Goal: Information Seeking & Learning: Learn about a topic

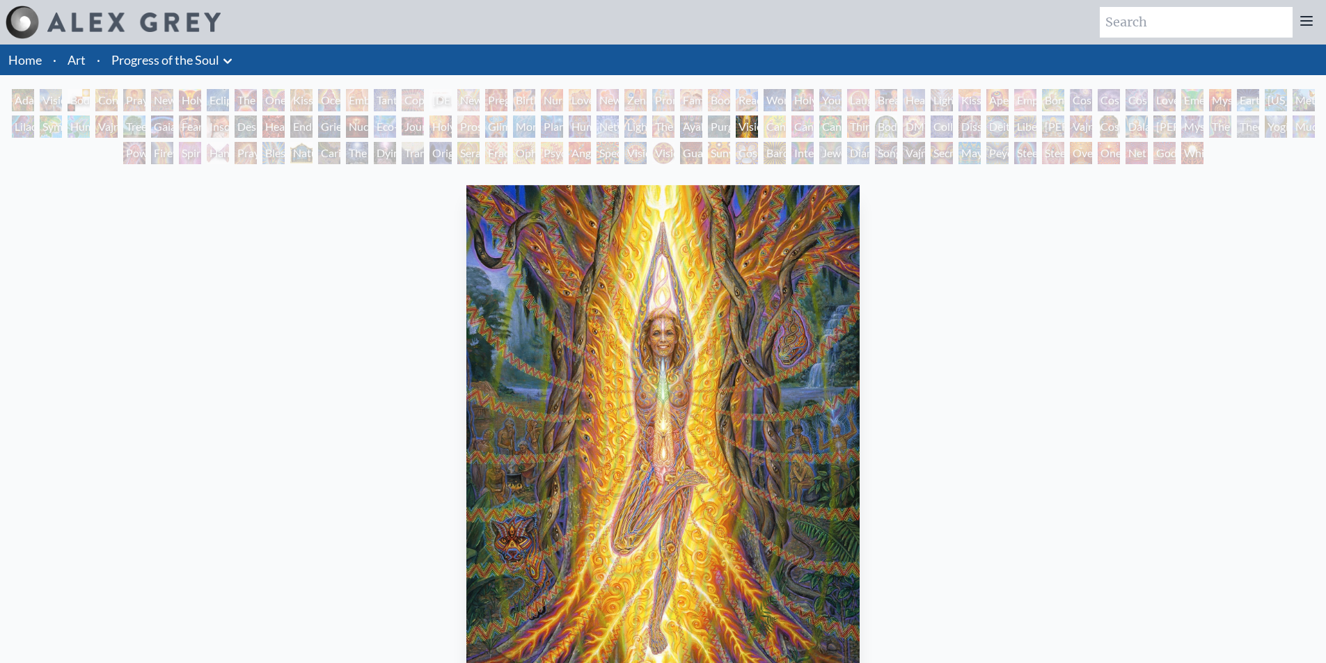
scroll to position [70, 0]
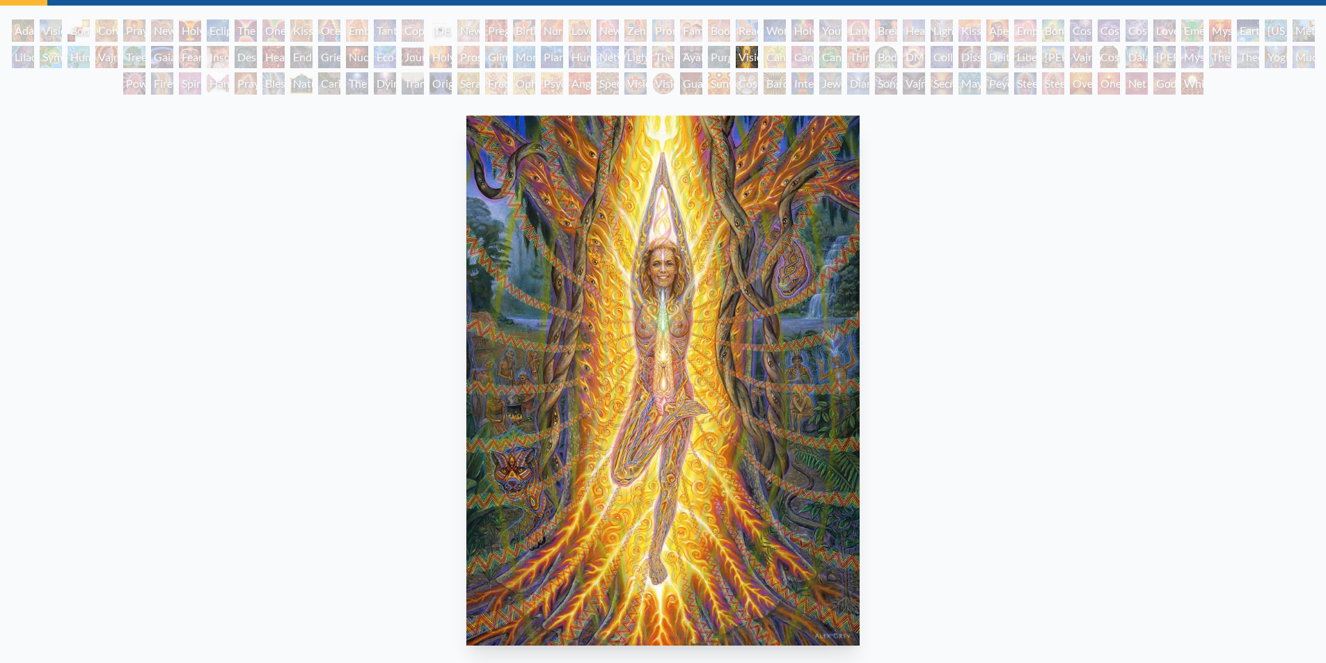
click at [722, 64] on div "Purging" at bounding box center [719, 57] width 22 height 22
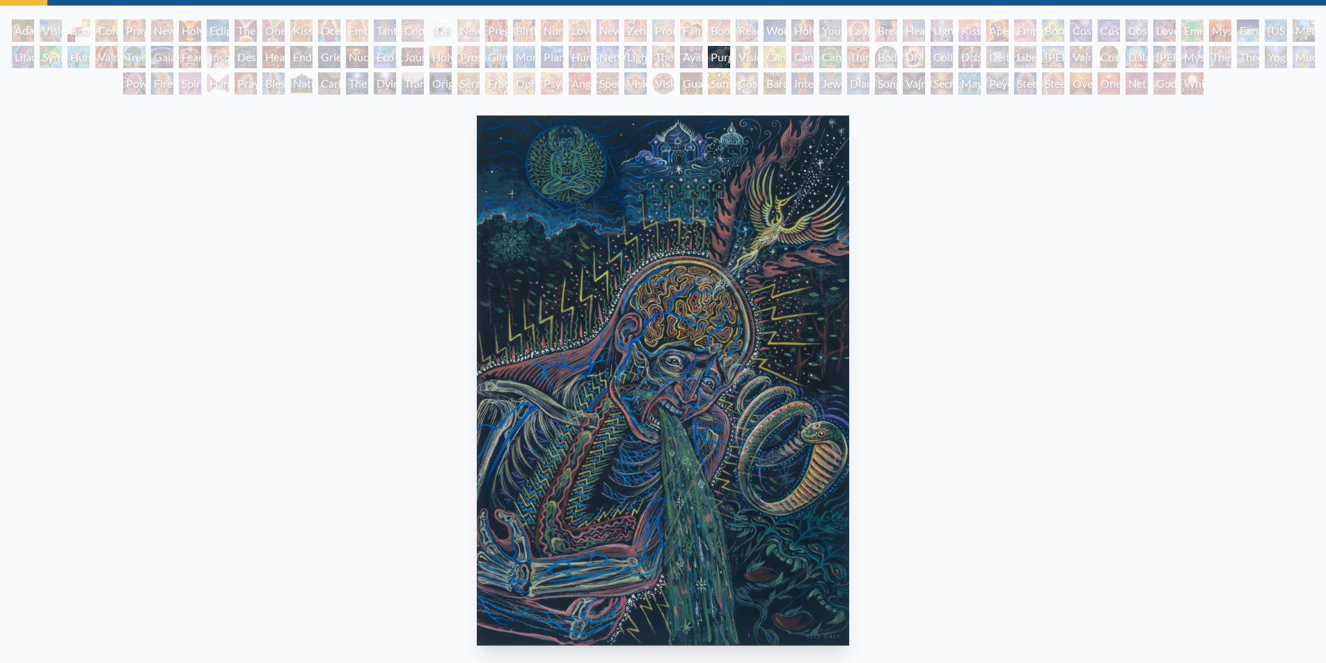
click at [778, 56] on div "Cannabis Mudra" at bounding box center [774, 57] width 22 height 22
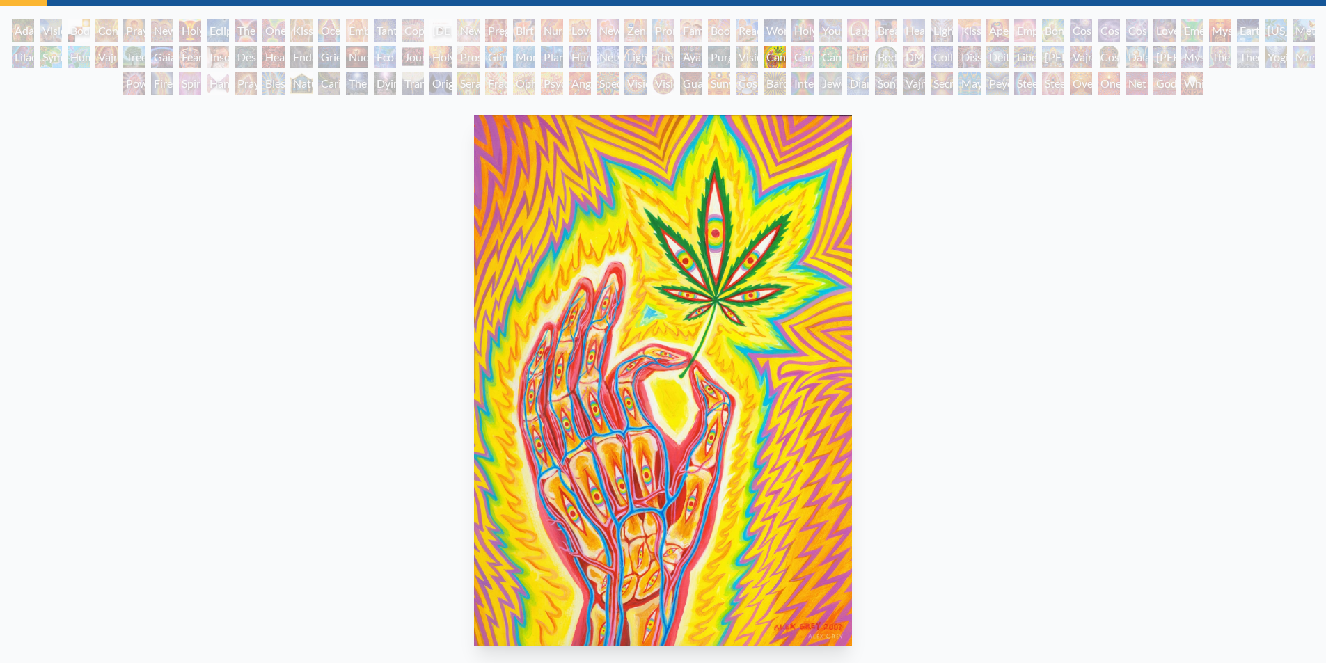
click at [809, 52] on div "Cannabis Sutra" at bounding box center [802, 57] width 22 height 22
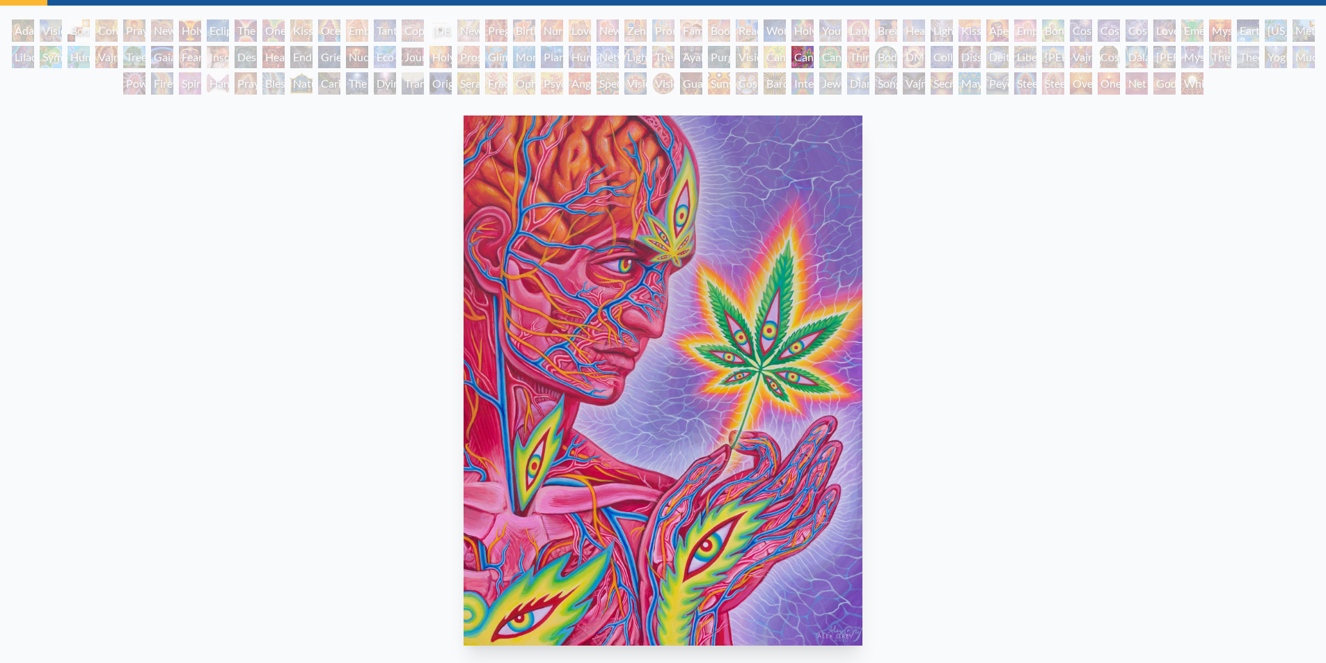
click at [830, 56] on div "Cannabacchus" at bounding box center [830, 57] width 22 height 22
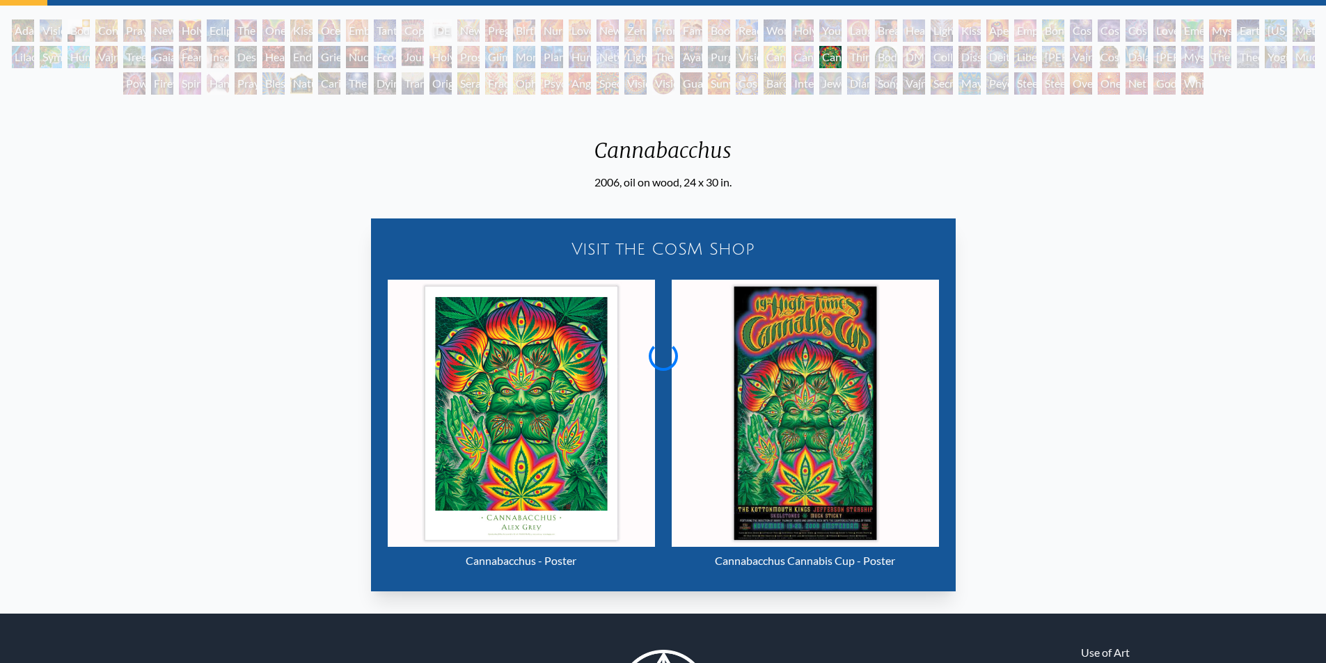
click at [853, 58] on div "Third Eye Tears of Joy" at bounding box center [858, 57] width 22 height 22
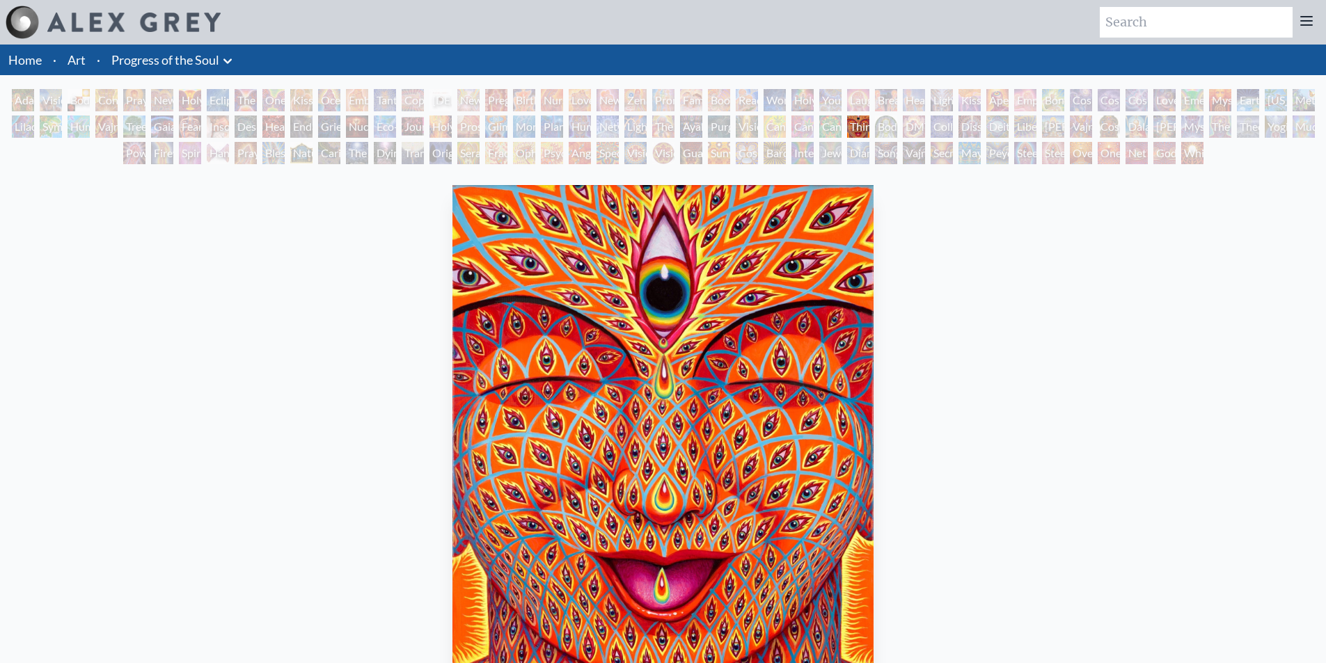
click at [896, 128] on div "Body/Mind as a Vibratory Field of Energy" at bounding box center [886, 127] width 22 height 22
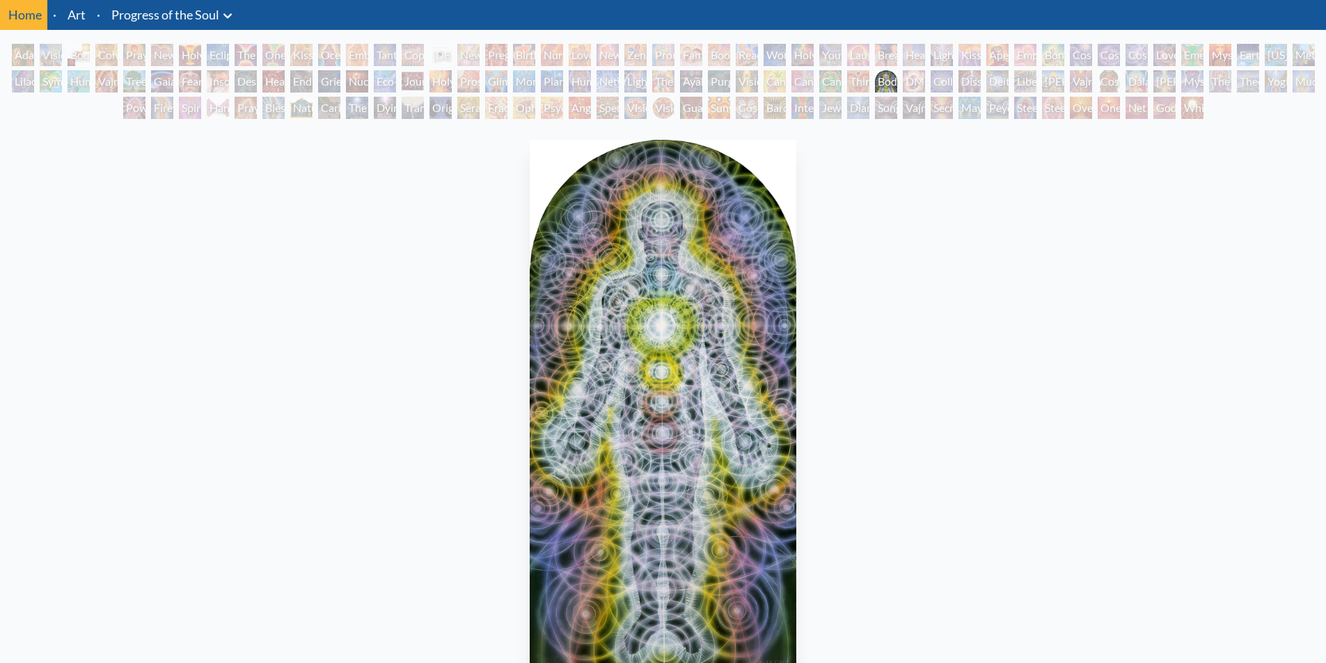
scroll to position [70, 0]
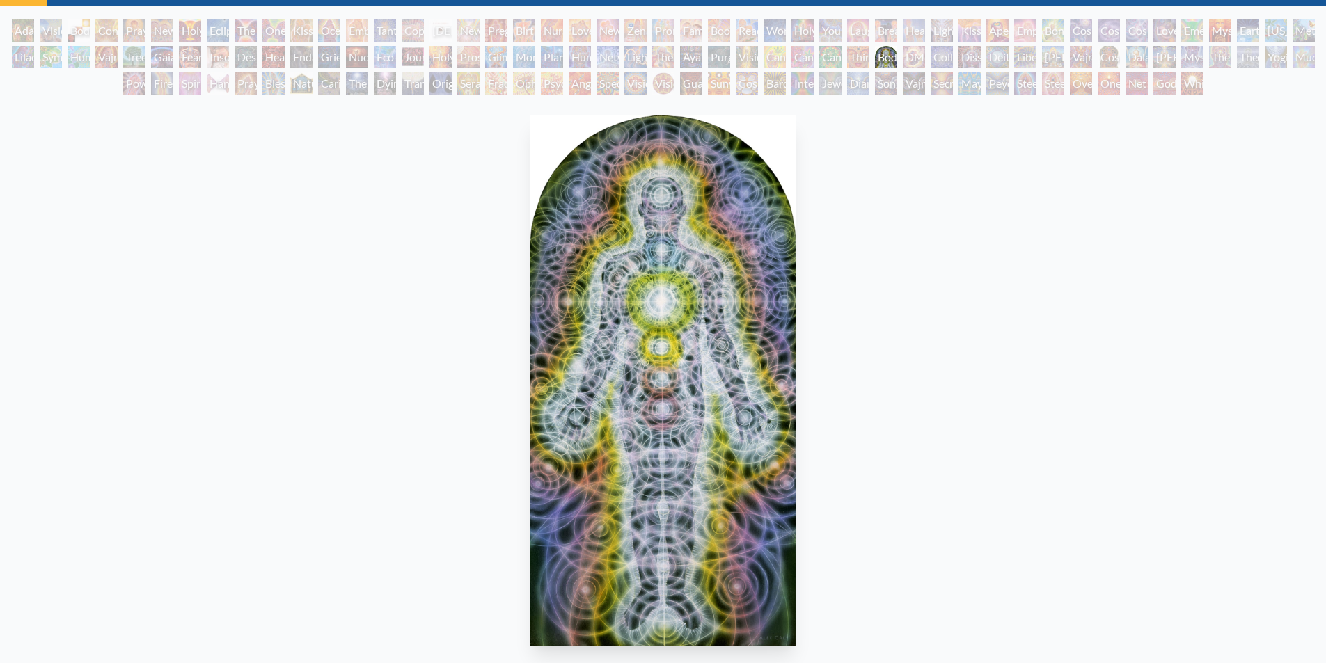
click at [912, 52] on div "DMT - The Spirit Molecule" at bounding box center [914, 57] width 22 height 22
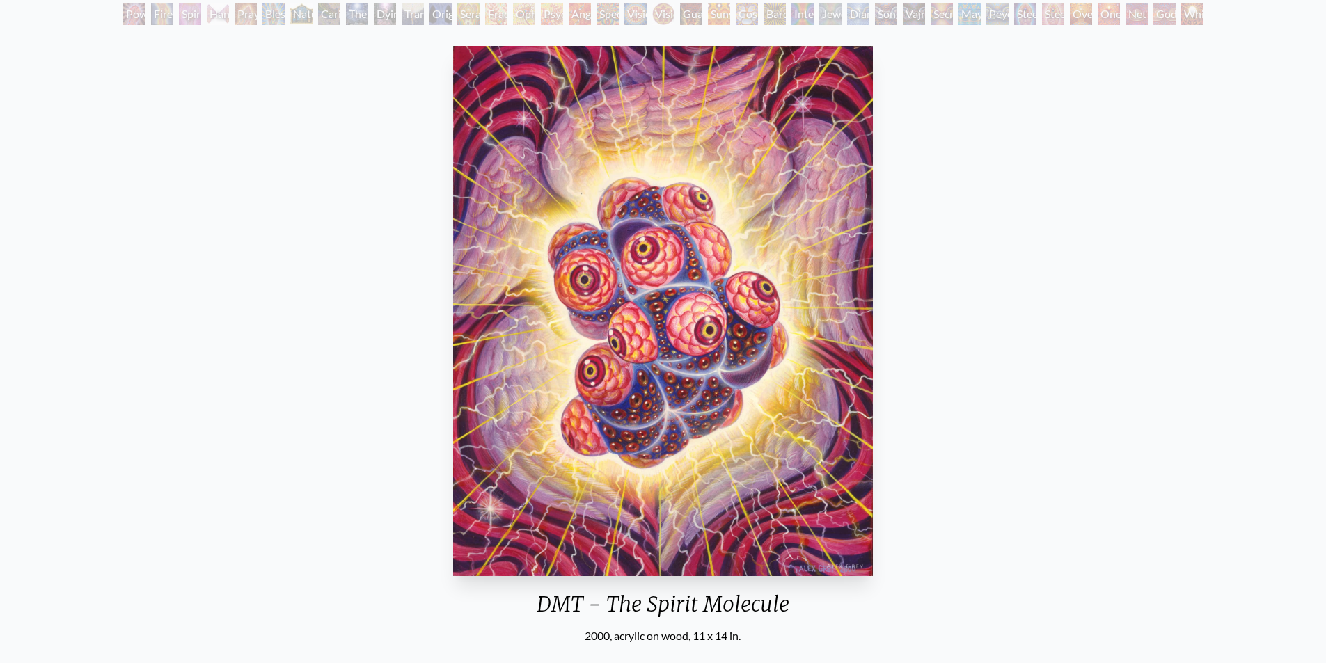
scroll to position [70, 0]
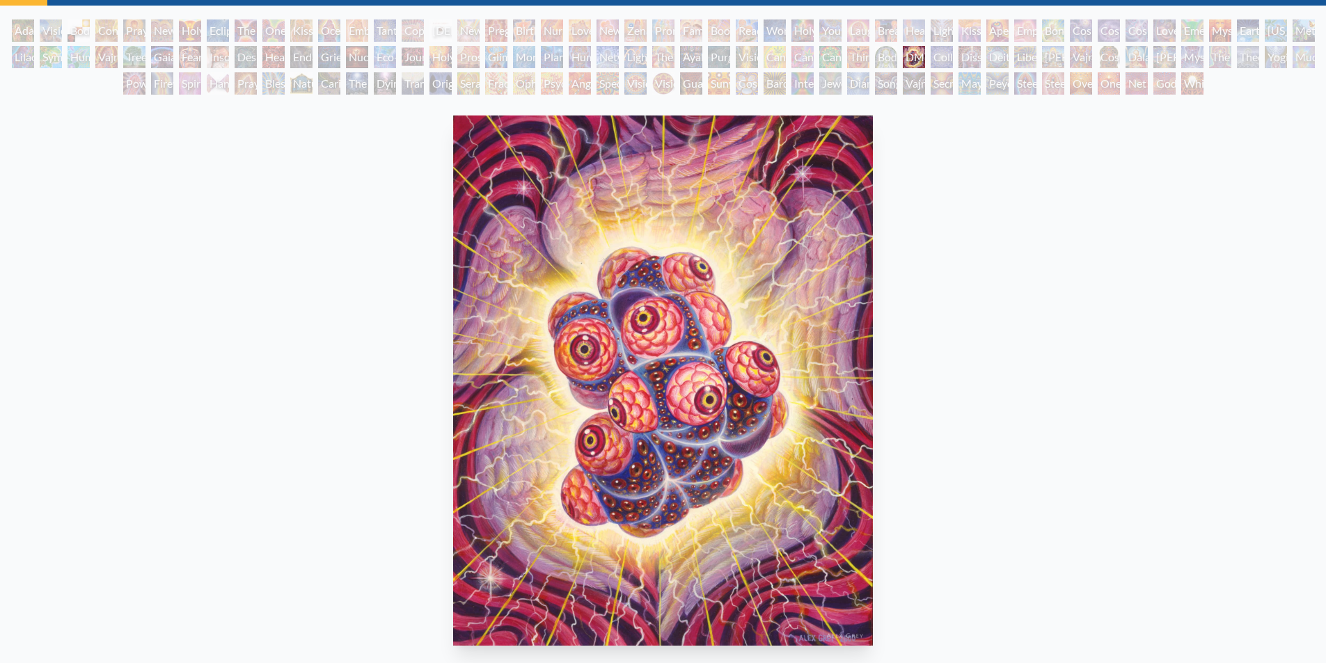
click at [937, 61] on div "Collective Vision" at bounding box center [942, 57] width 22 height 22
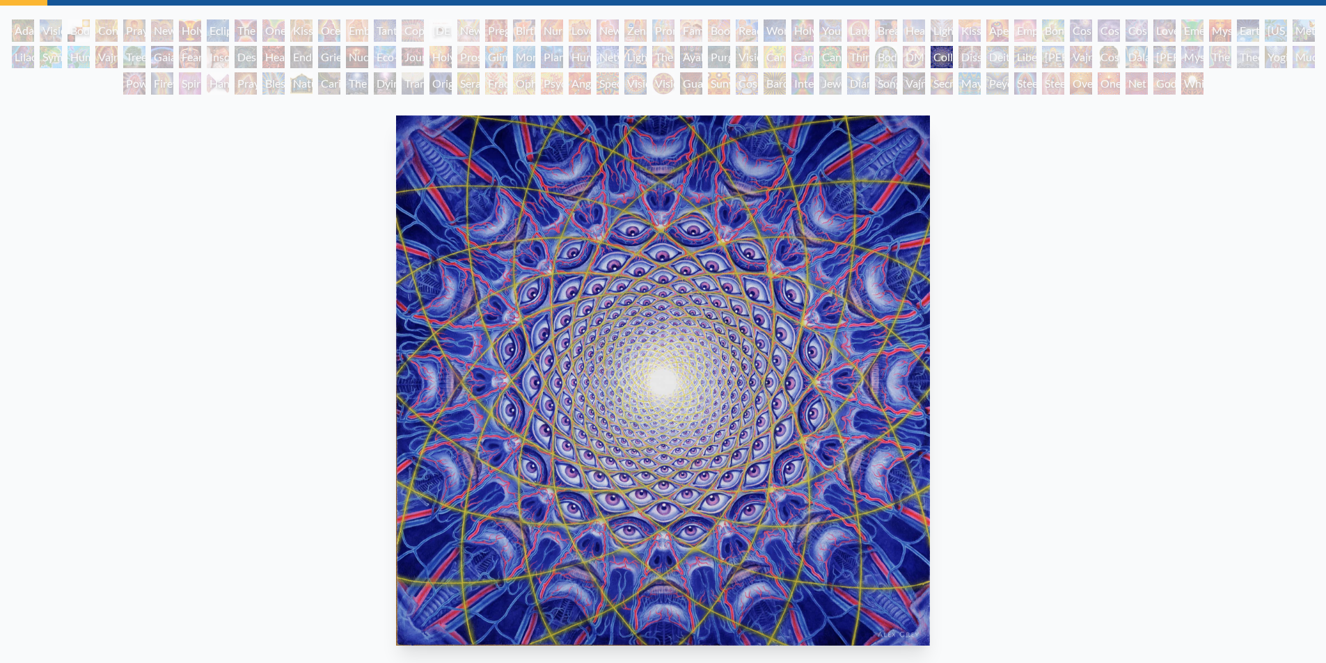
click at [976, 64] on div "Dissectional Art for Tool's Lateralus CD" at bounding box center [969, 57] width 22 height 22
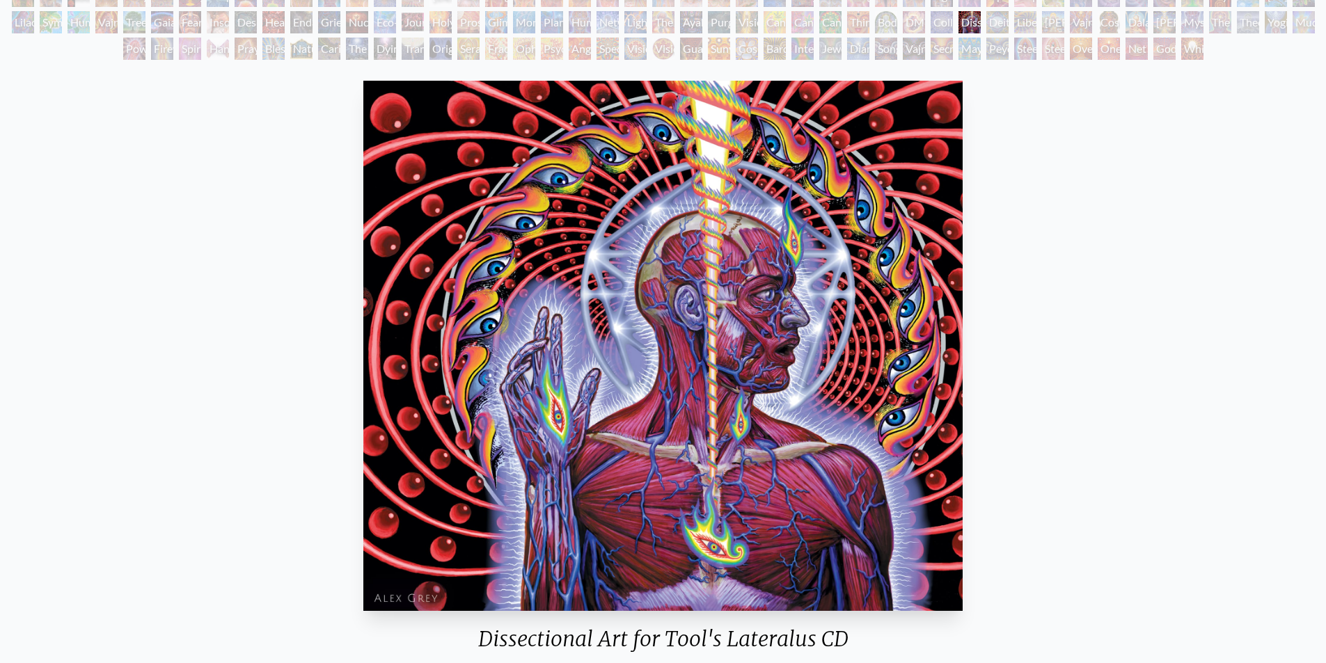
scroll to position [70, 0]
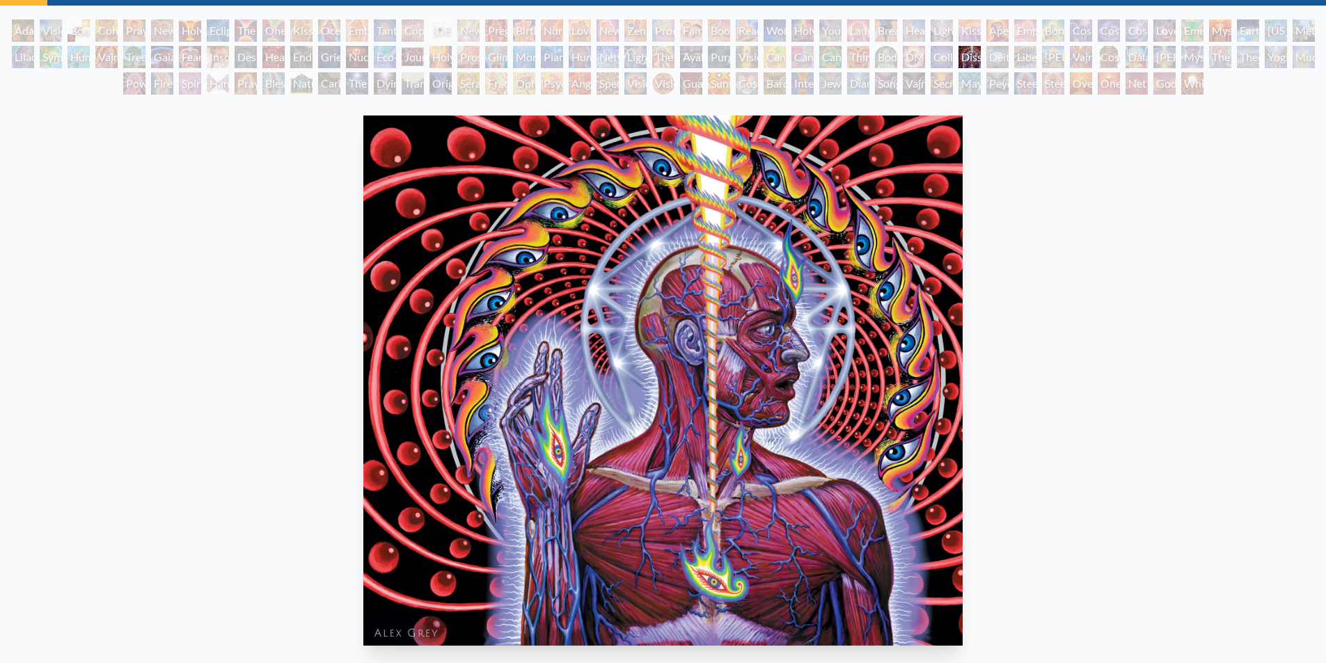
click at [995, 61] on div "Deities & Demons Drinking from the Milky Pool" at bounding box center [997, 57] width 22 height 22
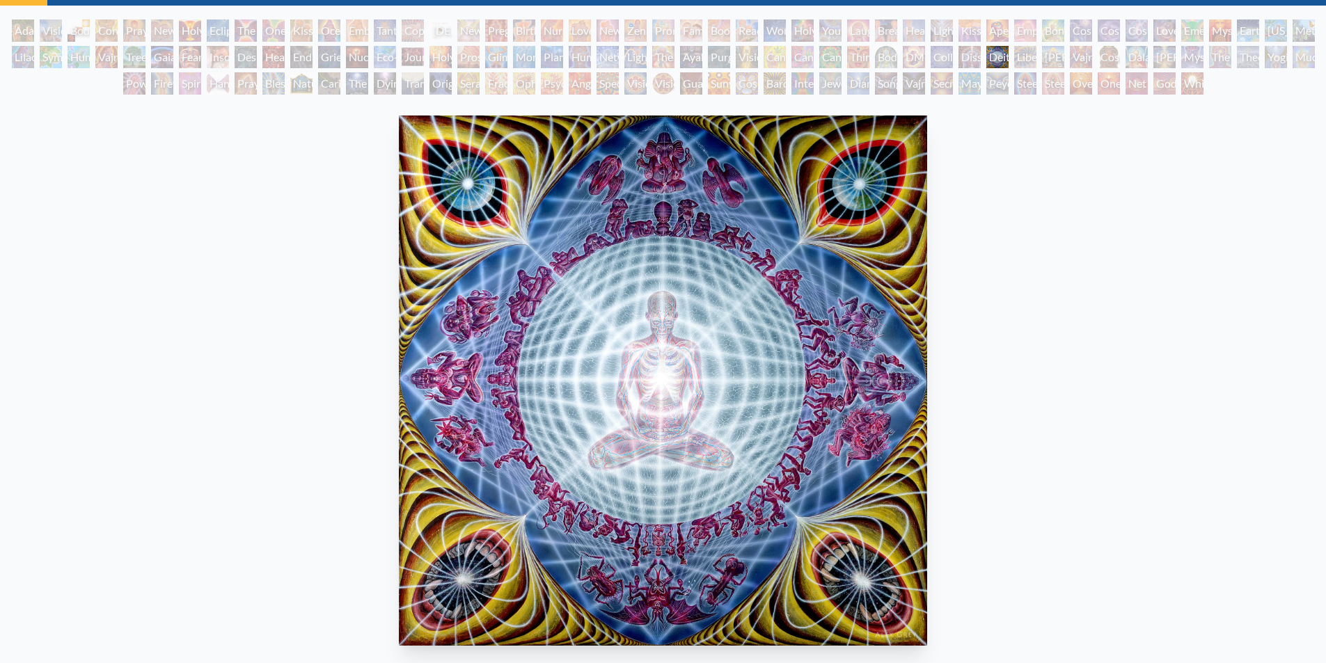
click at [1020, 57] on div "Liberation Through Seeing" at bounding box center [1025, 57] width 22 height 22
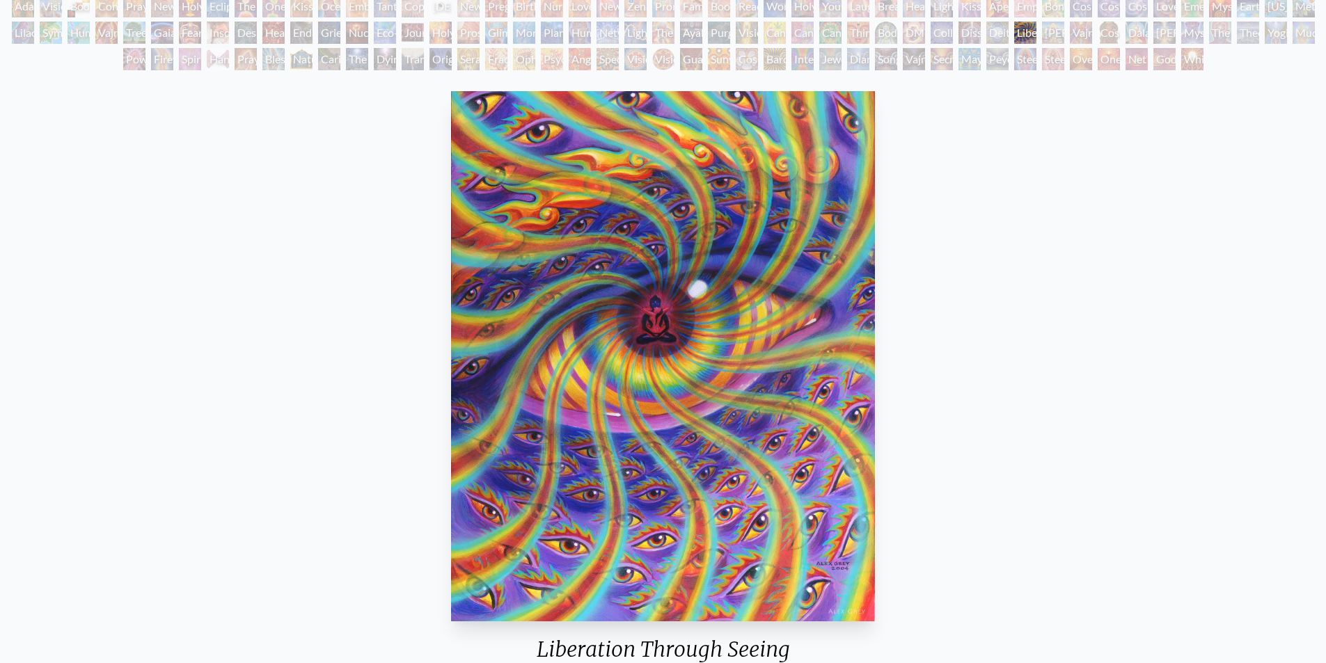
scroll to position [70, 0]
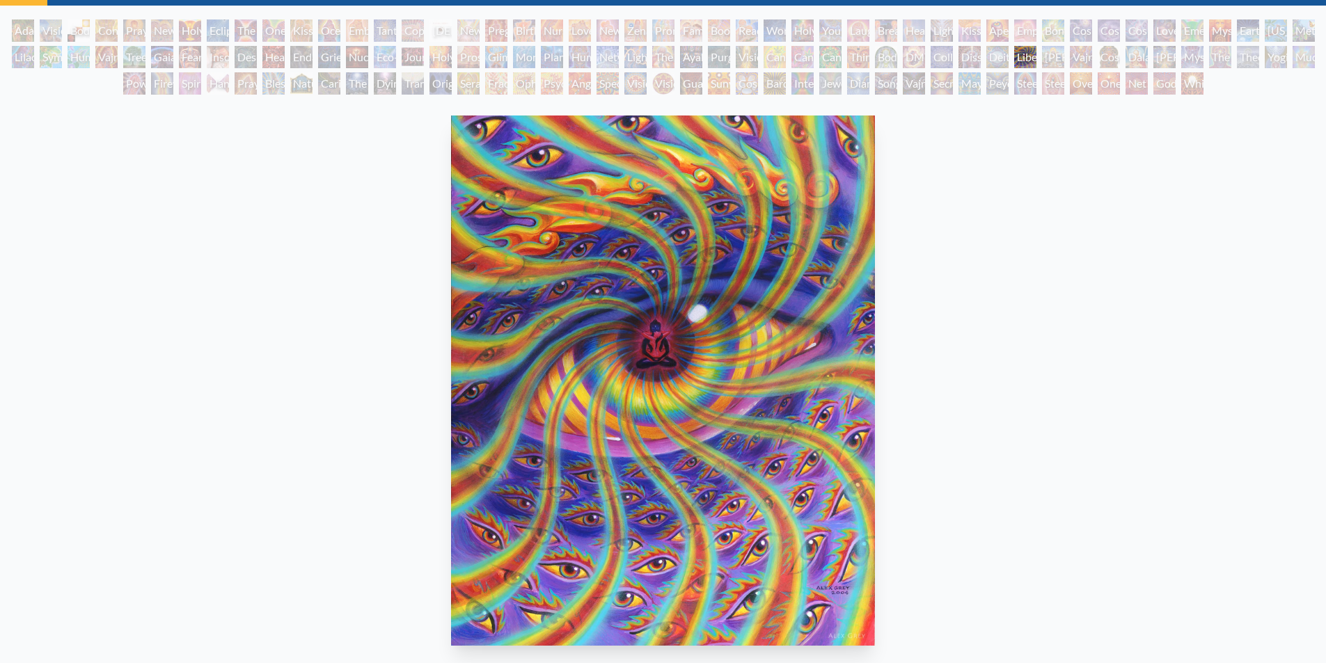
click at [1054, 58] on div "Ram Dass" at bounding box center [1053, 57] width 22 height 22
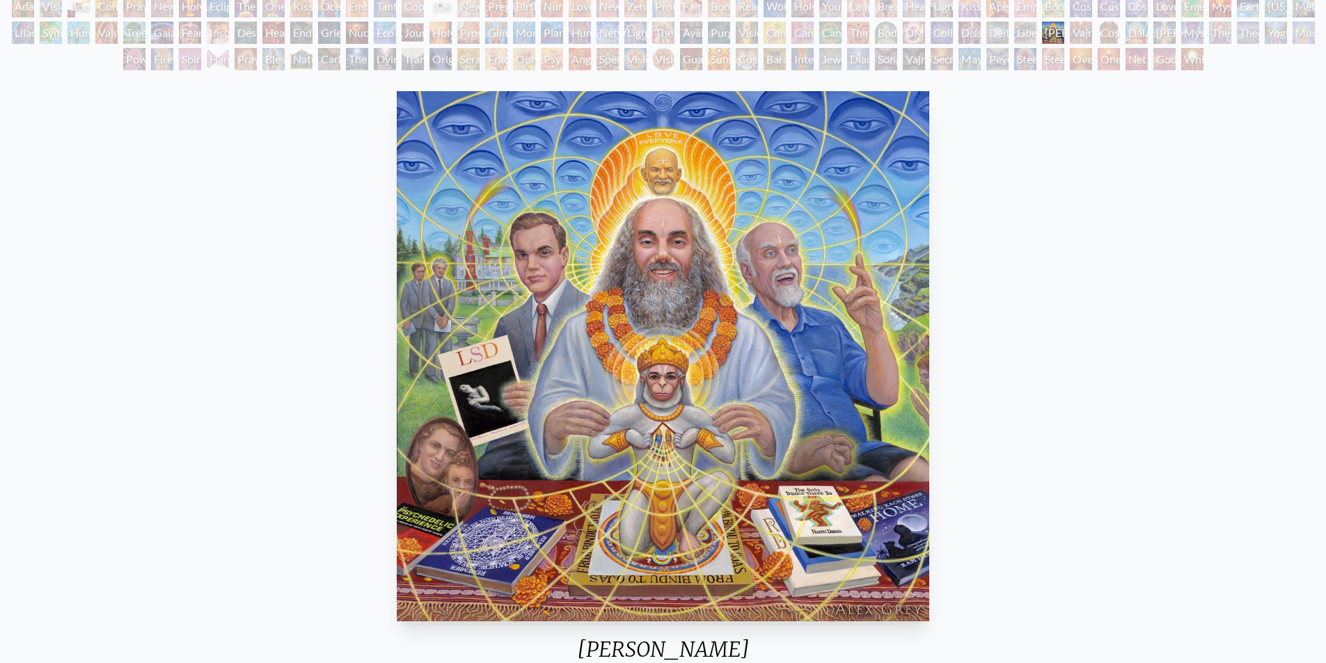
scroll to position [70, 0]
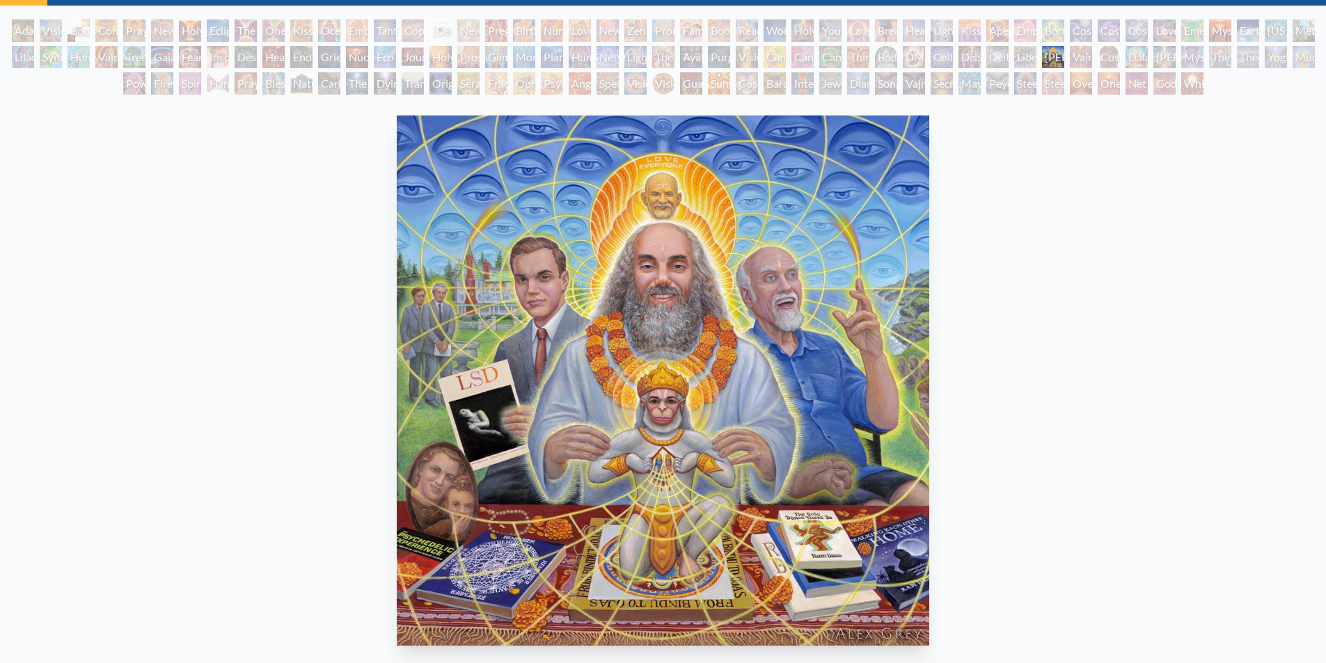
click at [1079, 65] on div "Vajra Guru" at bounding box center [1081, 57] width 22 height 22
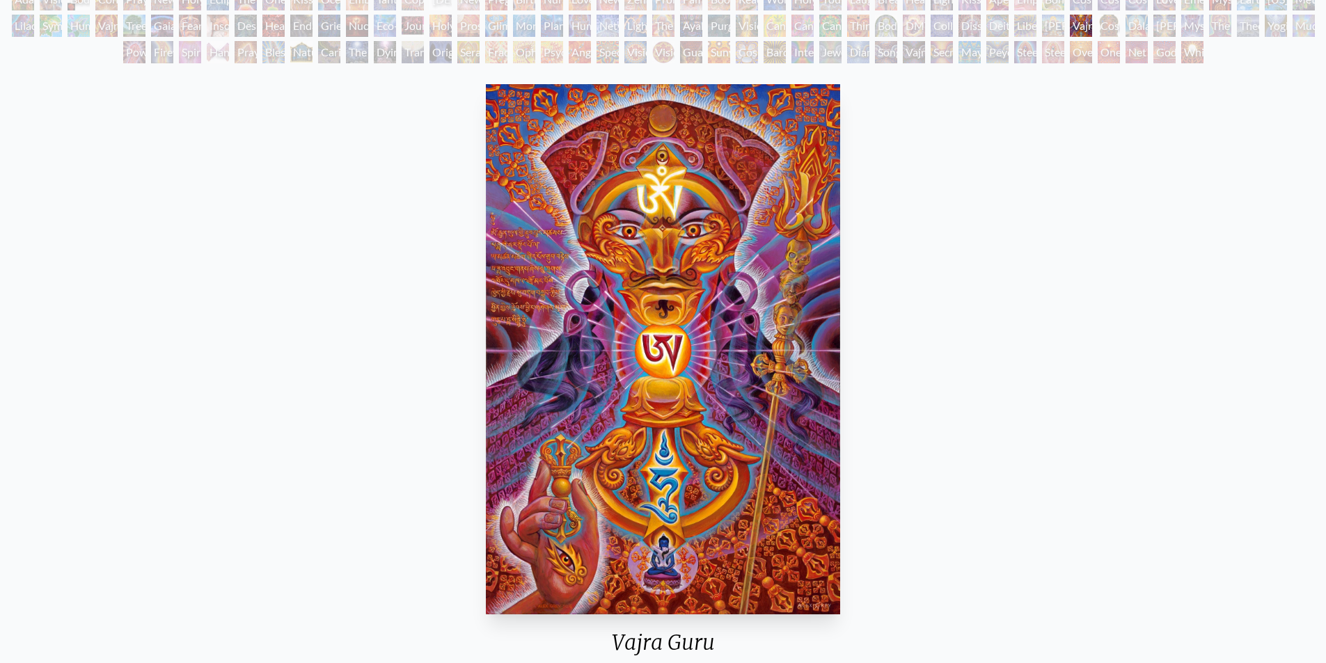
scroll to position [70, 0]
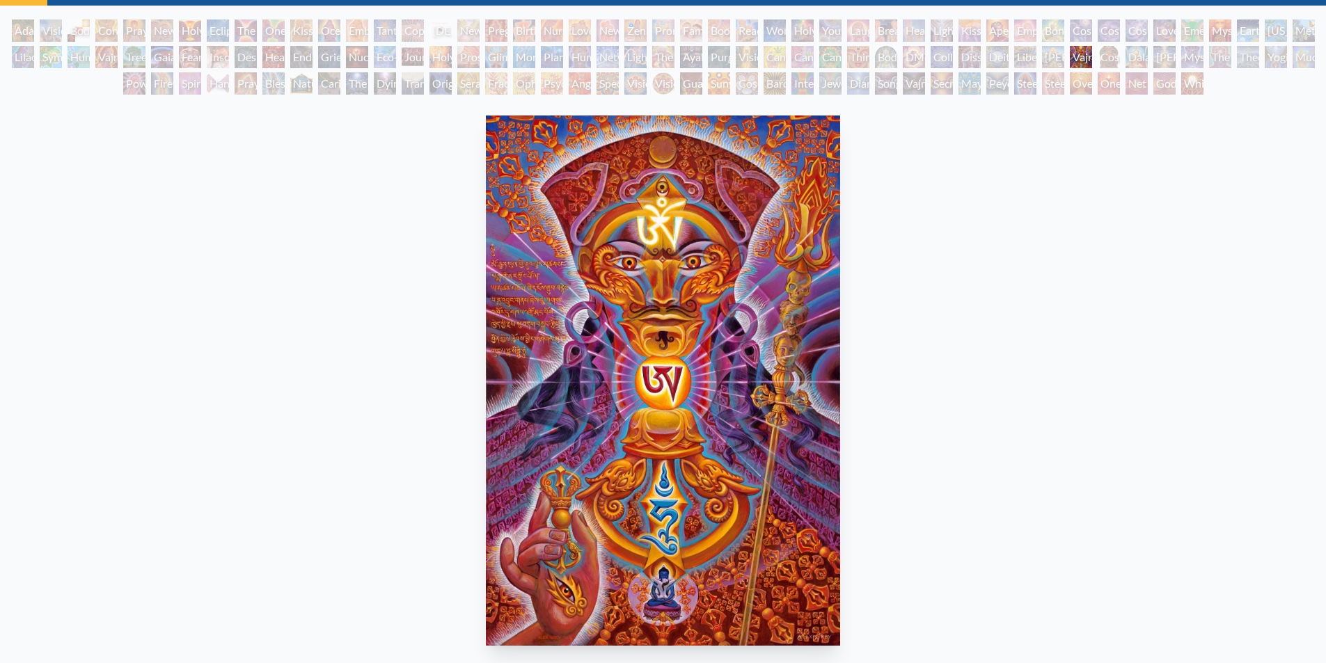
click at [1118, 61] on div "Cosmic Christ" at bounding box center [1109, 57] width 22 height 22
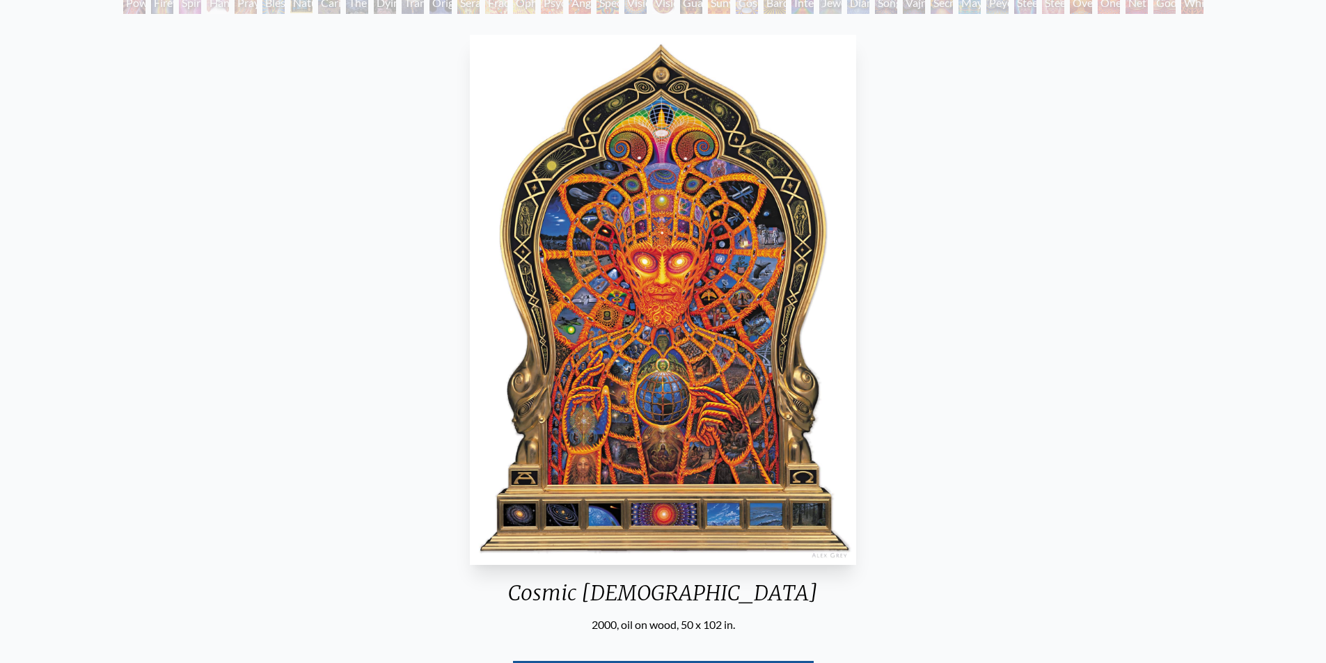
scroll to position [70, 0]
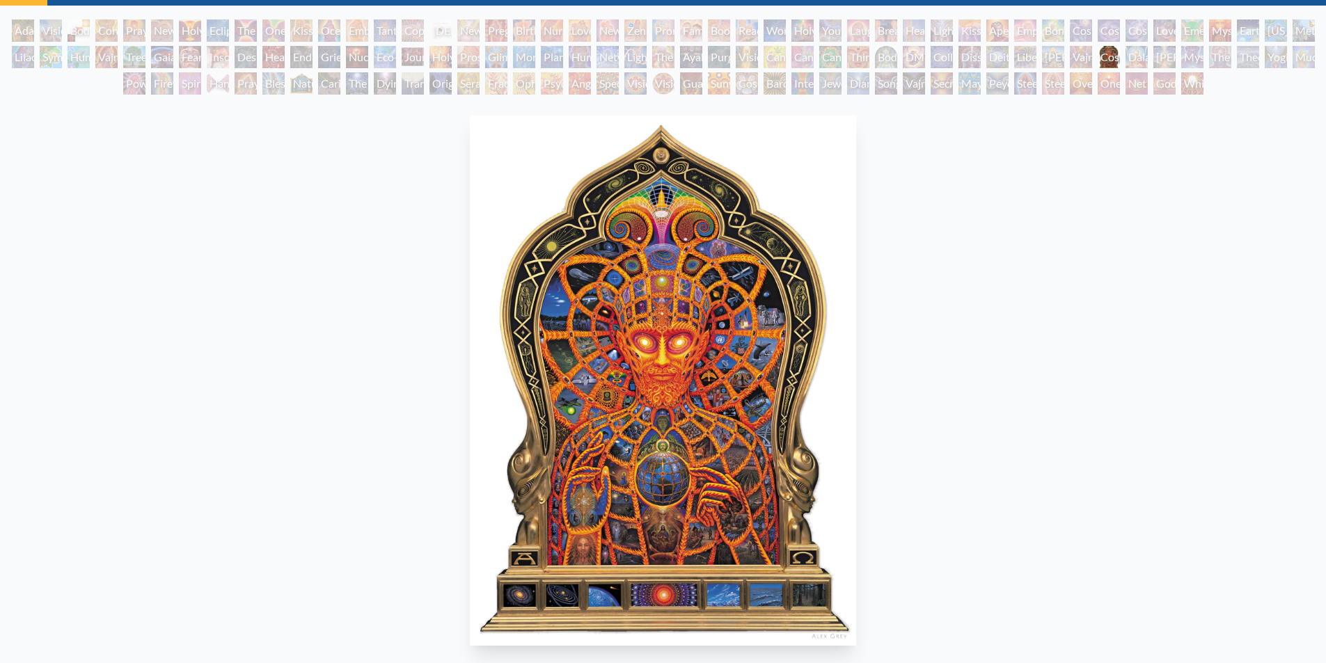
click at [667, 540] on img "87 / 133" at bounding box center [663, 381] width 387 height 530
click at [1140, 61] on div "Dalai Lama" at bounding box center [1136, 57] width 22 height 22
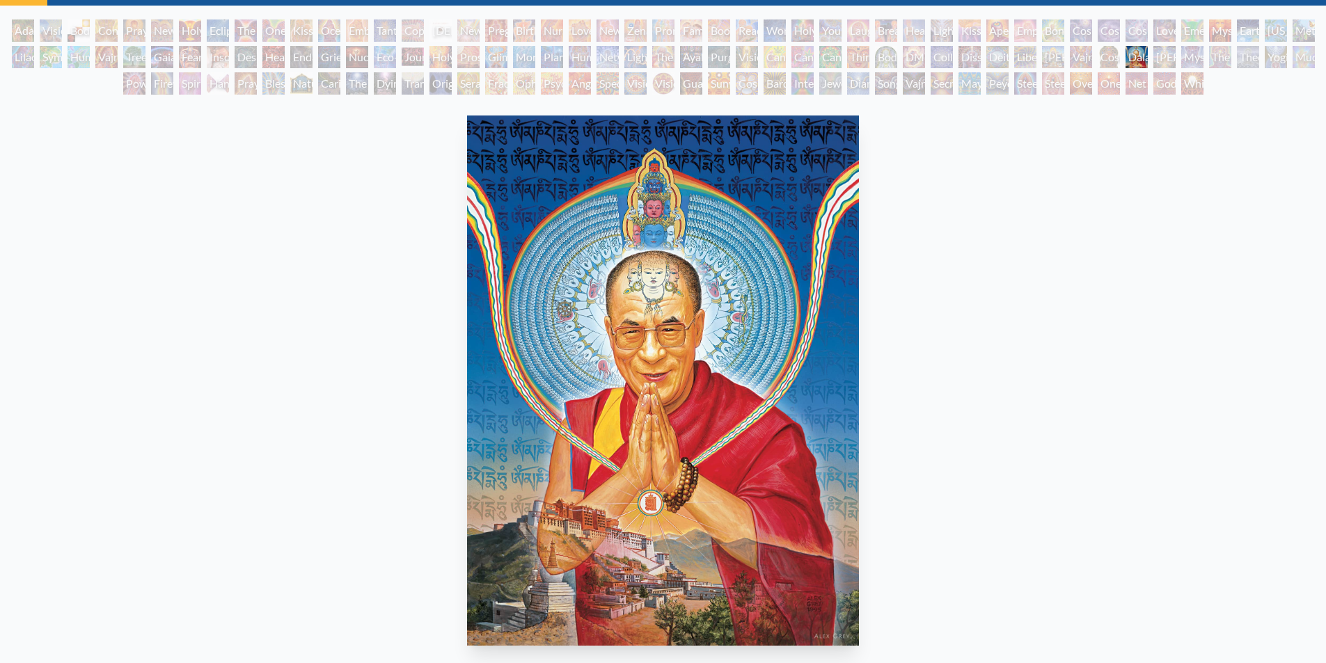
click at [1169, 52] on div "Adi Da" at bounding box center [1164, 57] width 22 height 22
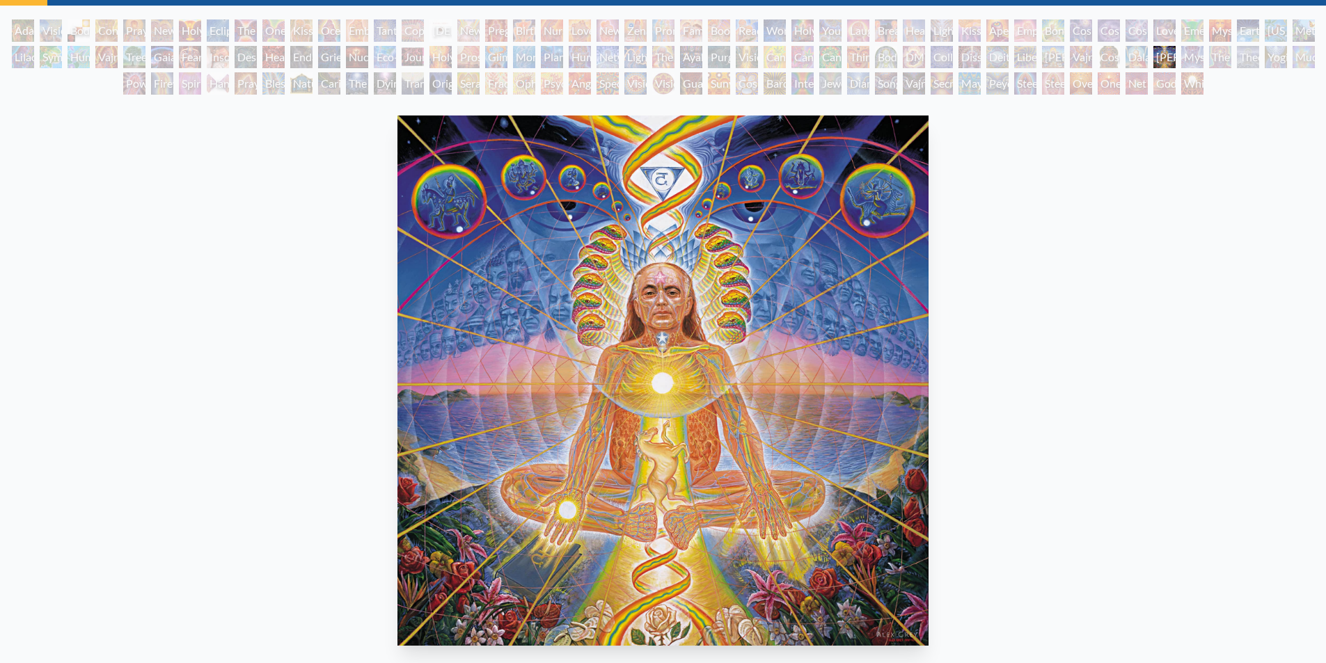
click at [1191, 54] on div "Mystic Eye" at bounding box center [1192, 57] width 22 height 22
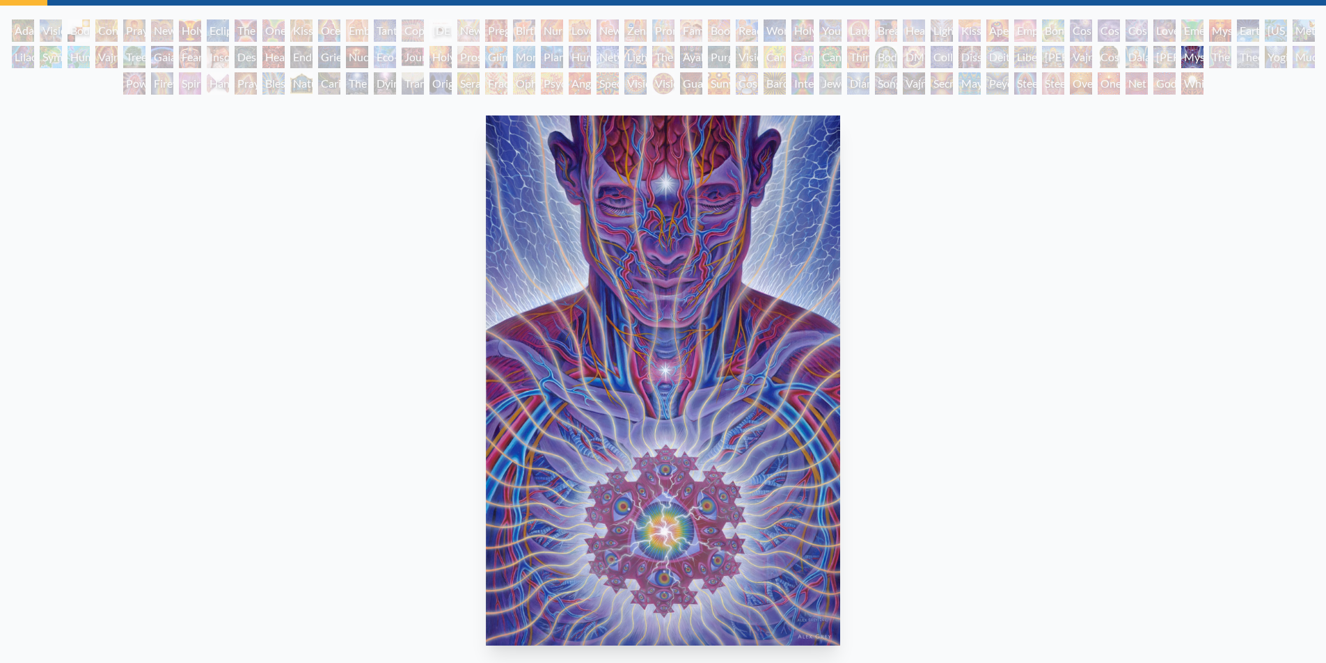
click at [1214, 55] on div "The Seer" at bounding box center [1220, 57] width 22 height 22
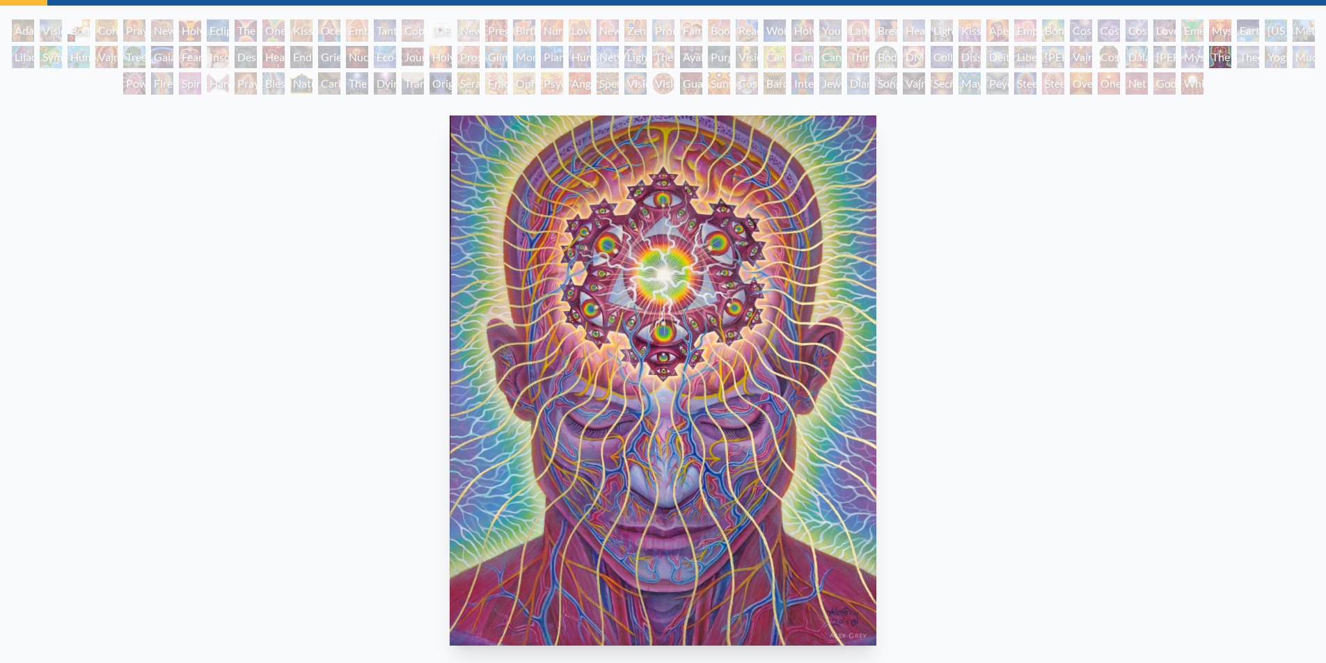
click at [1251, 56] on div "Theologue" at bounding box center [1248, 57] width 22 height 22
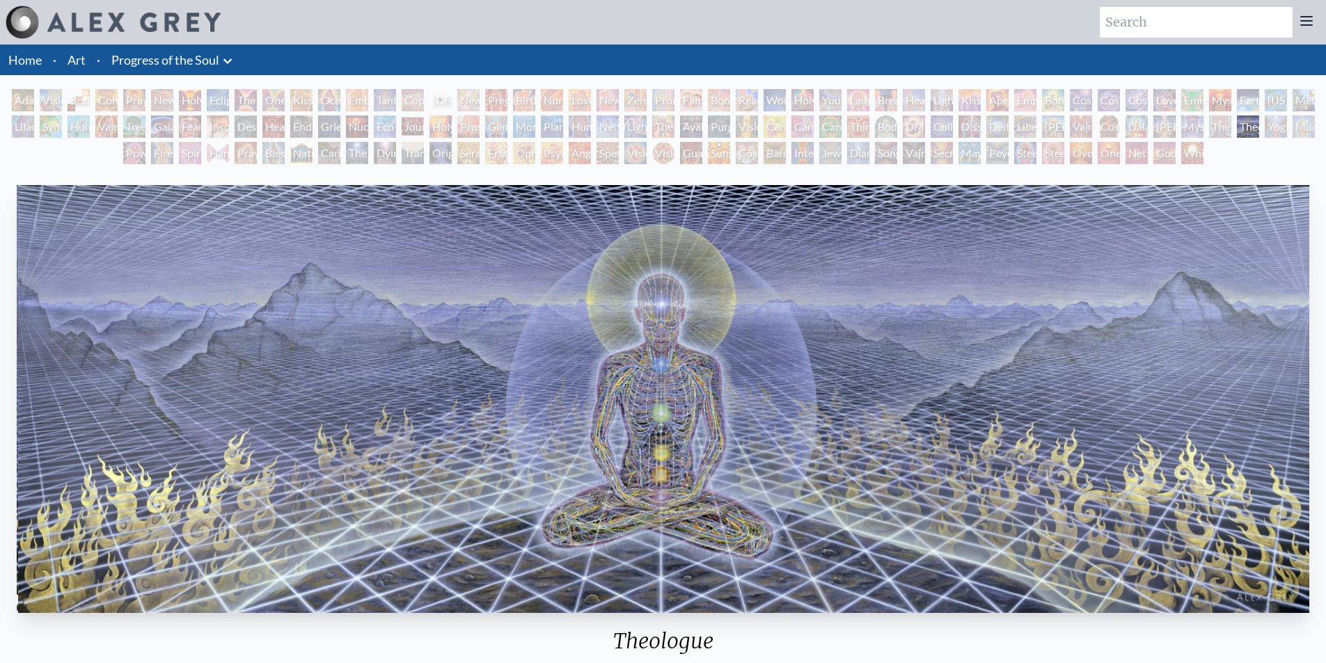
click at [22, 106] on div "Adam & Eve" at bounding box center [23, 100] width 22 height 22
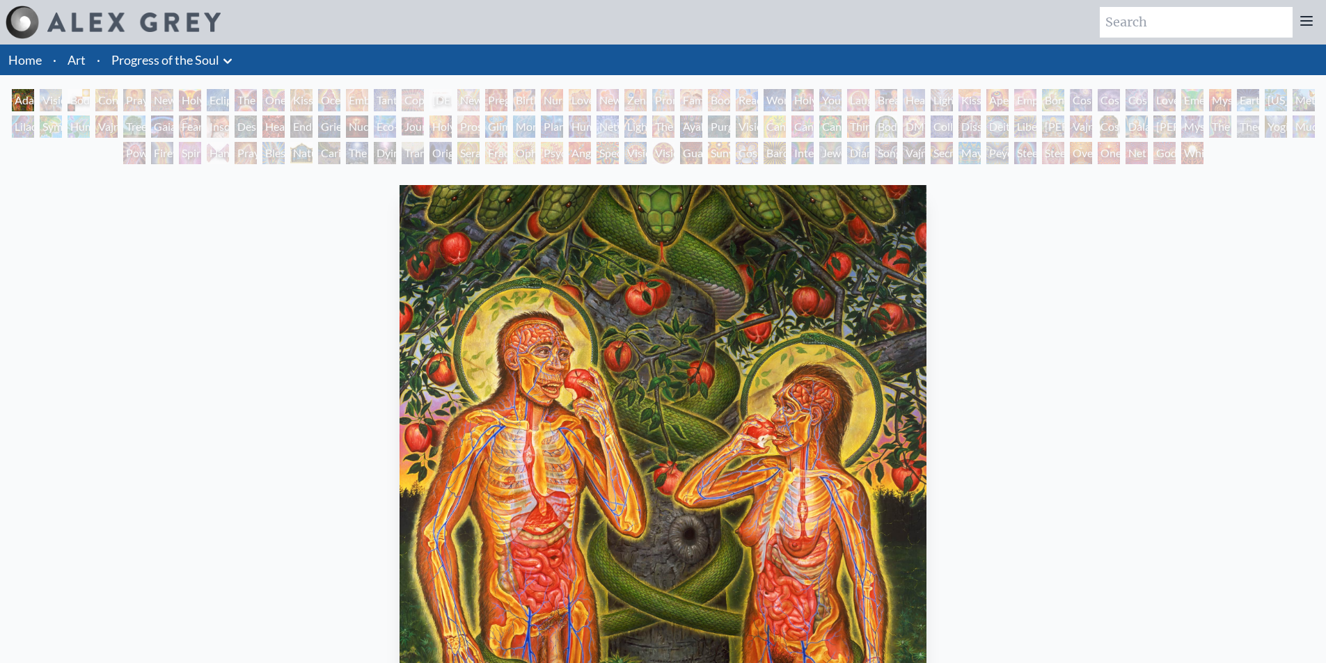
click at [46, 102] on div "Visionary Origin of Language" at bounding box center [51, 100] width 22 height 22
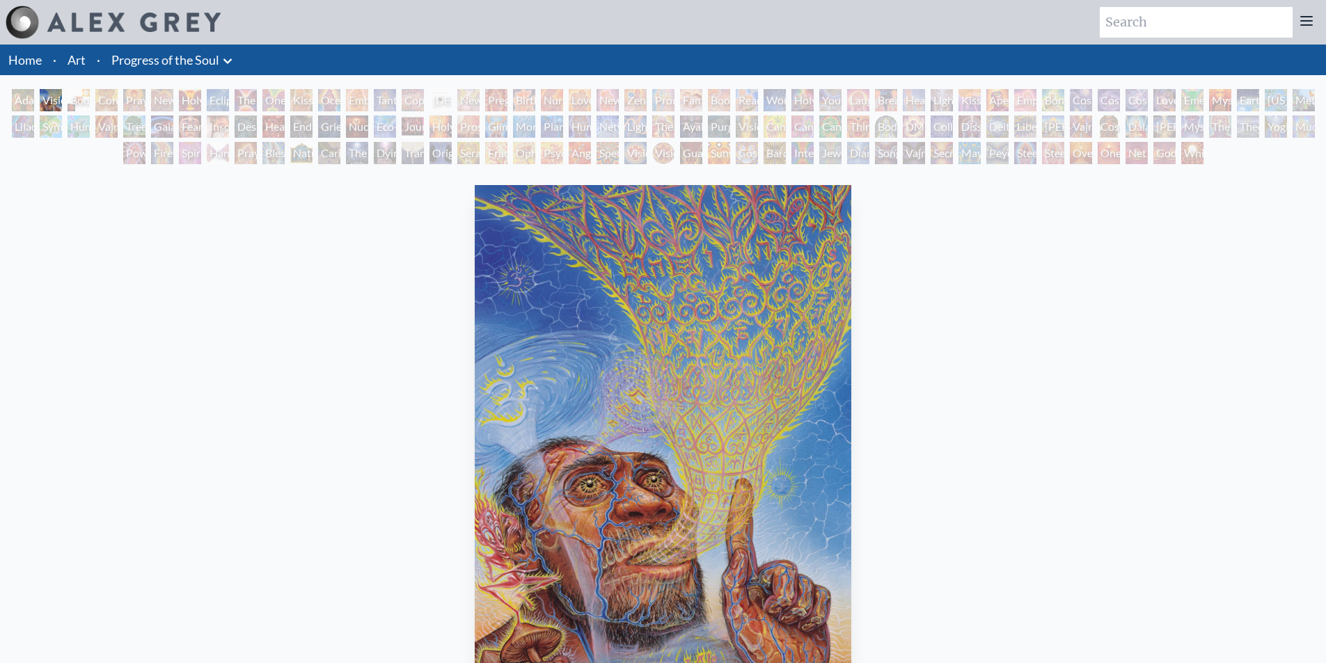
click at [80, 95] on div "Body, Mind, Spirit" at bounding box center [79, 100] width 22 height 22
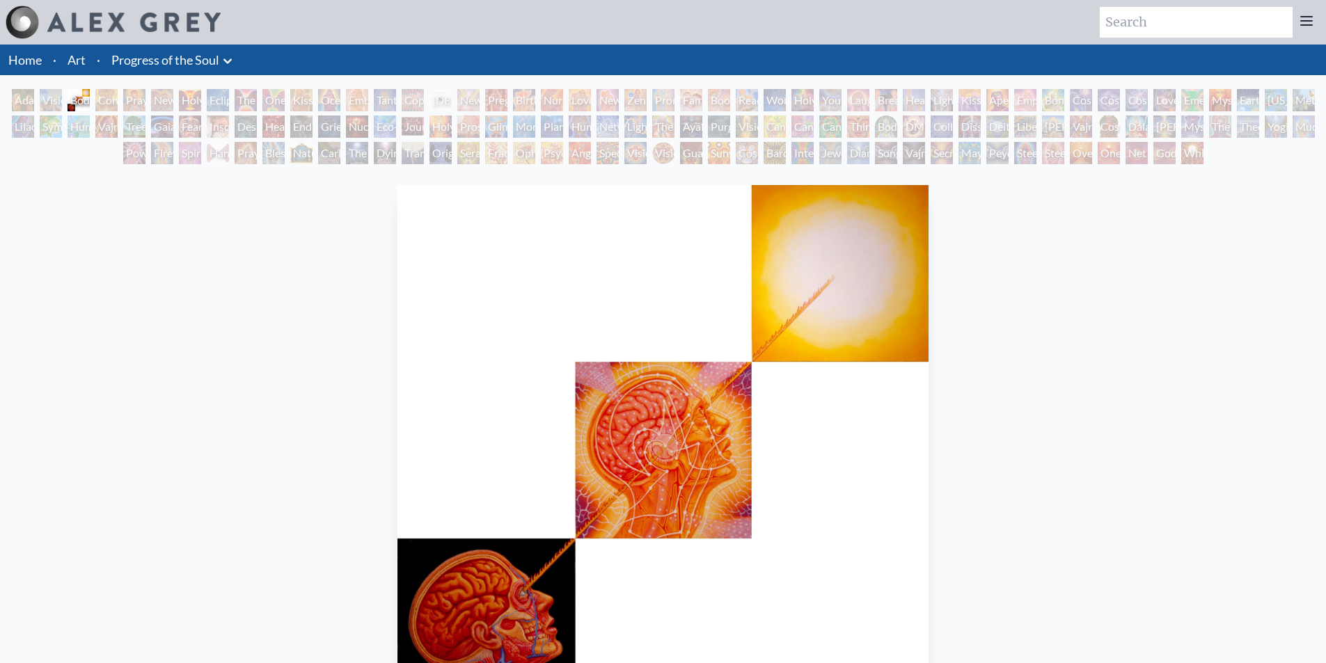
click at [102, 90] on div "Contemplation" at bounding box center [106, 100] width 22 height 22
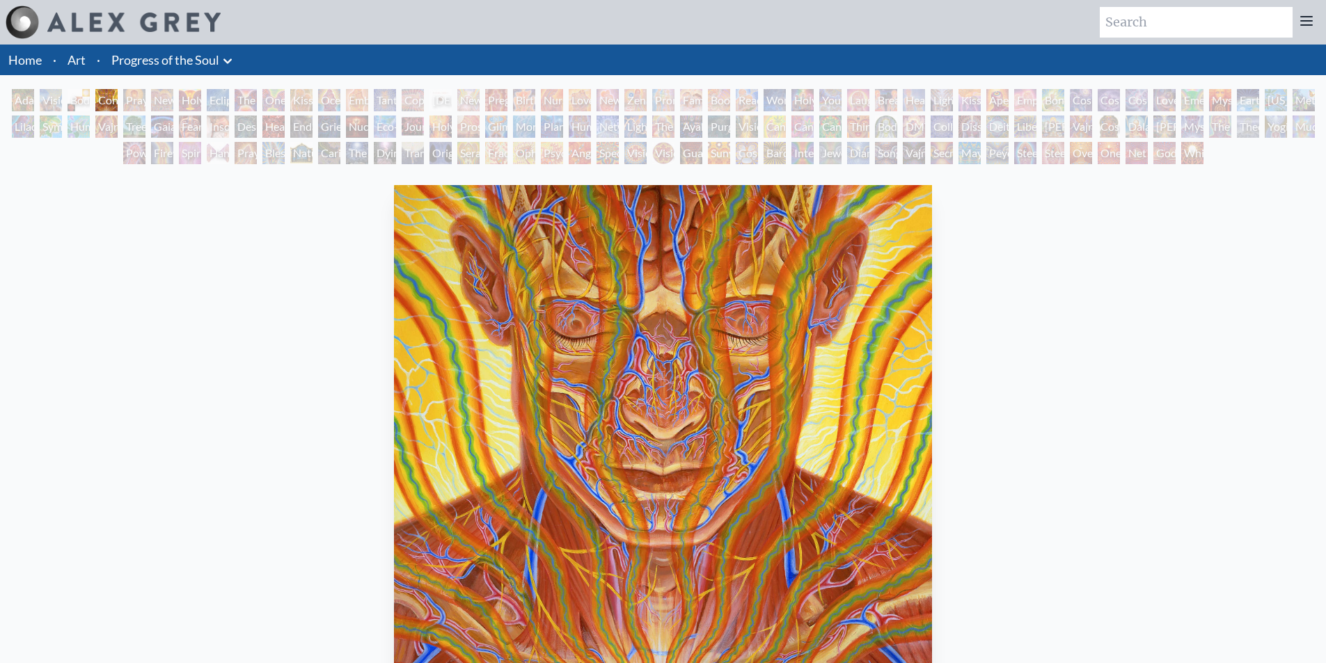
click at [129, 99] on div "Praying" at bounding box center [134, 100] width 22 height 22
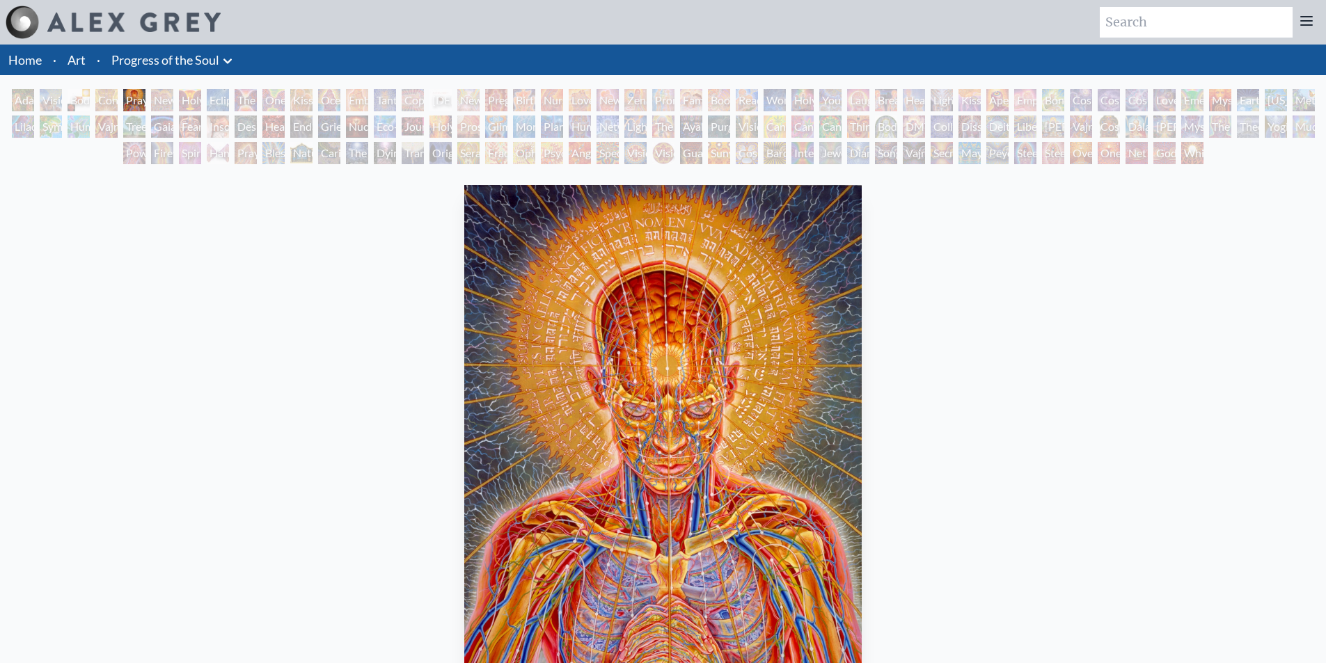
click at [155, 103] on div "New Man New Woman" at bounding box center [162, 100] width 22 height 22
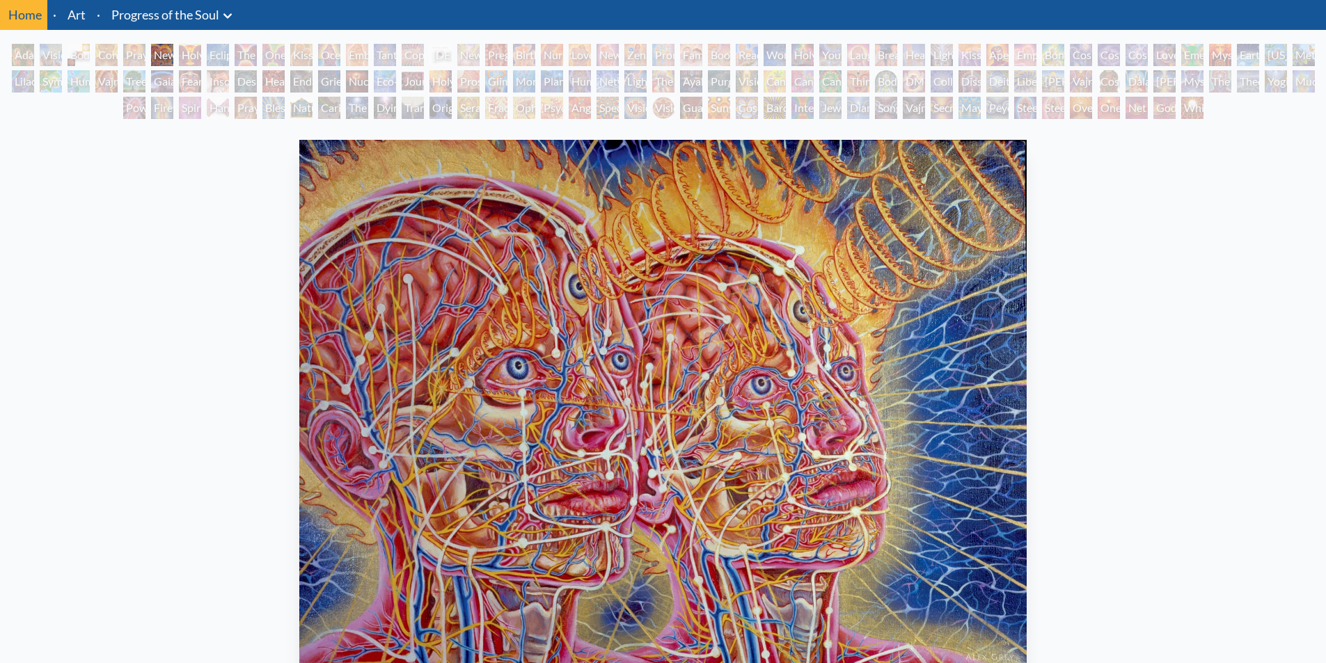
scroll to position [70, 0]
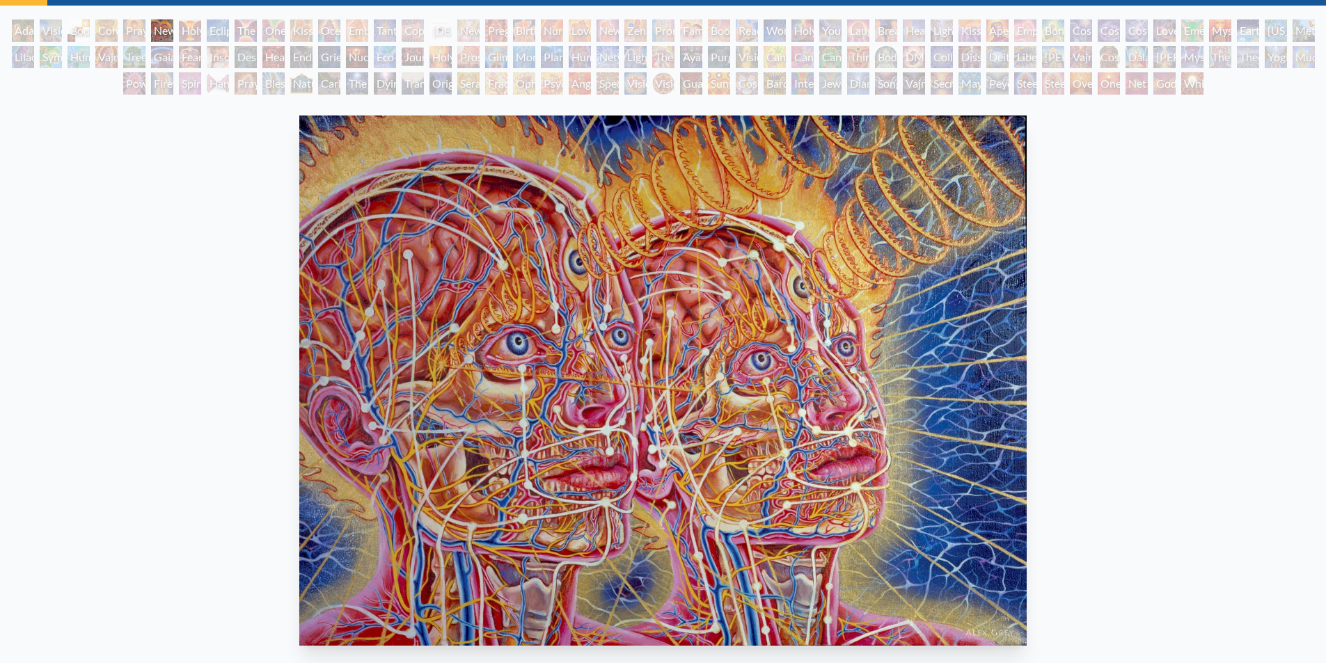
click at [184, 31] on div "Holy Grail" at bounding box center [190, 30] width 22 height 22
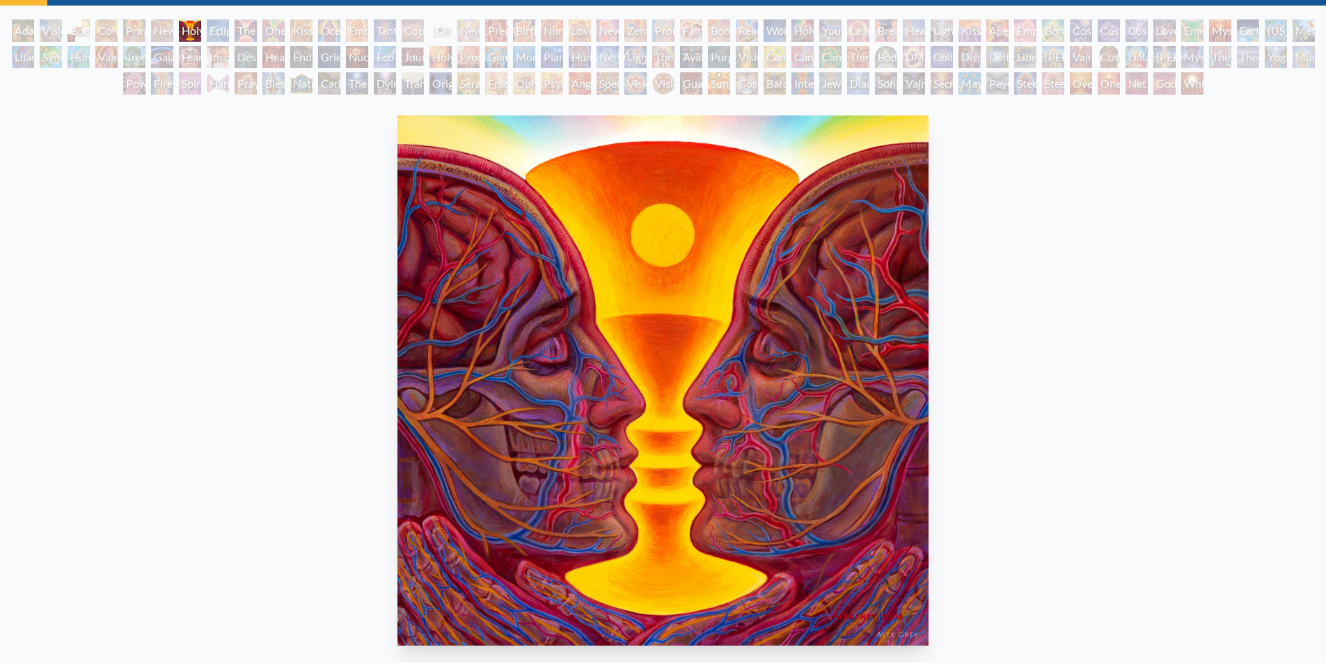
click at [219, 29] on div "Eclipse" at bounding box center [218, 30] width 22 height 22
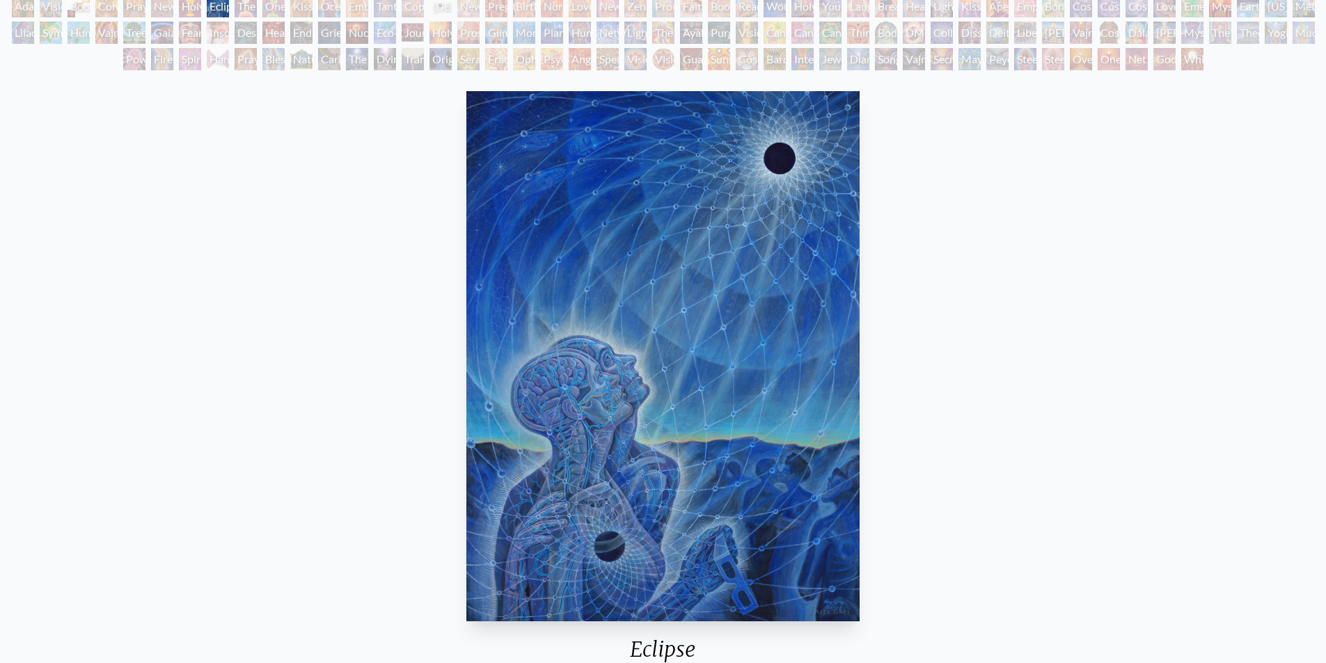
scroll to position [70, 0]
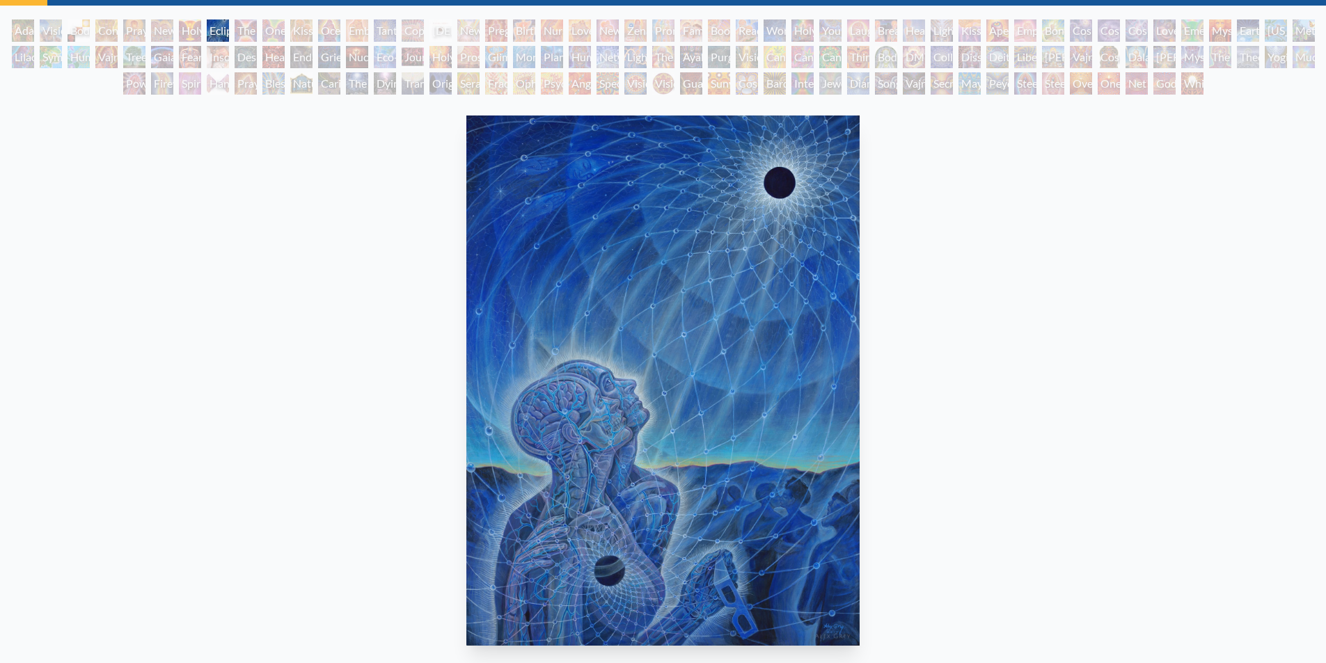
click at [247, 29] on div "The Kiss" at bounding box center [246, 30] width 22 height 22
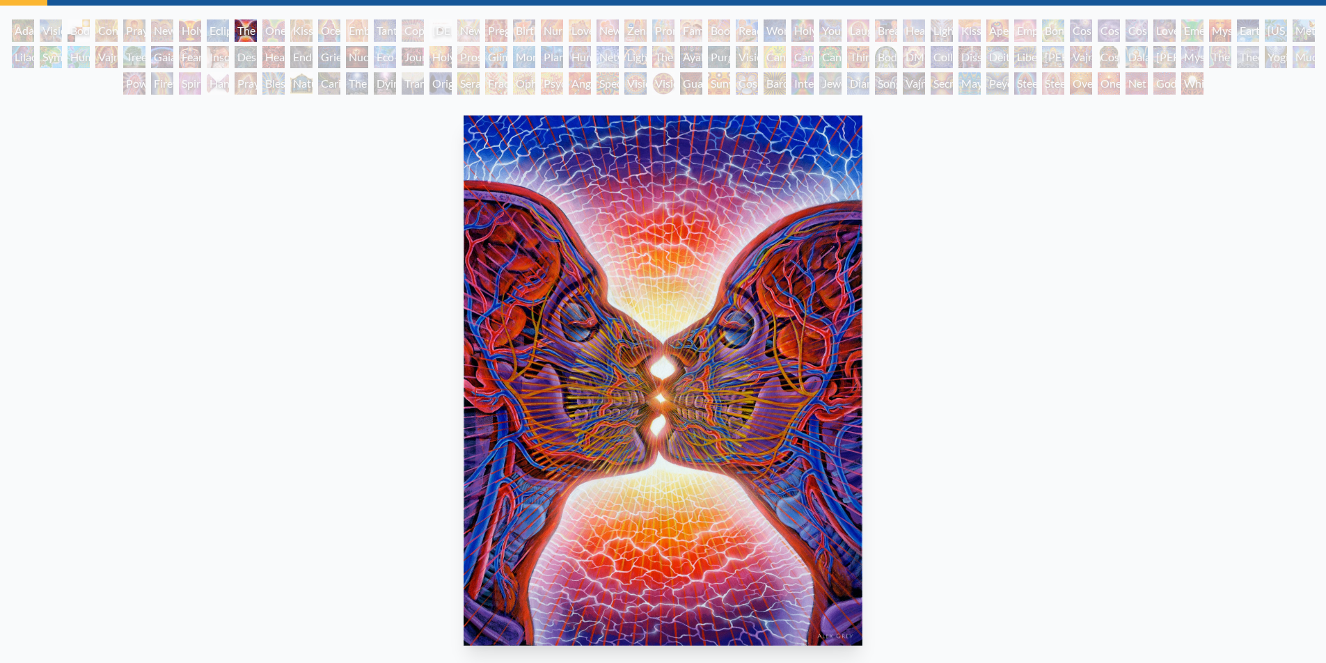
click at [269, 31] on div "One Taste" at bounding box center [273, 30] width 22 height 22
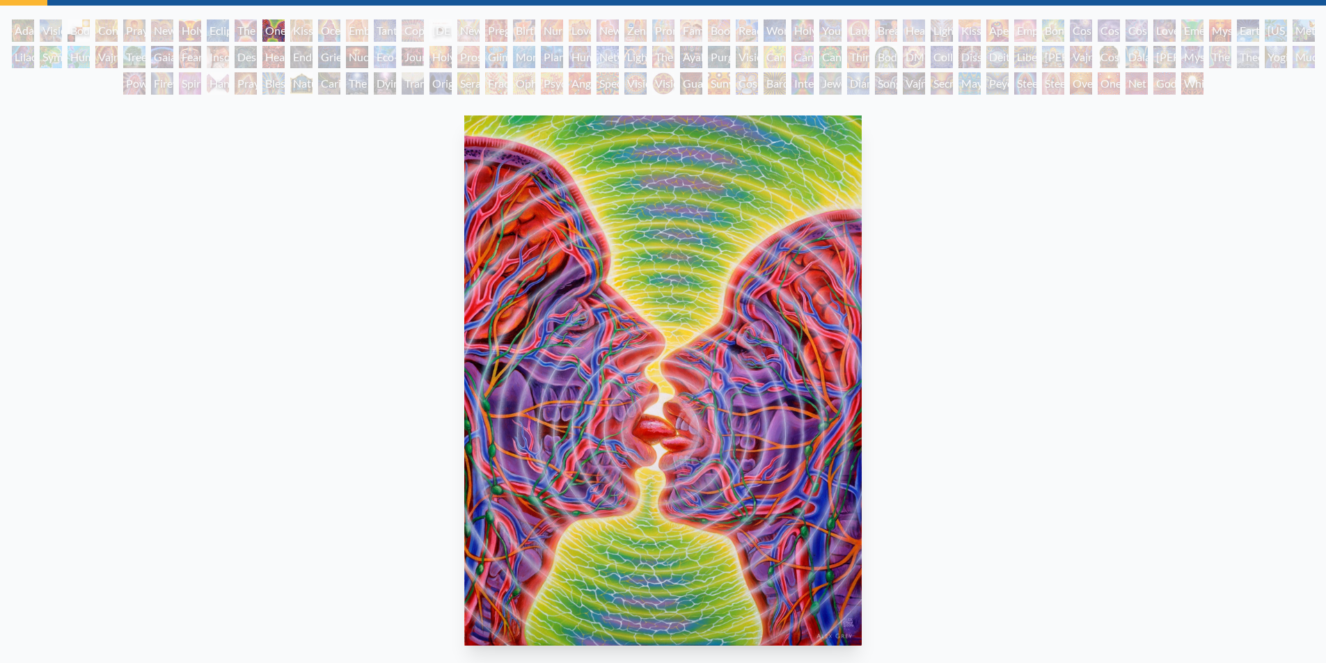
click at [296, 31] on div "Kissing" at bounding box center [301, 30] width 22 height 22
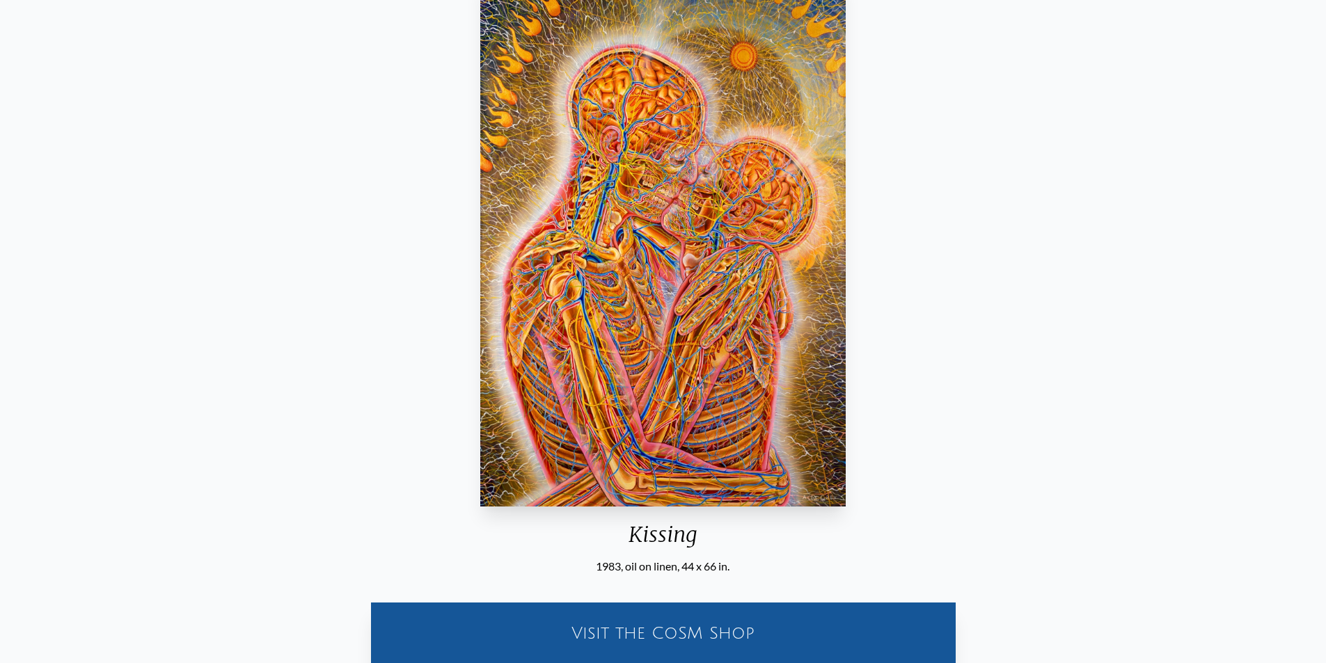
scroll to position [70, 0]
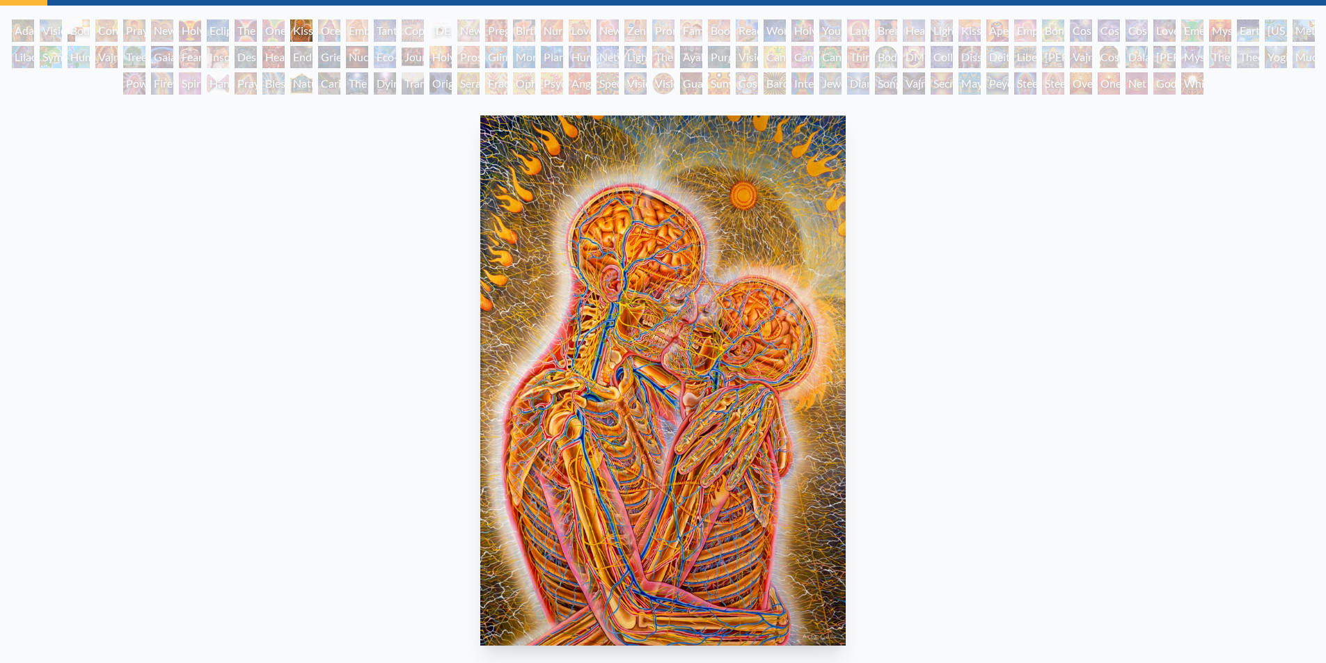
click at [326, 34] on div "Ocean of Love Bliss" at bounding box center [329, 30] width 22 height 22
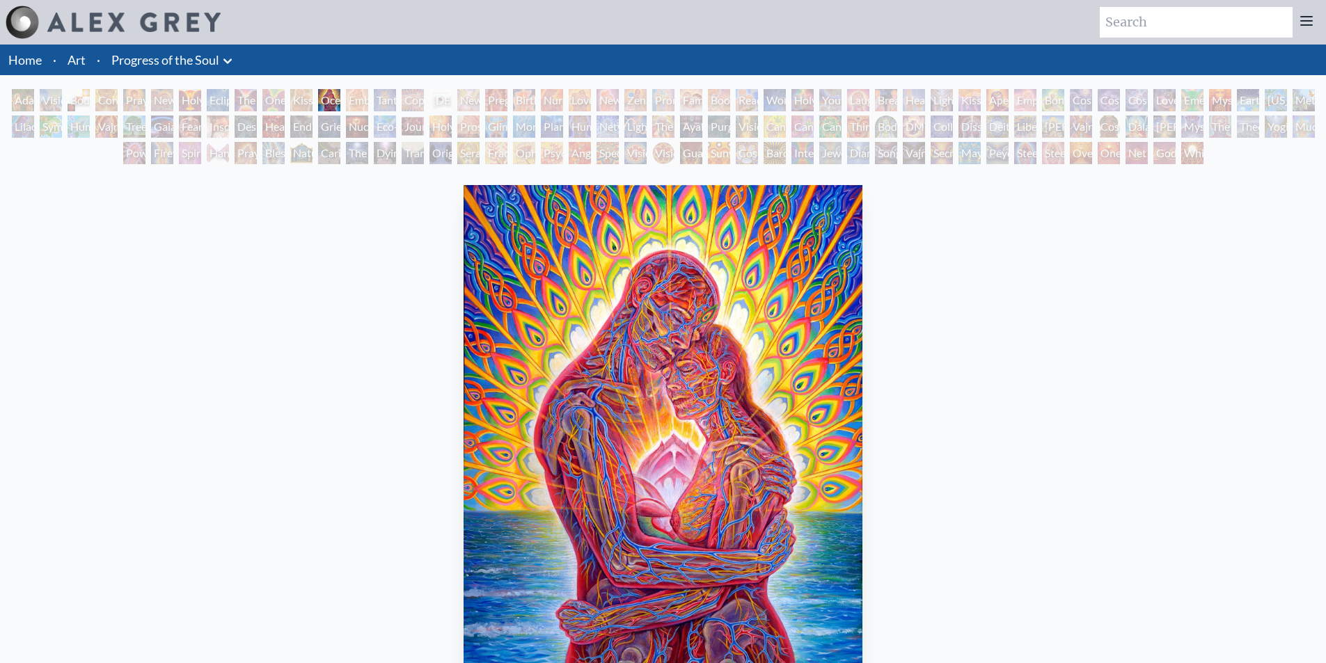
click at [360, 100] on div "Embracing" at bounding box center [357, 100] width 22 height 22
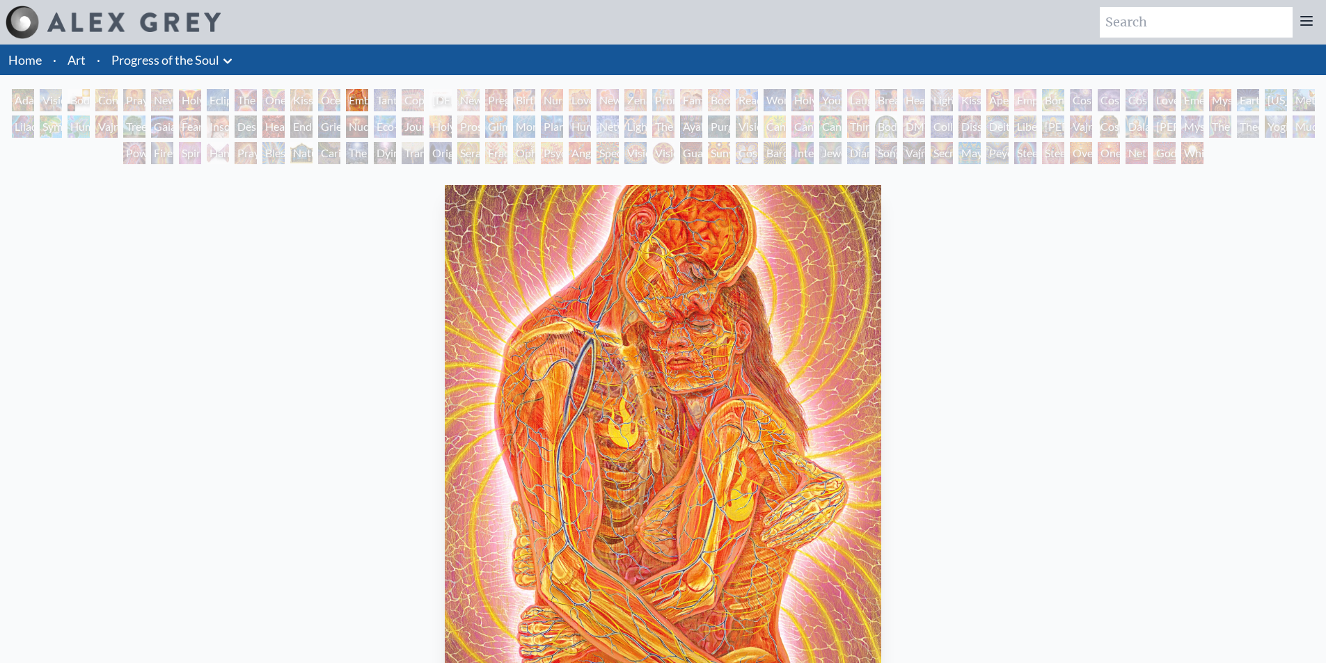
click at [387, 97] on div "Tantra" at bounding box center [385, 100] width 22 height 22
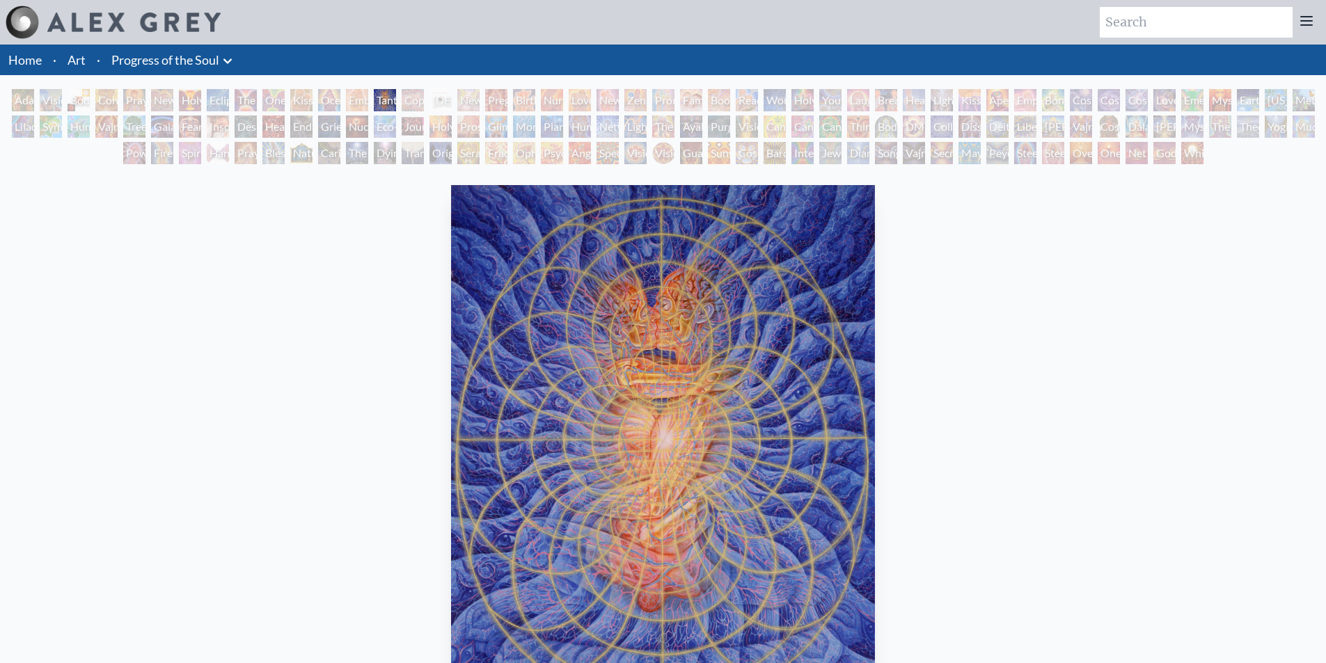
click at [418, 104] on div "Copulating" at bounding box center [413, 100] width 22 height 22
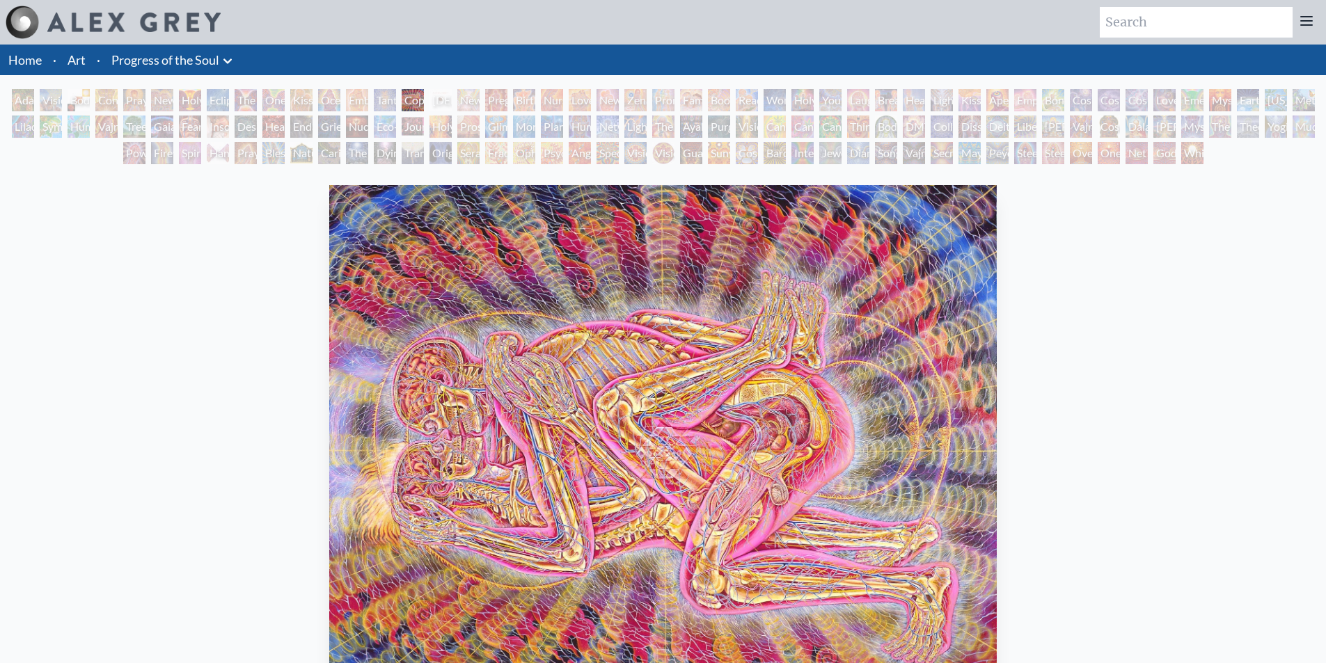
click at [436, 99] on div "Buddha Embryo" at bounding box center [440, 100] width 22 height 22
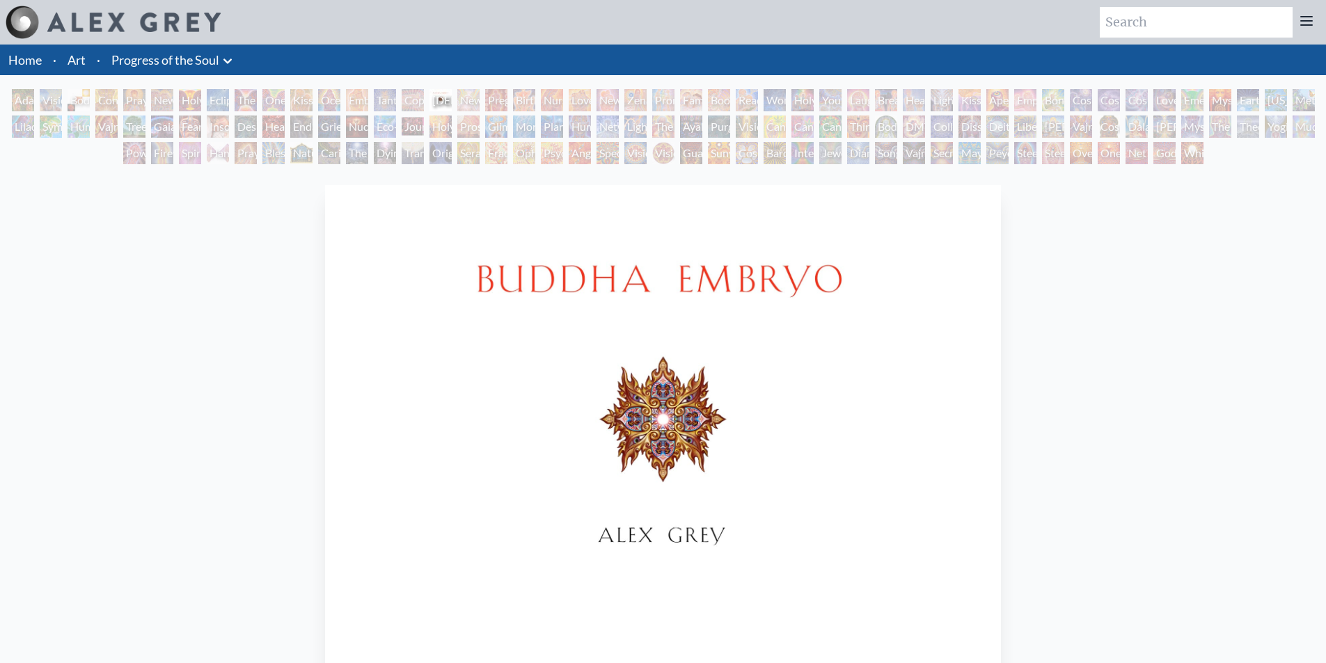
click at [467, 97] on div "Newborn" at bounding box center [468, 100] width 22 height 22
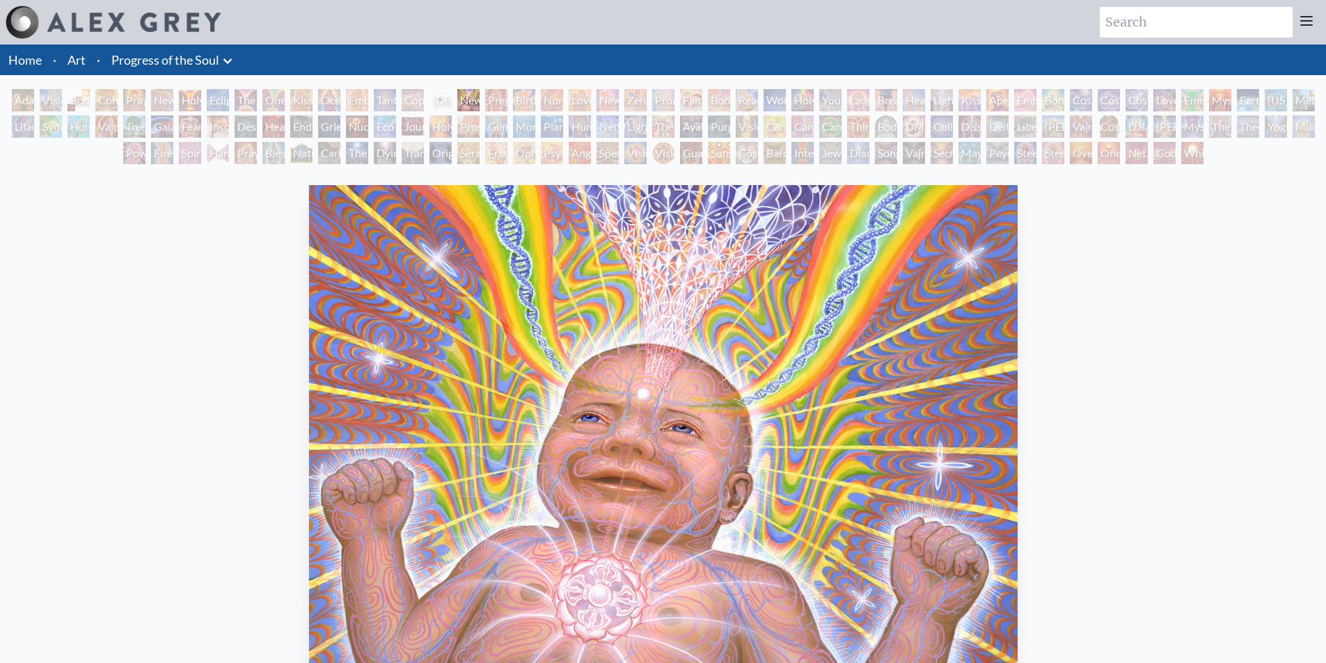
click at [496, 101] on div "Pregnancy" at bounding box center [496, 100] width 22 height 22
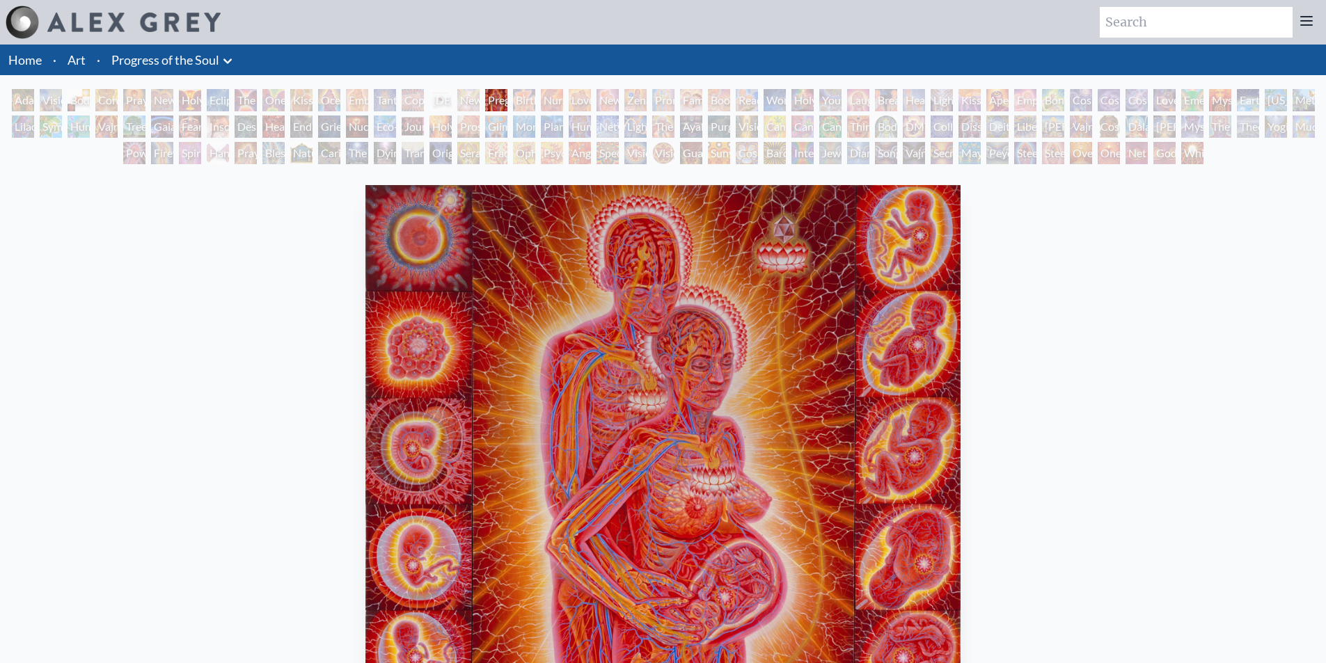
click at [529, 104] on div "Birth" at bounding box center [524, 100] width 22 height 22
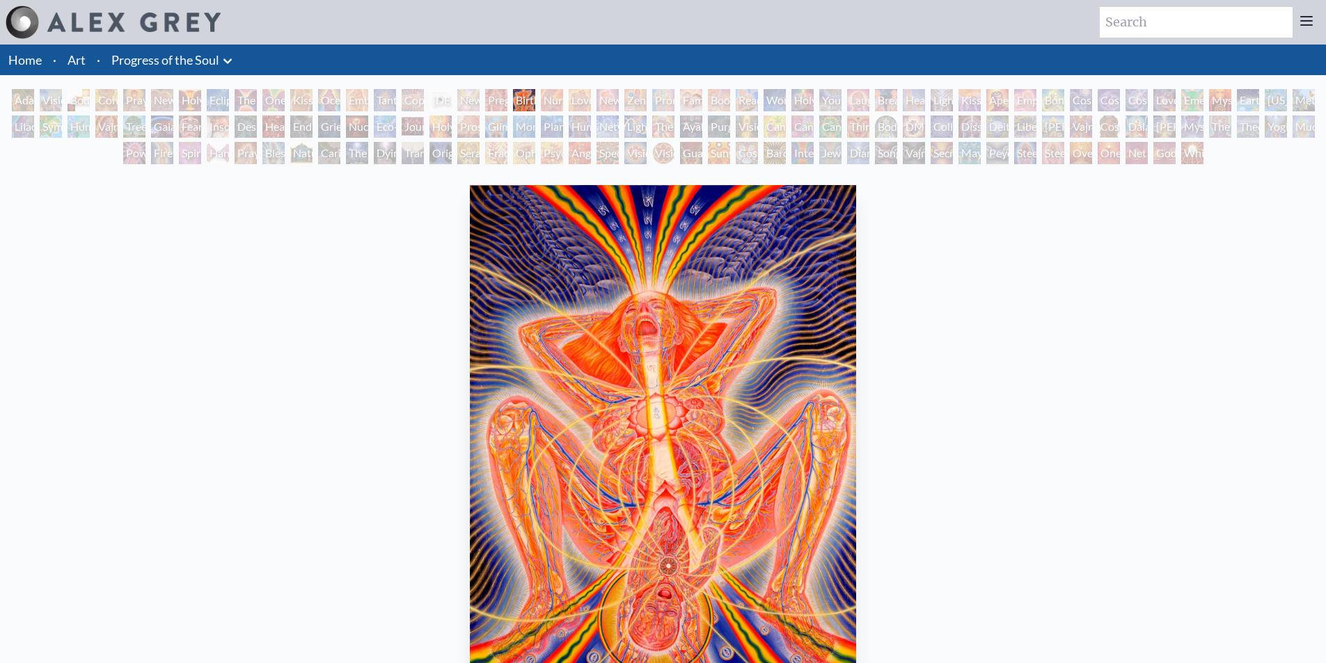
click at [543, 104] on div "Nursing" at bounding box center [552, 100] width 22 height 22
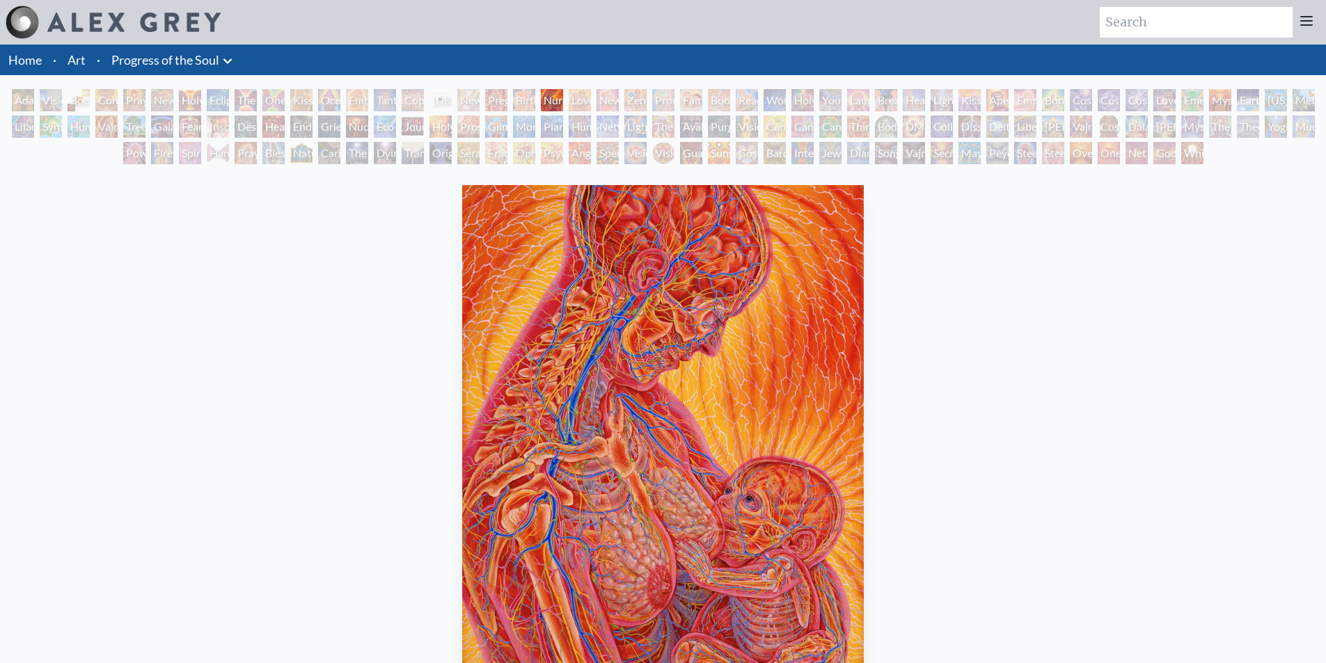
click at [576, 100] on div "Love Circuit" at bounding box center [580, 100] width 22 height 22
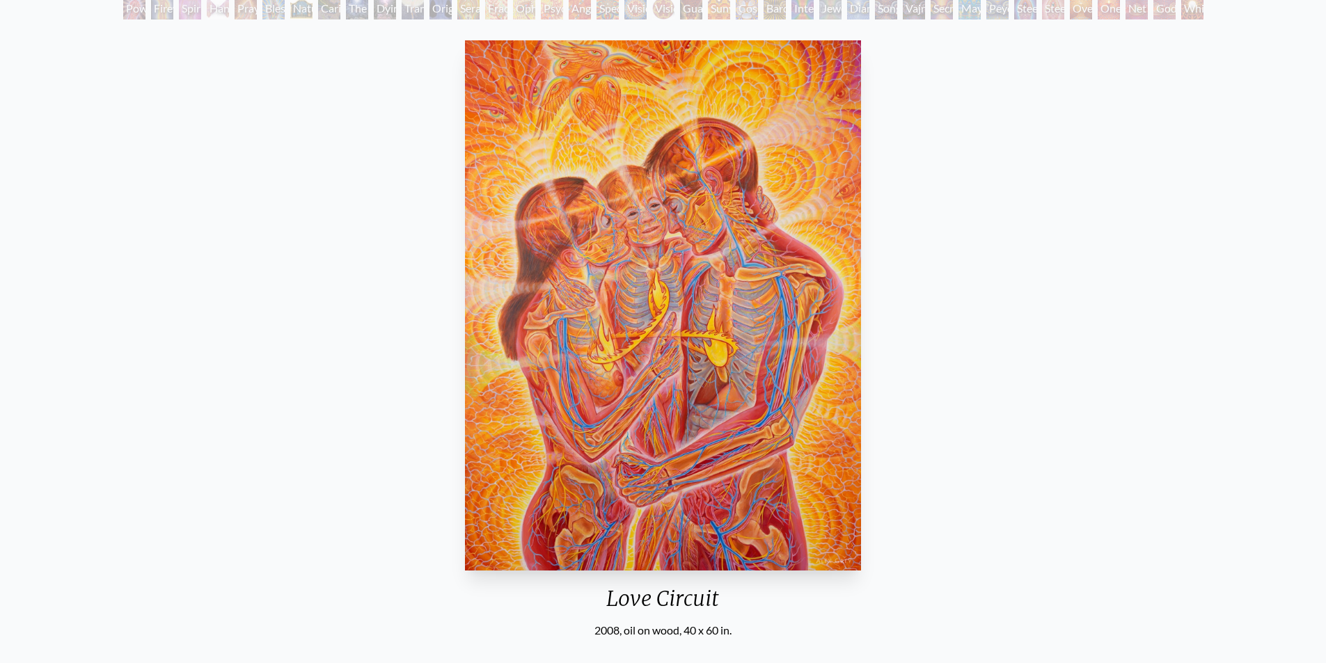
scroll to position [70, 0]
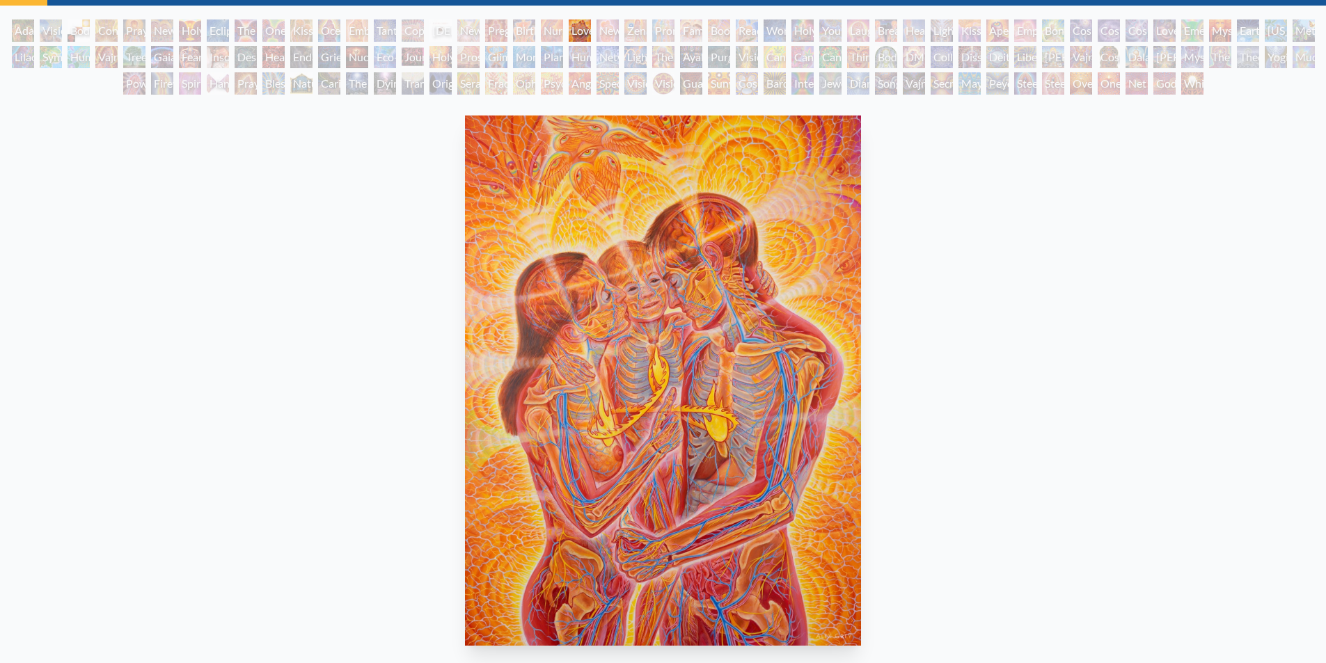
click at [608, 26] on div "New Family" at bounding box center [607, 30] width 22 height 22
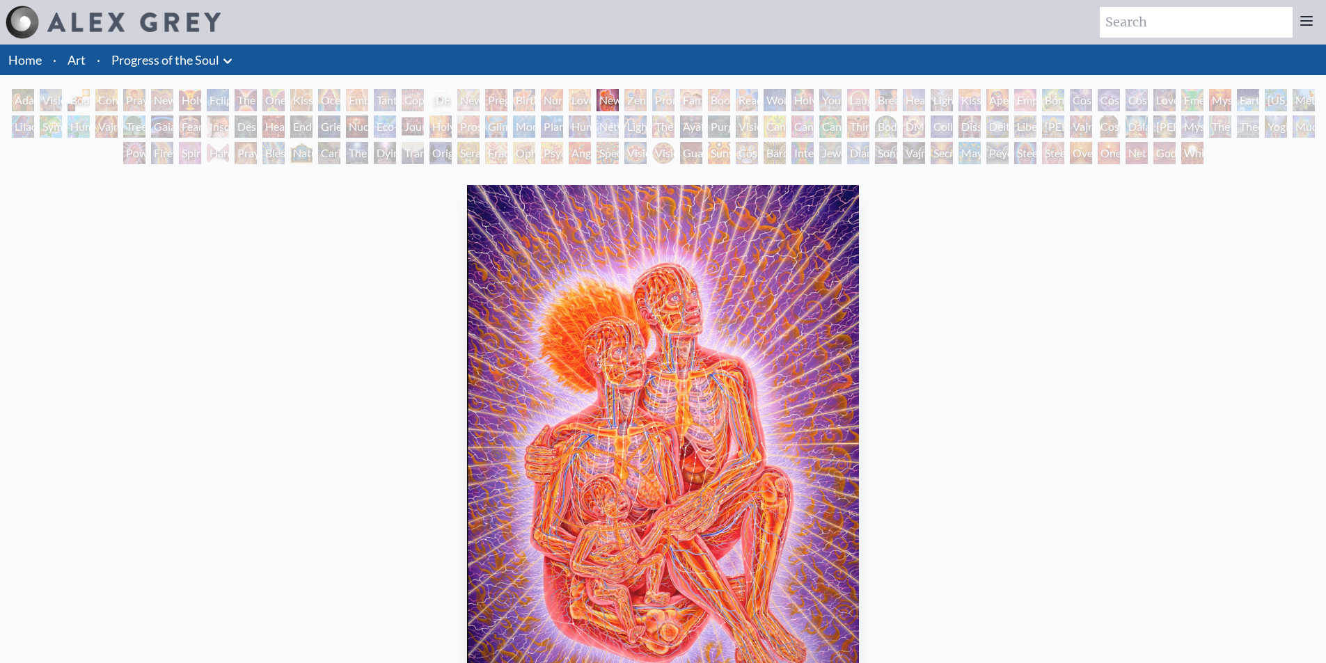
click at [640, 106] on div "Zena Lotus" at bounding box center [635, 100] width 22 height 22
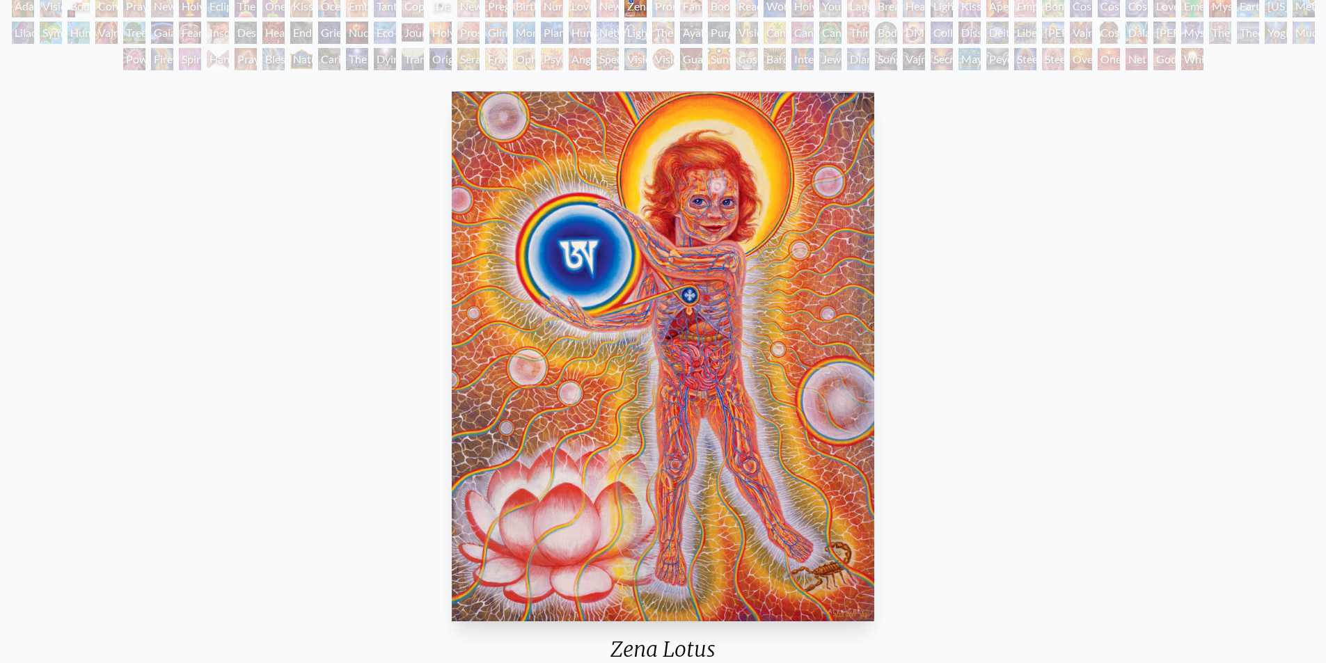
scroll to position [70, 0]
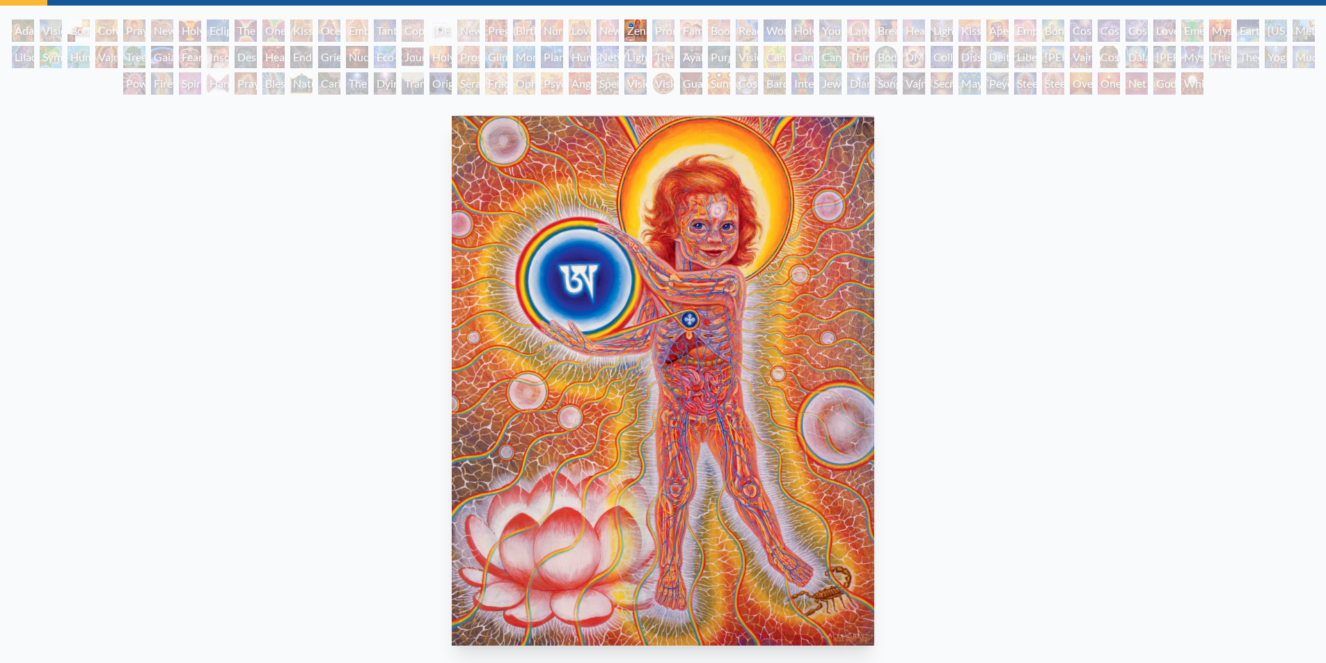
click at [658, 35] on div "Promise" at bounding box center [663, 30] width 22 height 22
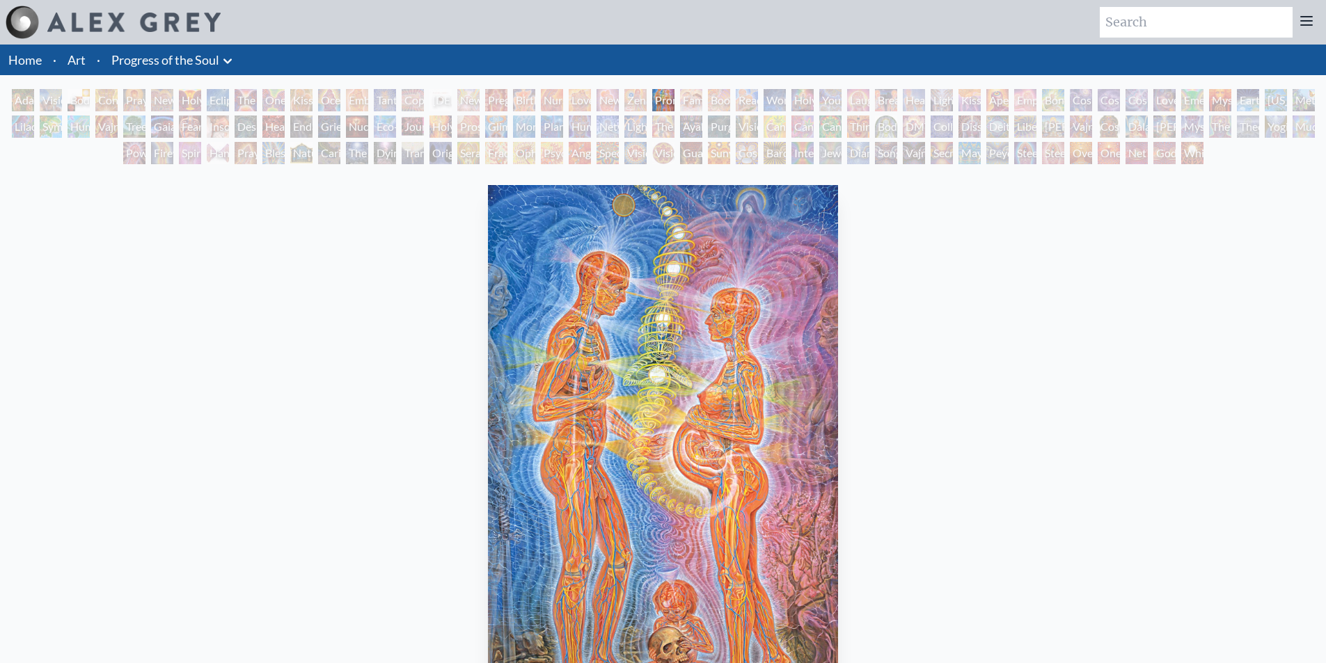
click at [686, 100] on div "Family" at bounding box center [691, 100] width 22 height 22
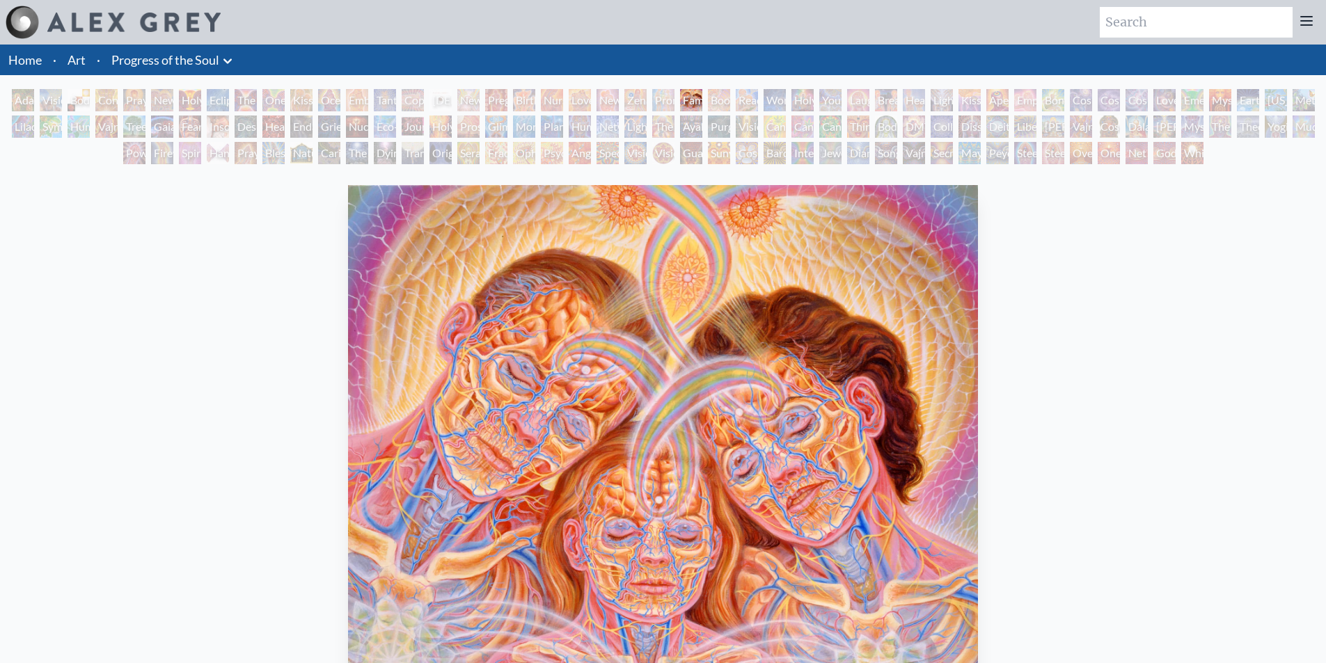
click at [712, 102] on div "Boo-boo" at bounding box center [719, 100] width 22 height 22
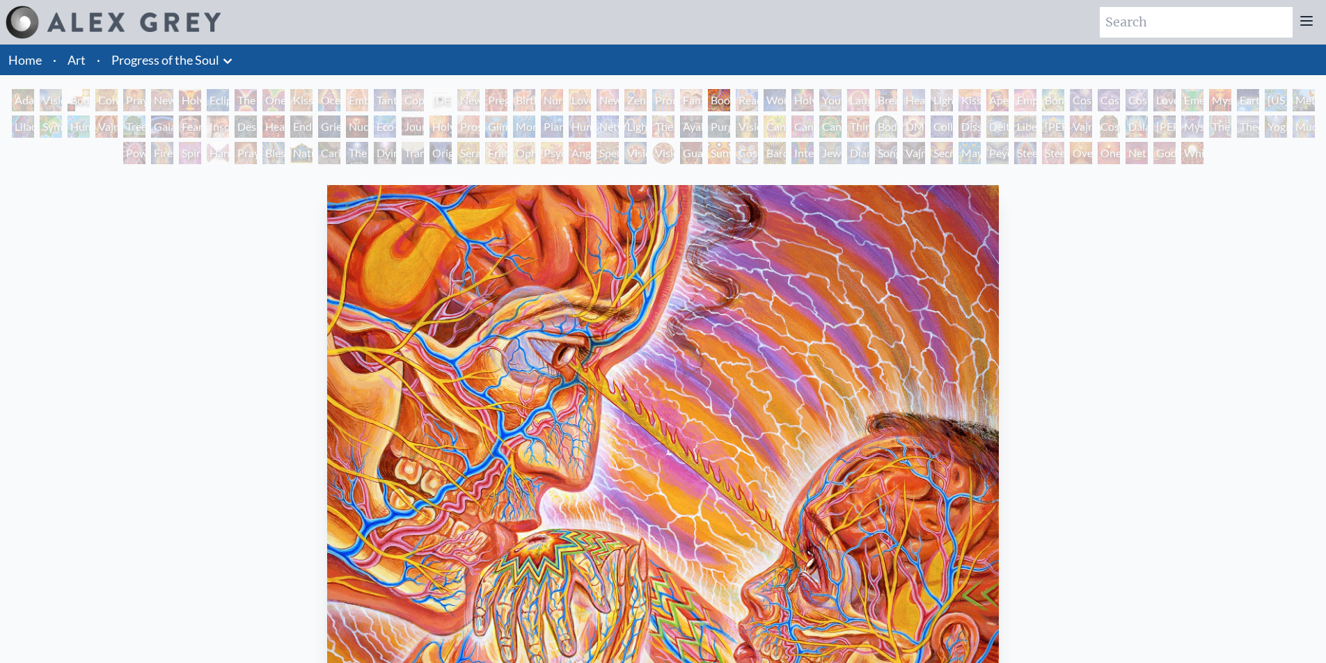
click at [749, 105] on div "Reading" at bounding box center [747, 100] width 22 height 22
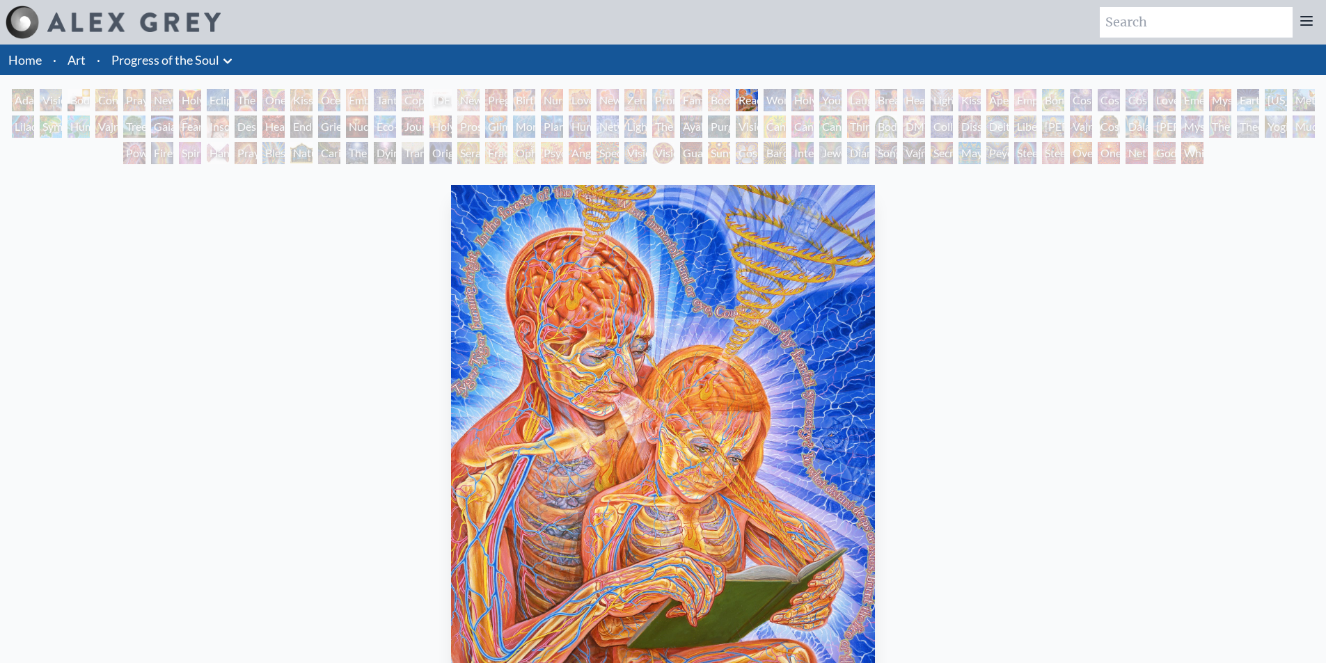
click at [771, 104] on div "Wonder" at bounding box center [774, 100] width 22 height 22
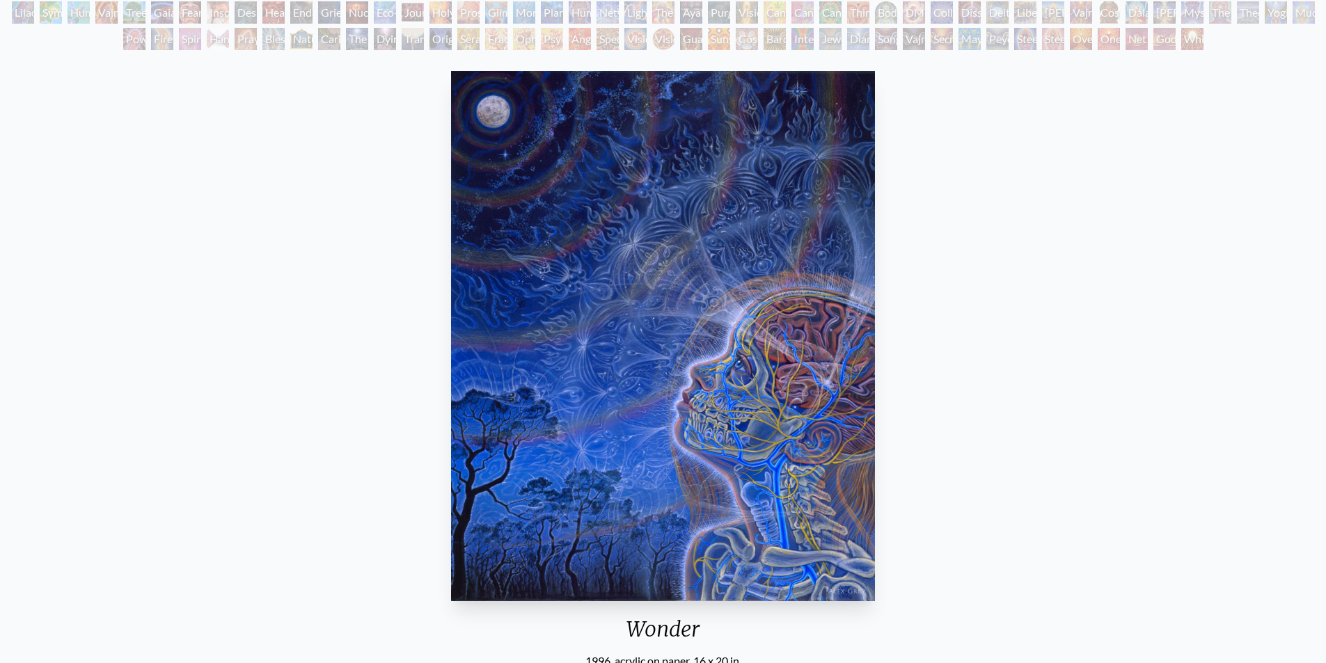
scroll to position [70, 0]
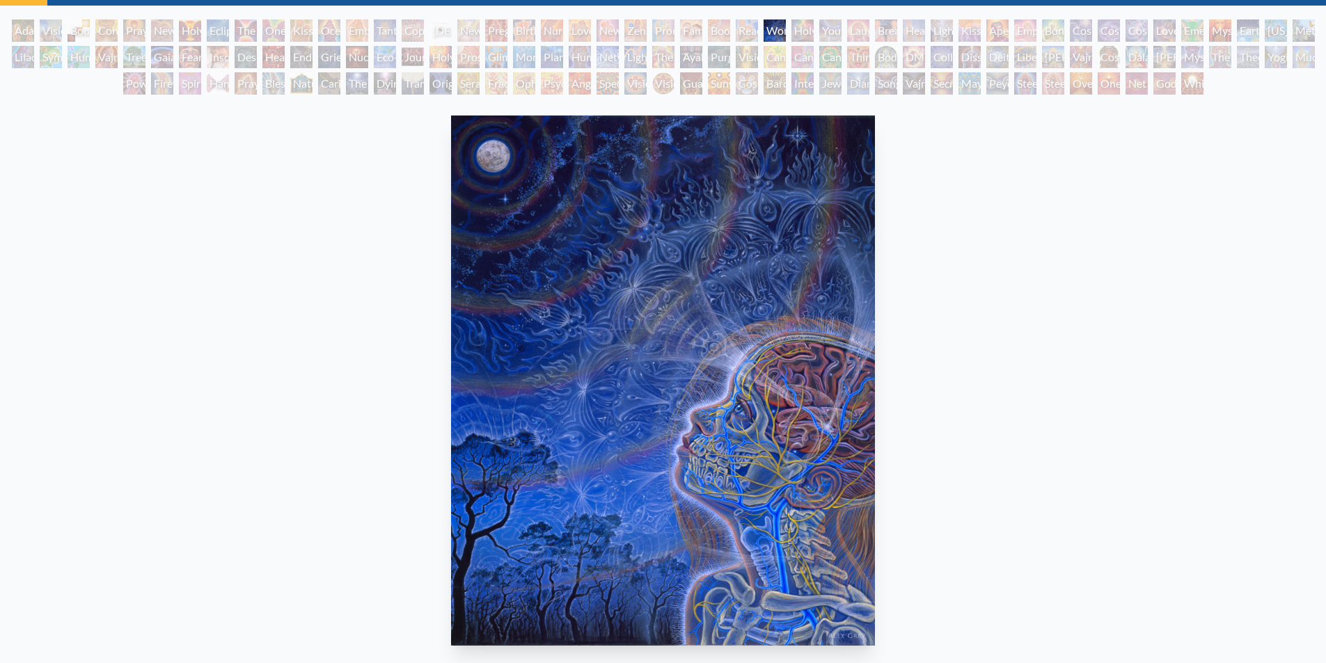
click at [793, 31] on div "Holy Family" at bounding box center [802, 30] width 22 height 22
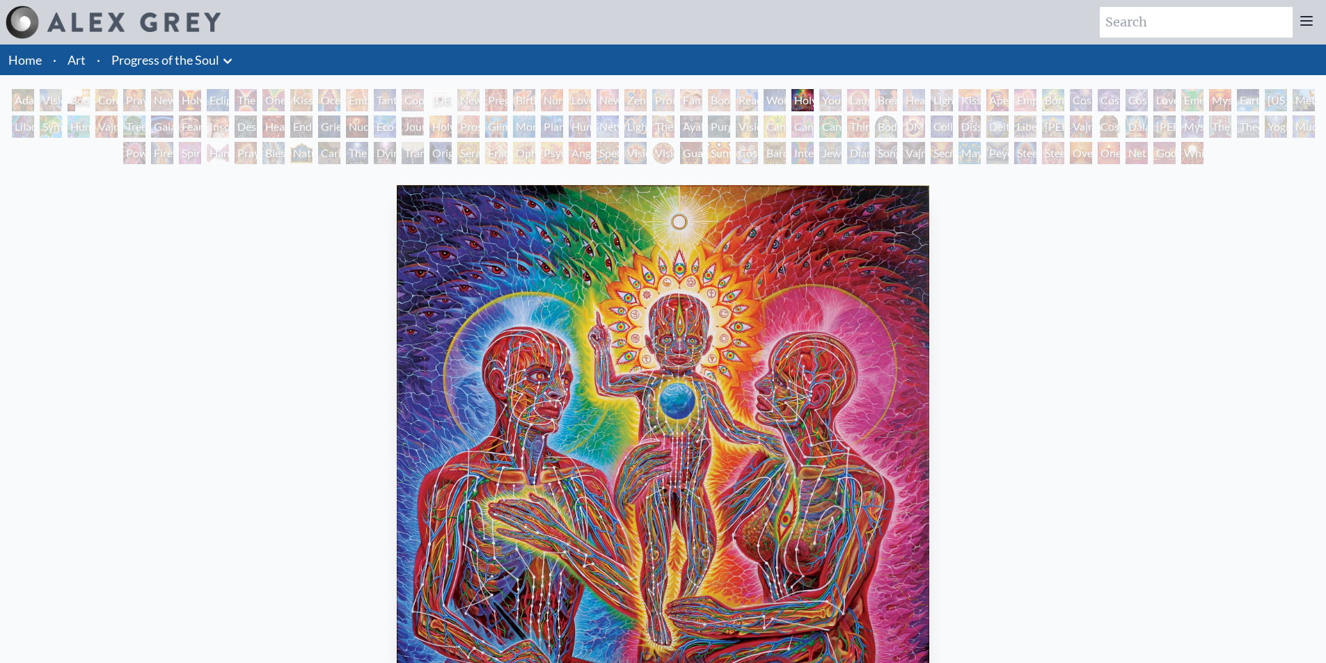
click at [830, 101] on div "Young & Old" at bounding box center [830, 100] width 22 height 22
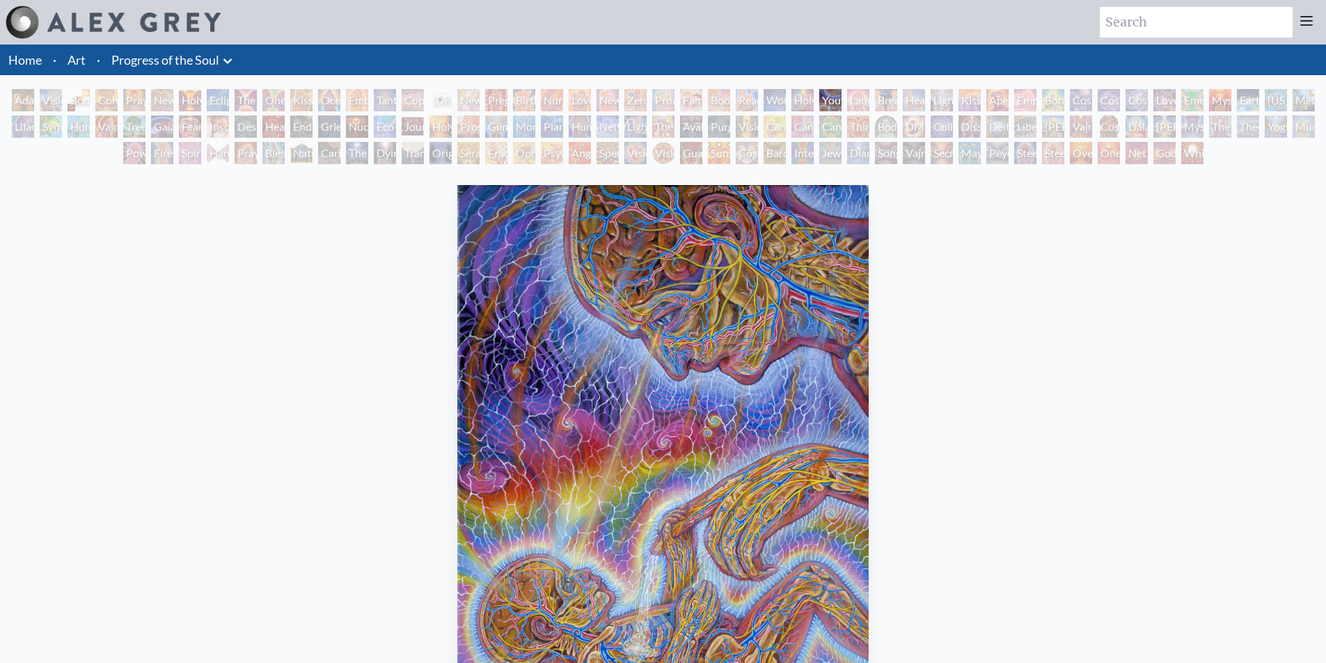
click at [857, 97] on div "Laughing Man" at bounding box center [858, 100] width 22 height 22
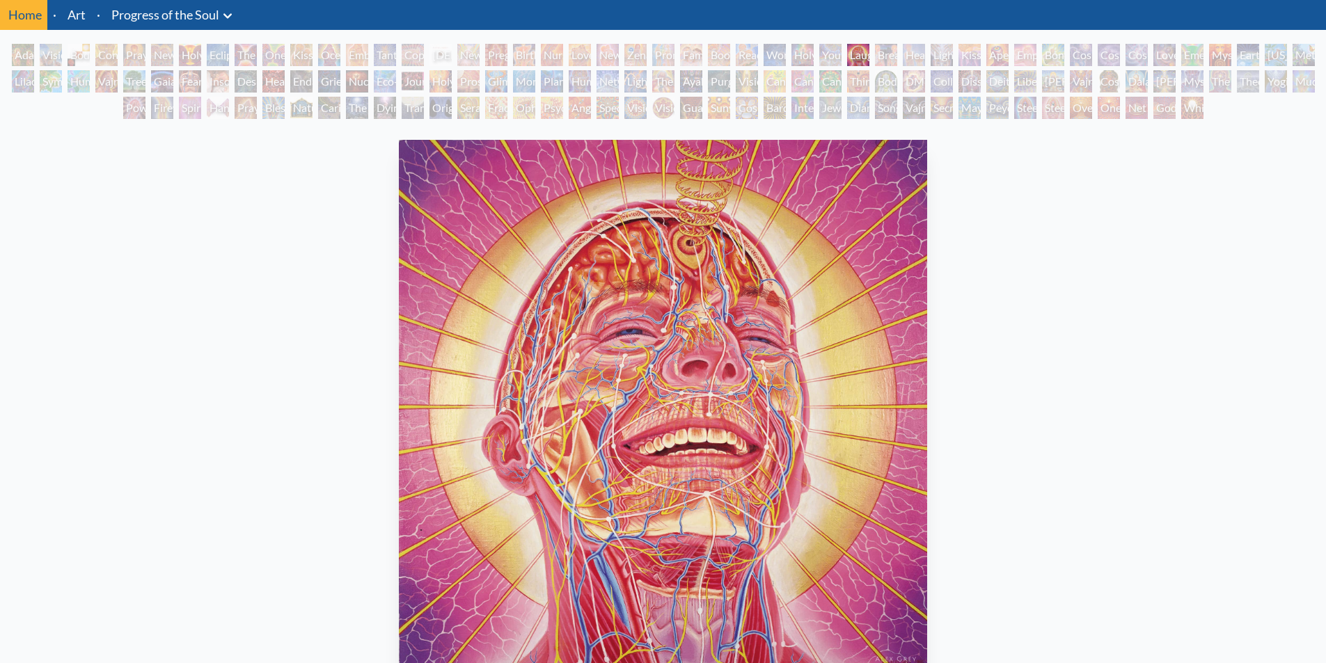
scroll to position [70, 0]
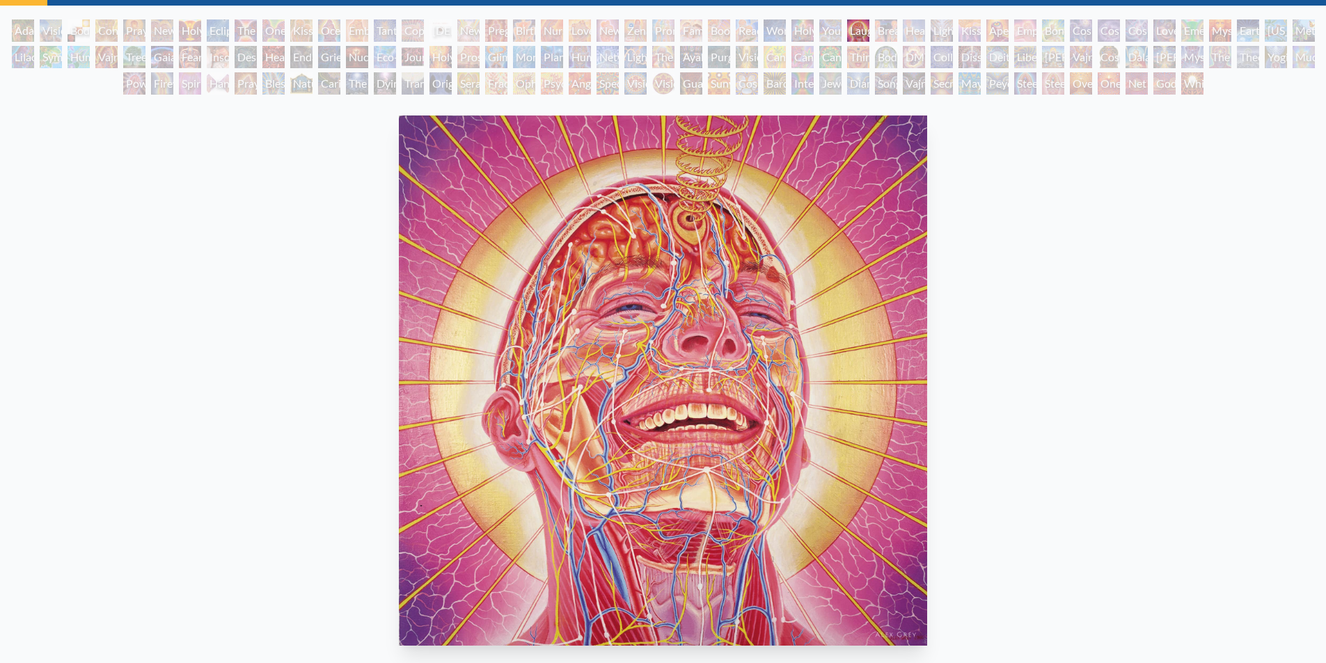
click at [887, 31] on div "Breathing" at bounding box center [886, 30] width 22 height 22
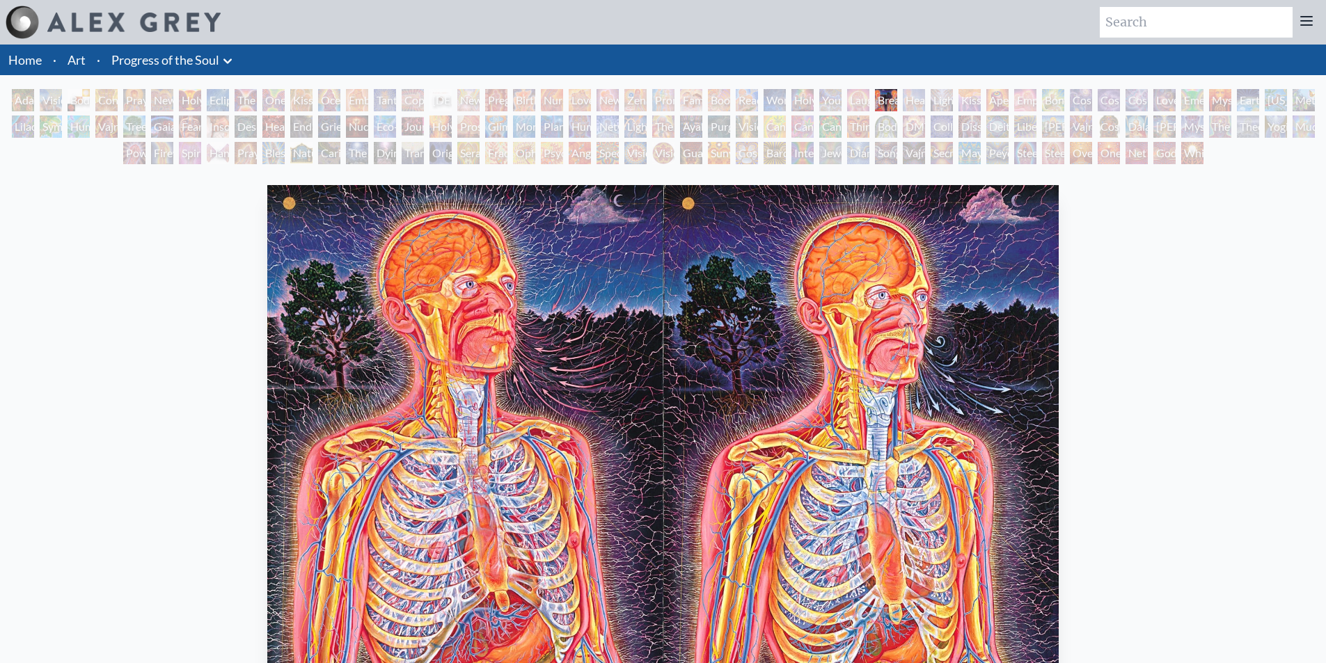
click at [906, 104] on div "Healing" at bounding box center [914, 100] width 22 height 22
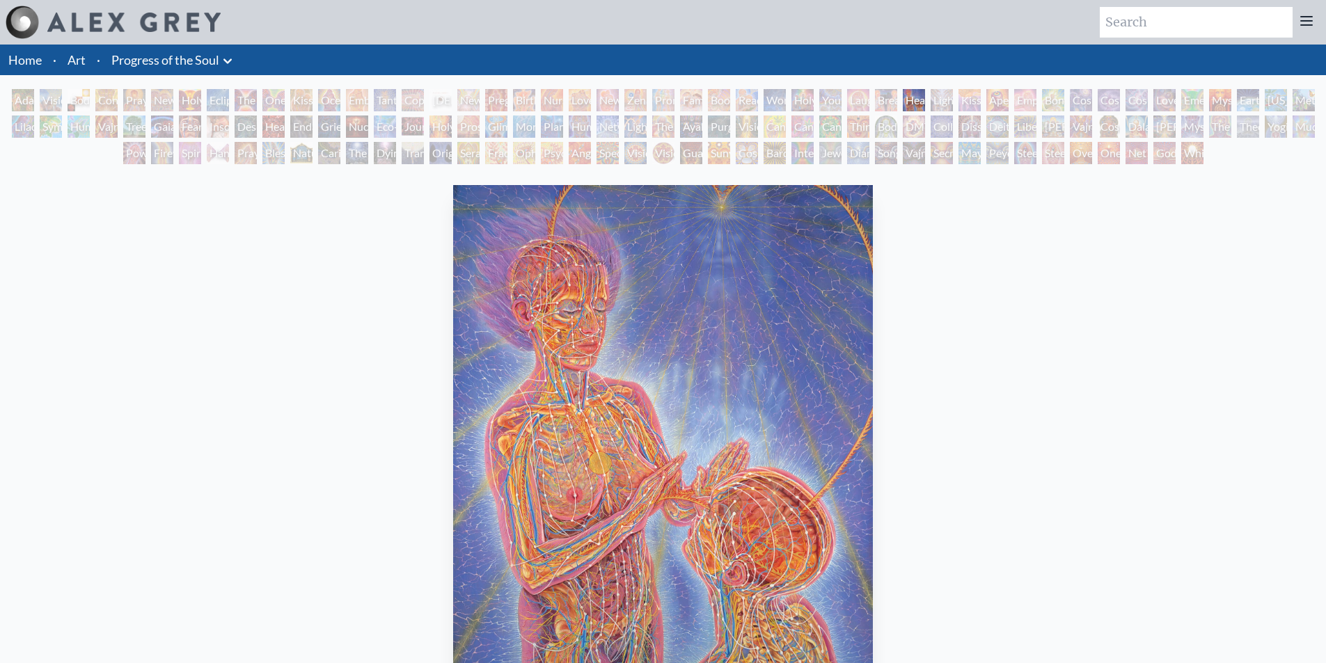
click at [938, 95] on div "Lightweaver" at bounding box center [942, 100] width 22 height 22
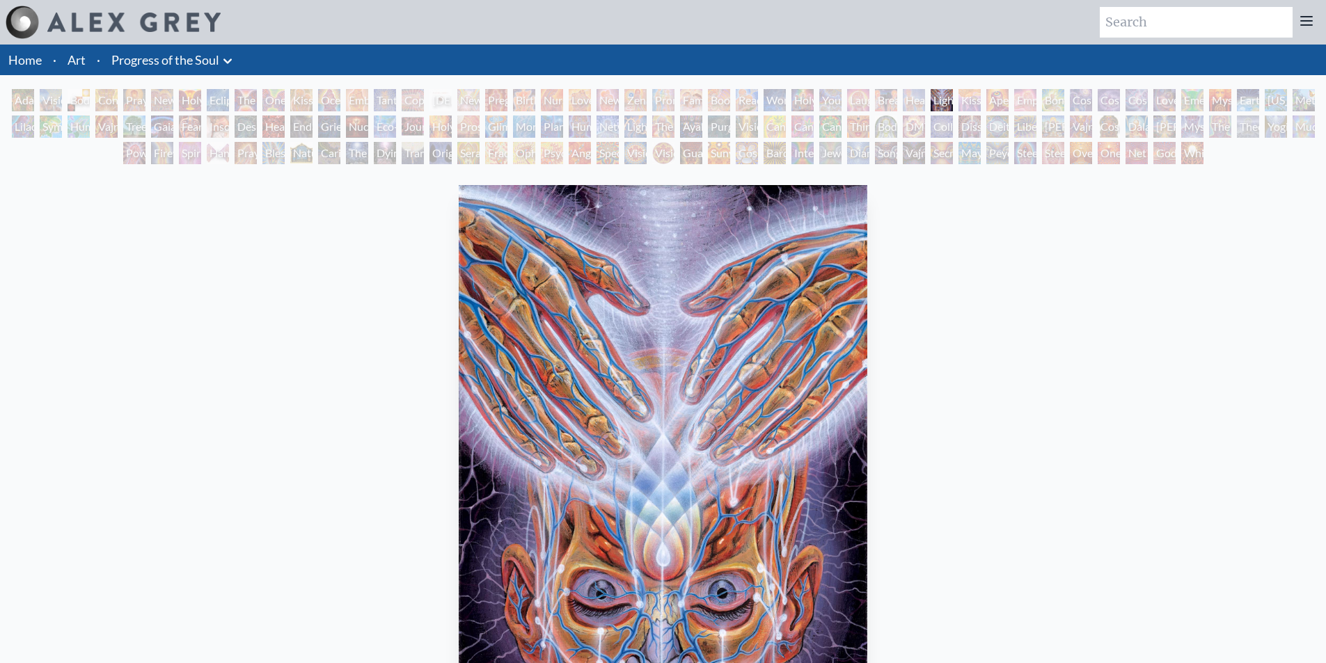
click at [964, 97] on div "Kiss of the Muse" at bounding box center [969, 100] width 22 height 22
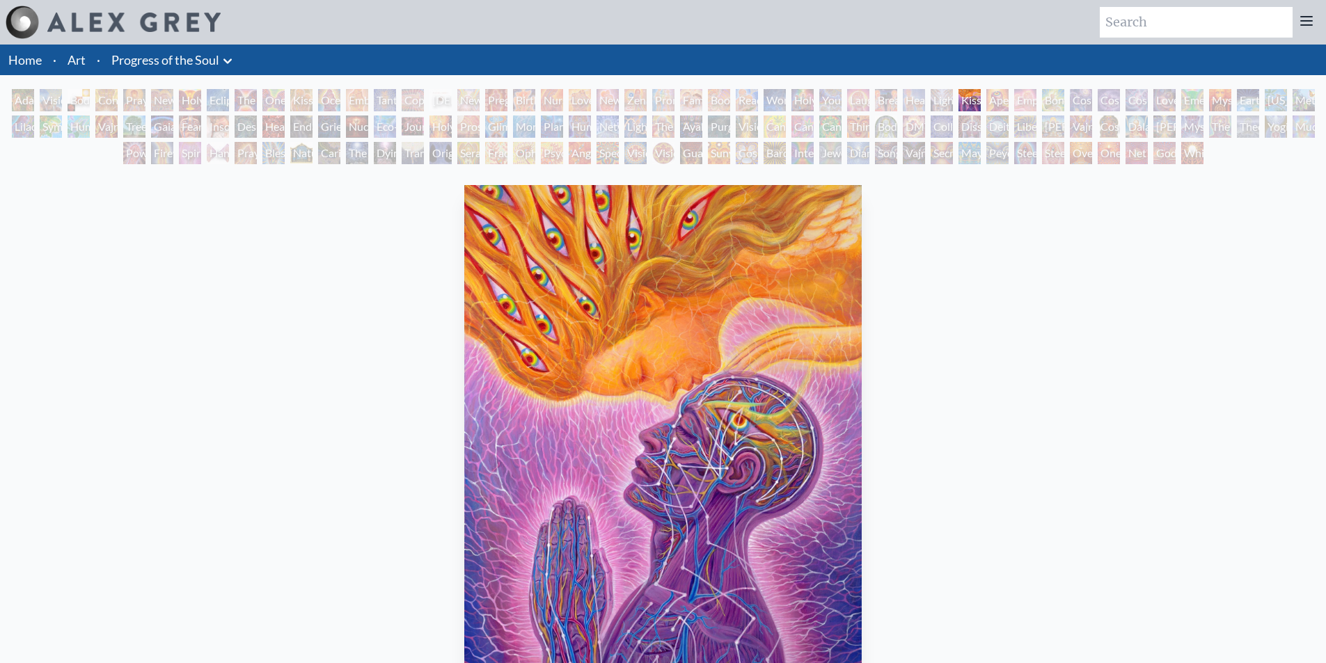
click at [999, 97] on div "Aperture" at bounding box center [997, 100] width 22 height 22
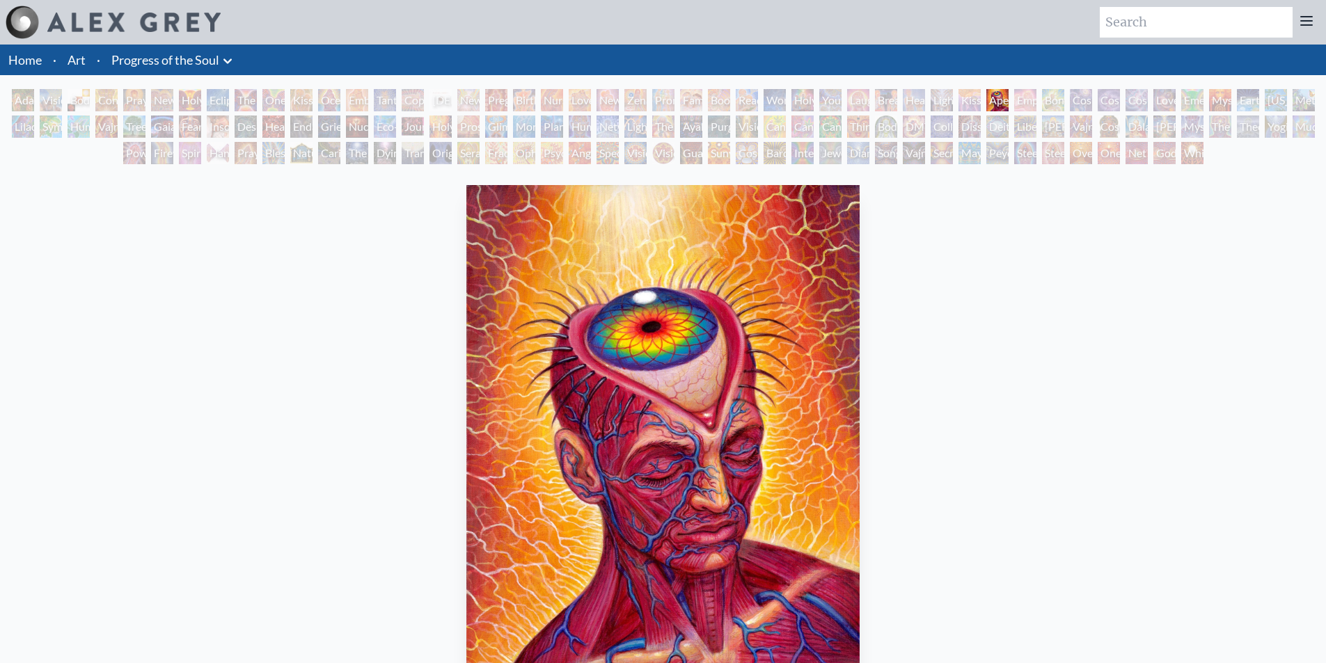
click at [1023, 98] on div "Empowerment" at bounding box center [1025, 100] width 22 height 22
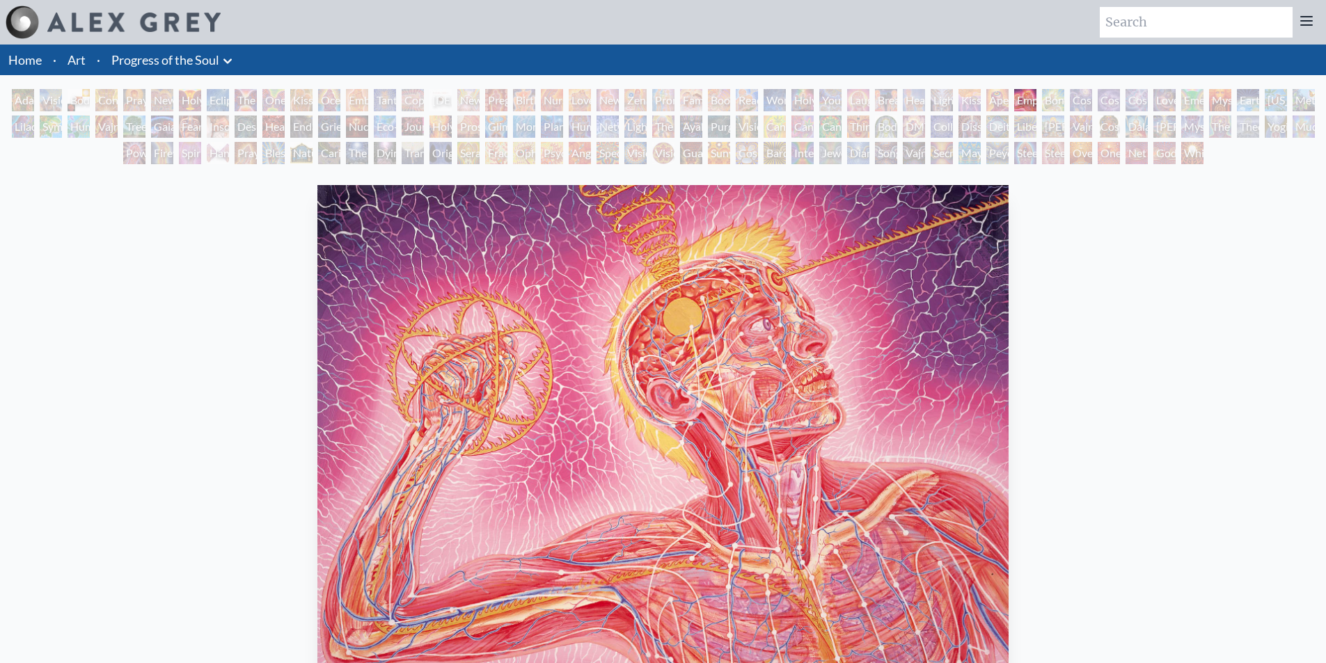
click at [1056, 100] on div "Bond" at bounding box center [1053, 100] width 22 height 22
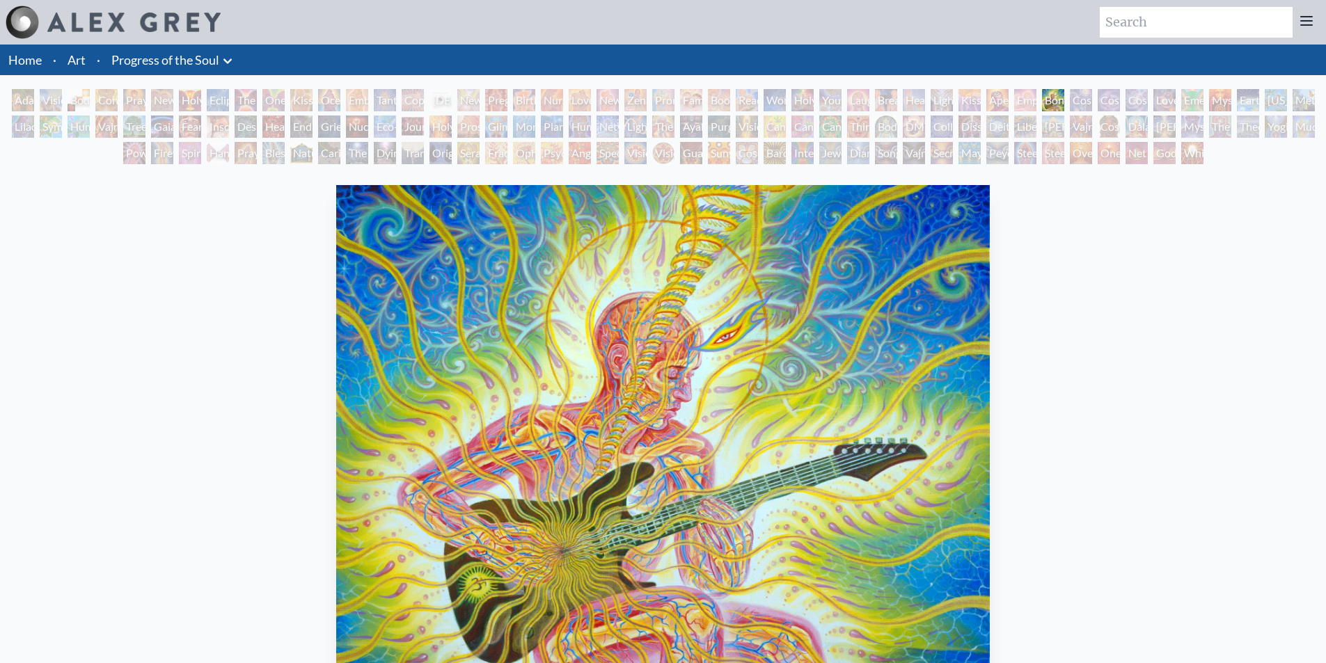
click at [1082, 102] on div "Cosmic Creativity" at bounding box center [1081, 100] width 22 height 22
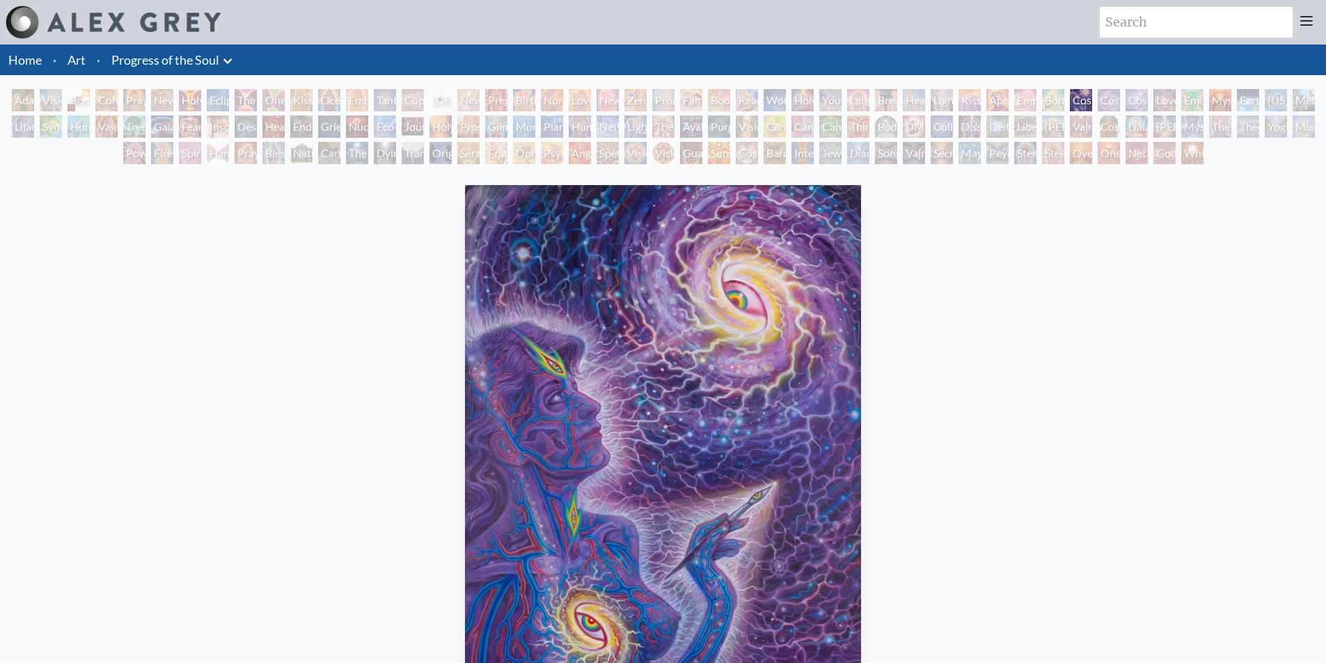
click at [1104, 107] on div "Cosmic Artist" at bounding box center [1109, 100] width 22 height 22
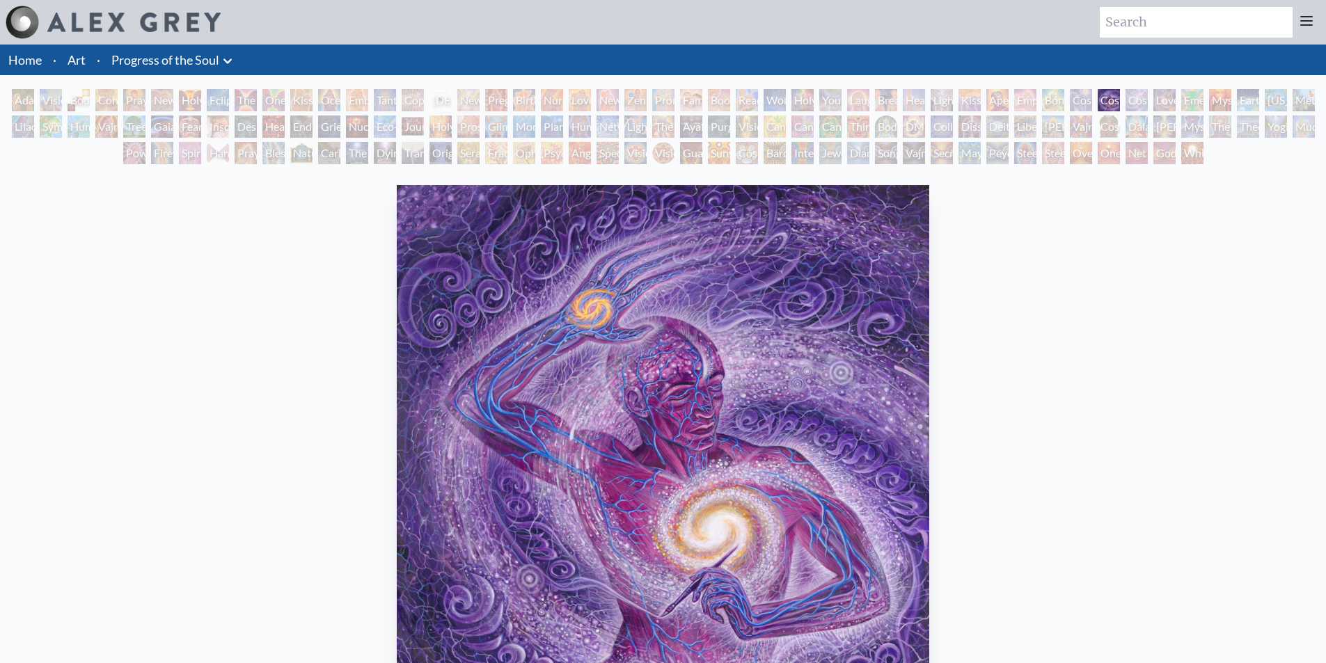
click at [1120, 97] on div "Cosmic Artist" at bounding box center [1109, 100] width 22 height 22
click at [1136, 104] on div "Cosmic Lovers" at bounding box center [1136, 100] width 22 height 22
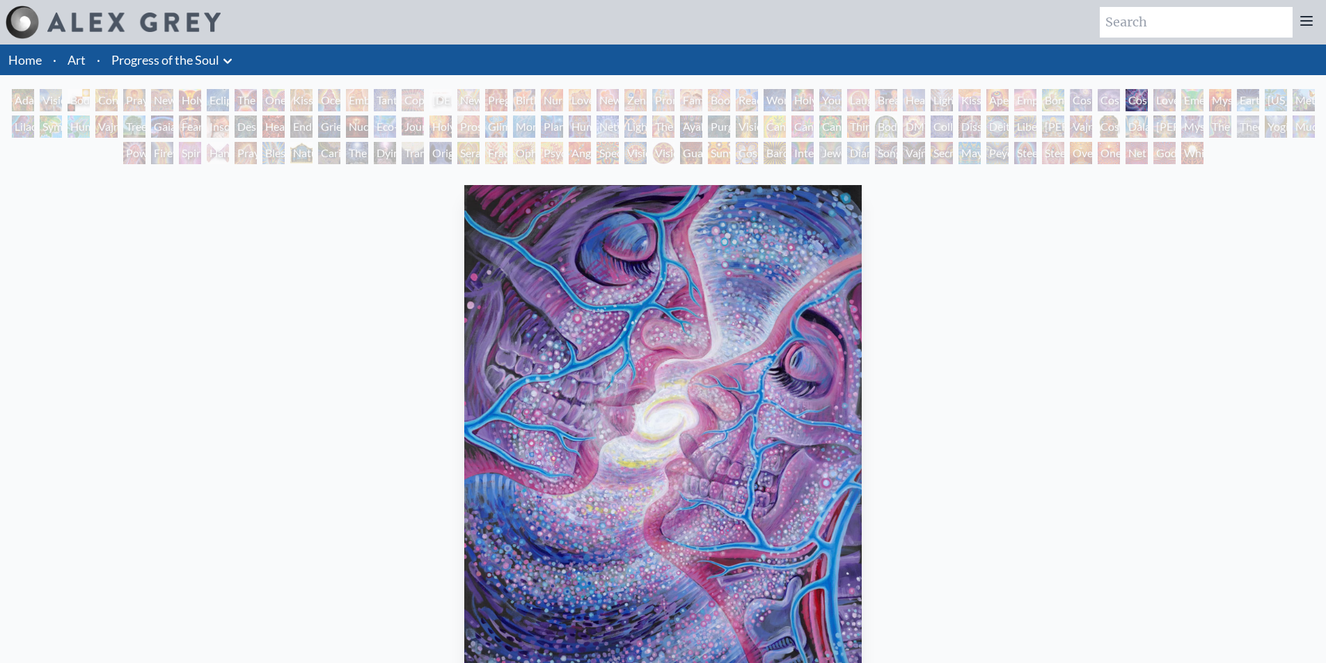
click at [1172, 100] on div "Love is a Cosmic Force" at bounding box center [1164, 100] width 22 height 22
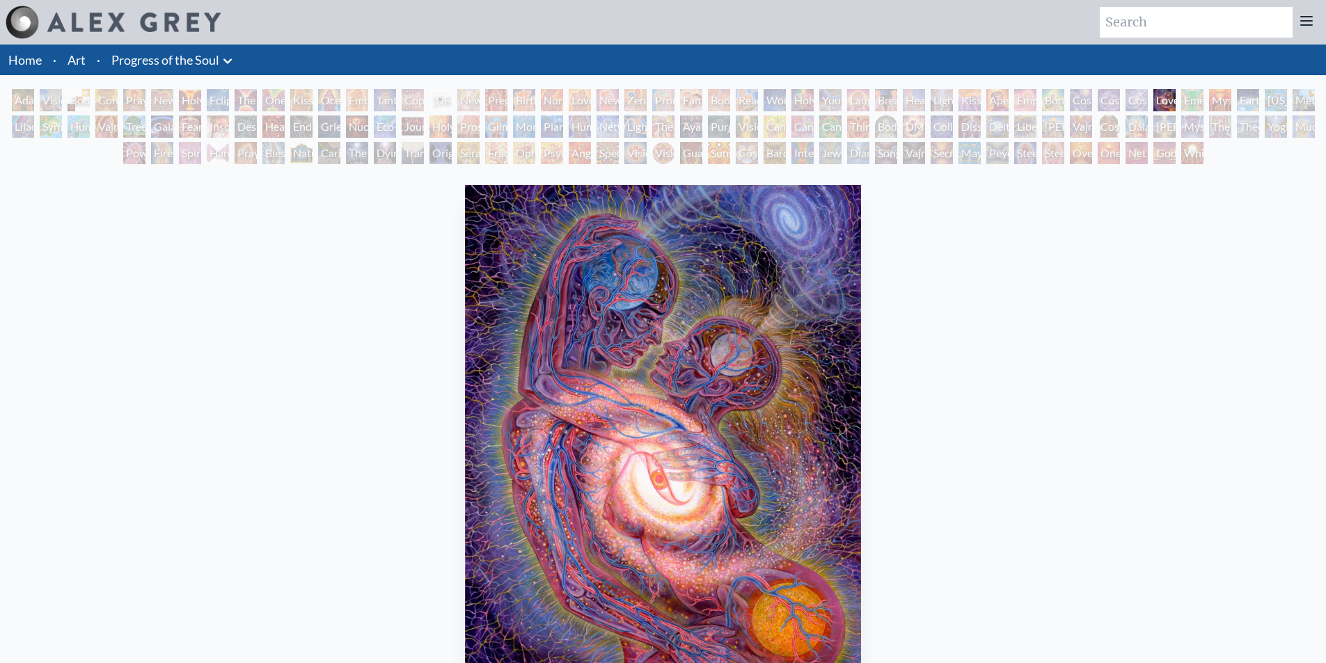
click at [1191, 103] on div "Emerald Grail" at bounding box center [1192, 100] width 22 height 22
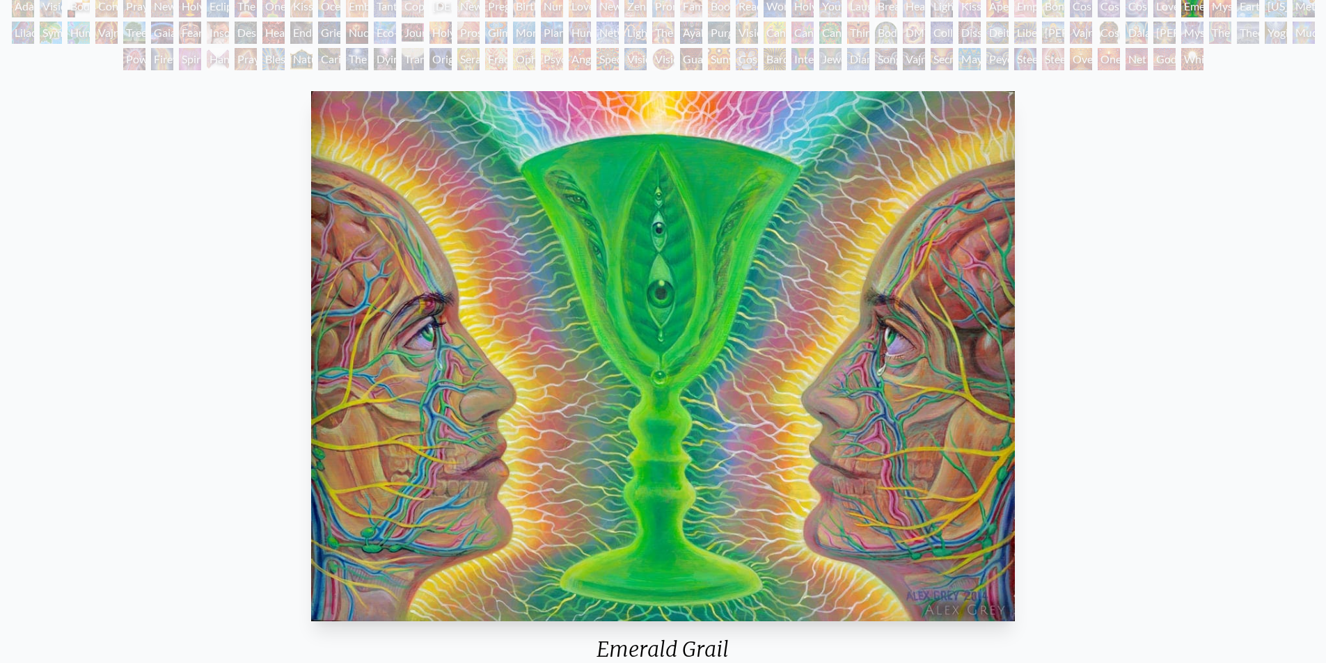
scroll to position [70, 0]
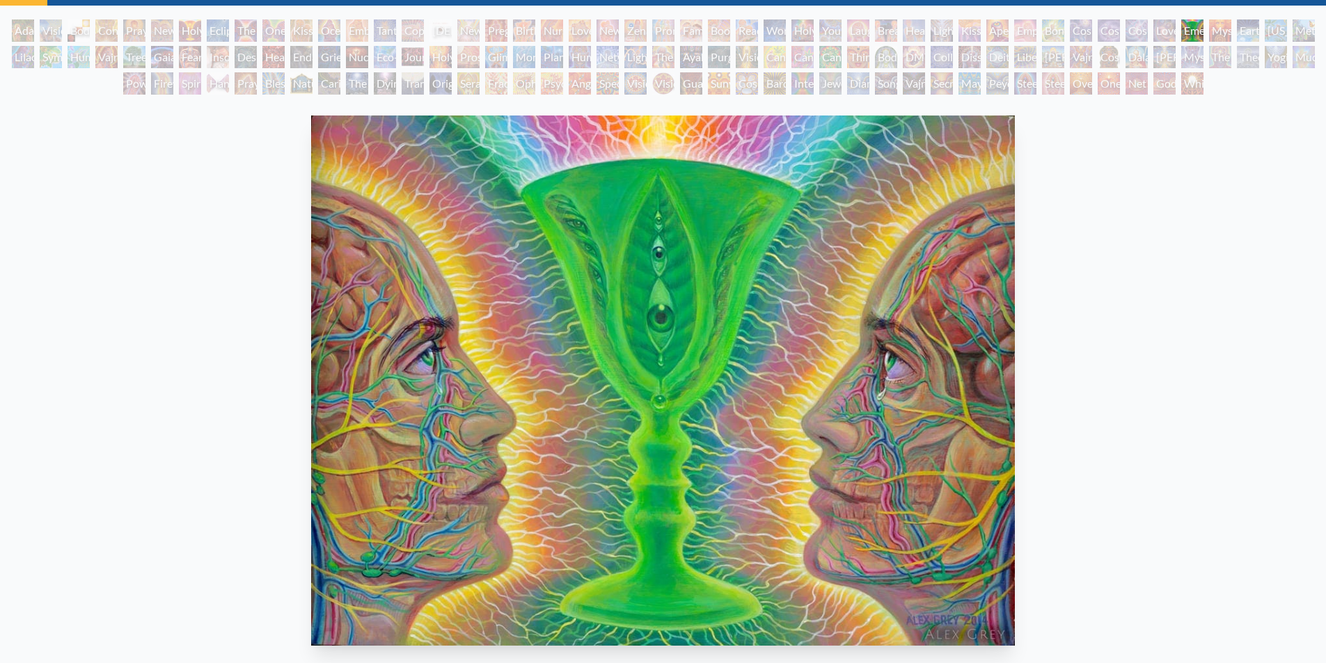
click at [1217, 35] on div "Mysteriosa 2" at bounding box center [1220, 30] width 22 height 22
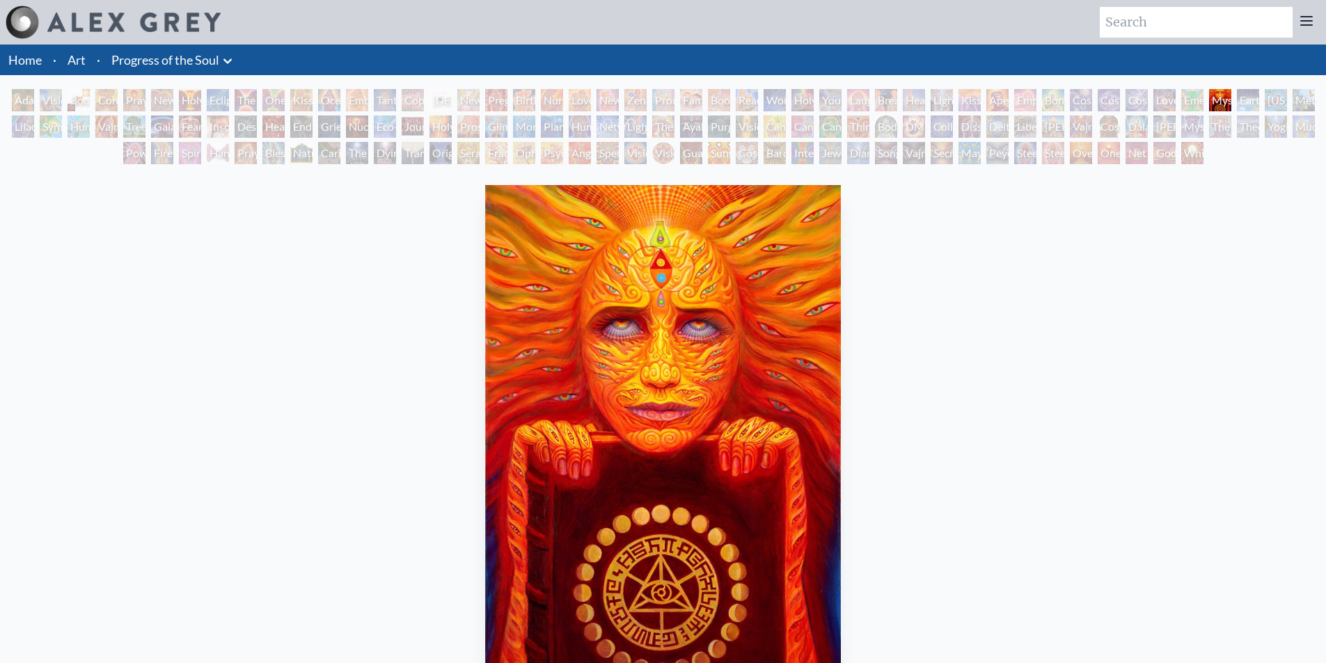
click at [1244, 100] on div "Earth Energies" at bounding box center [1248, 100] width 22 height 22
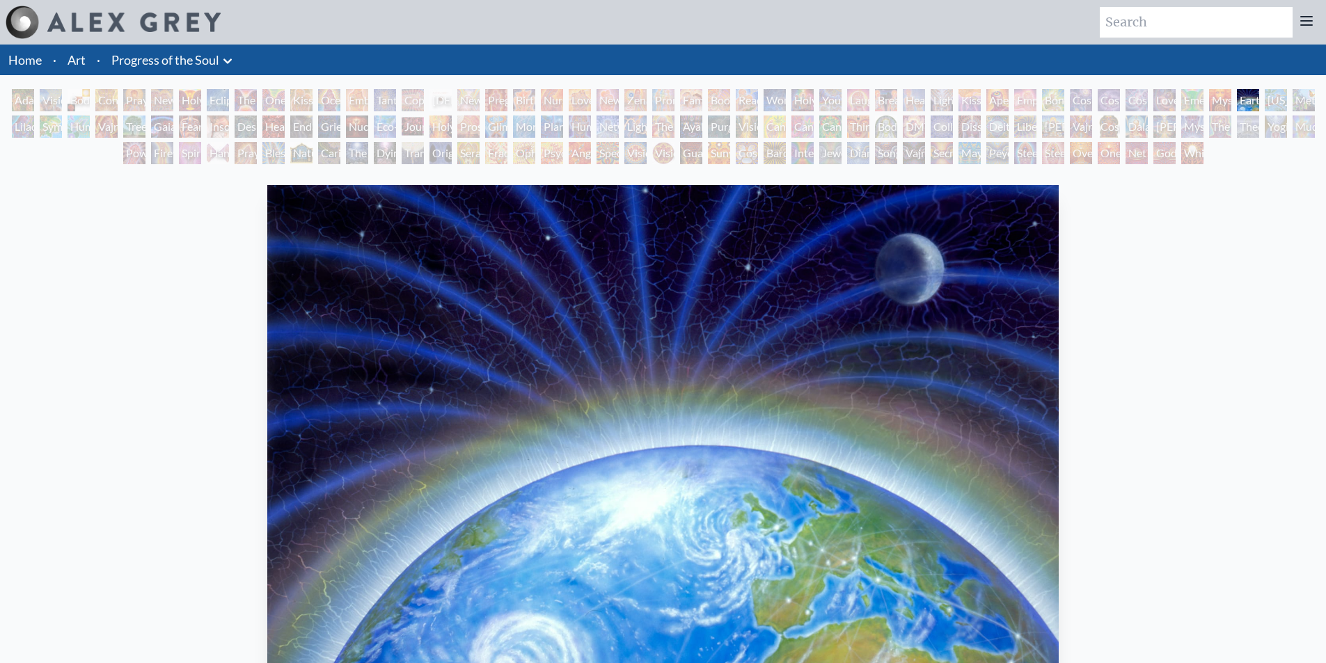
click at [1259, 93] on div "Earth Energies" at bounding box center [1248, 100] width 22 height 22
click at [1275, 100] on div "Ohio Song" at bounding box center [1276, 100] width 22 height 22
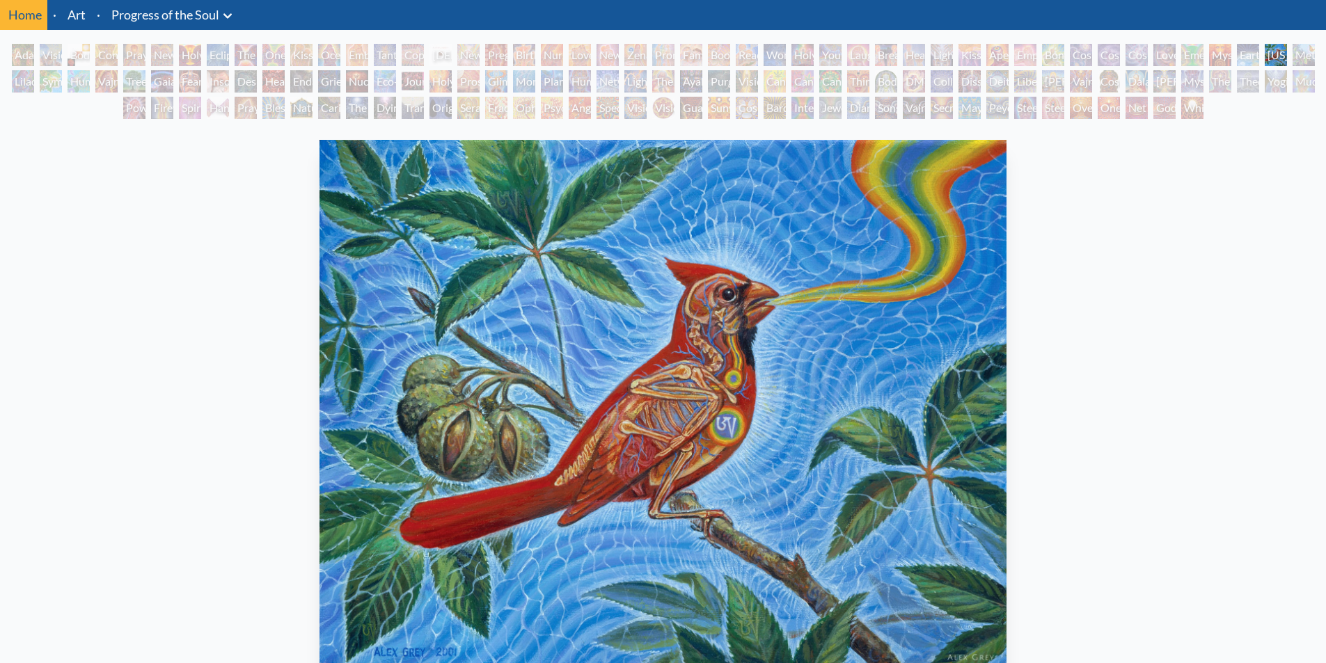
scroll to position [70, 0]
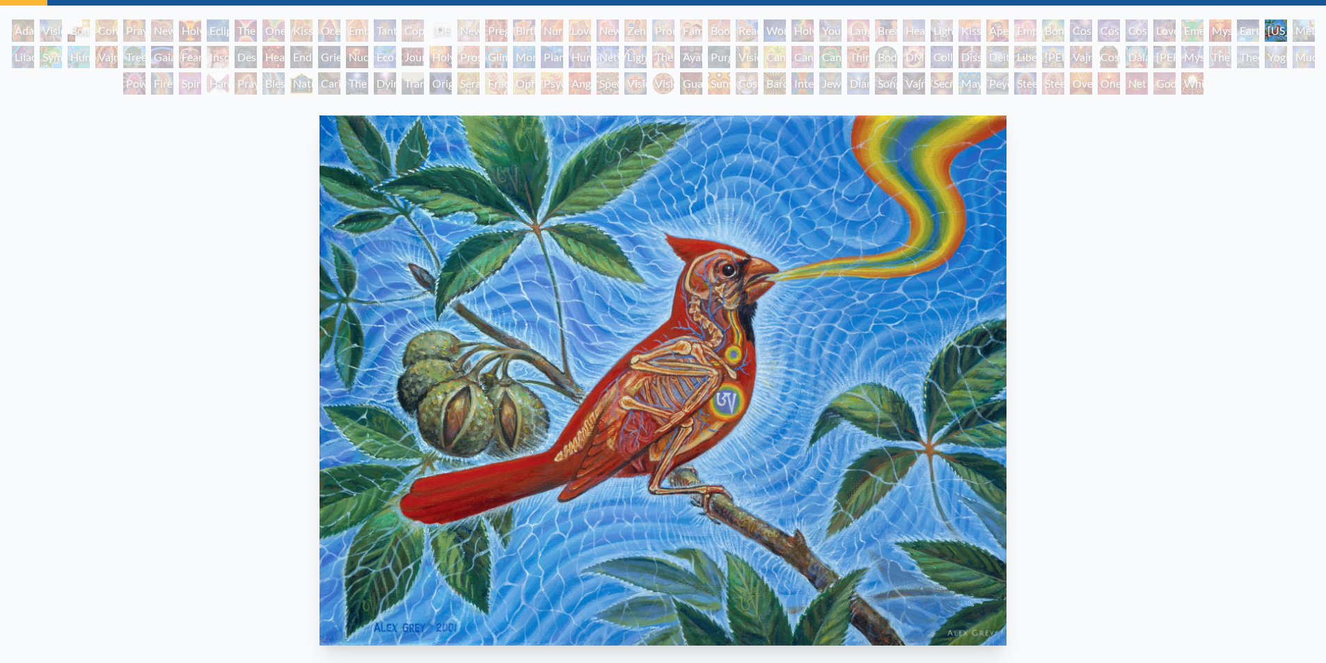
click at [1287, 25] on div "Ohio Song" at bounding box center [1276, 30] width 22 height 22
click at [19, 58] on div "Lilacs" at bounding box center [23, 57] width 22 height 22
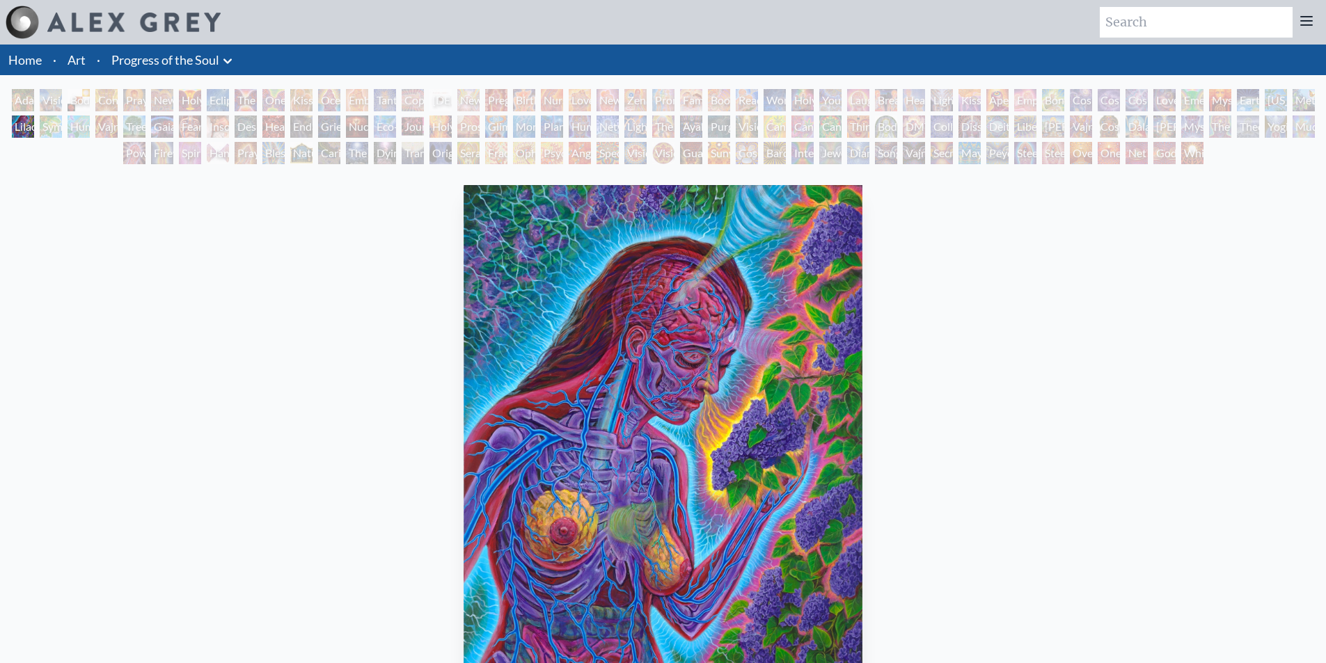
click at [220, 60] on icon at bounding box center [227, 61] width 17 height 17
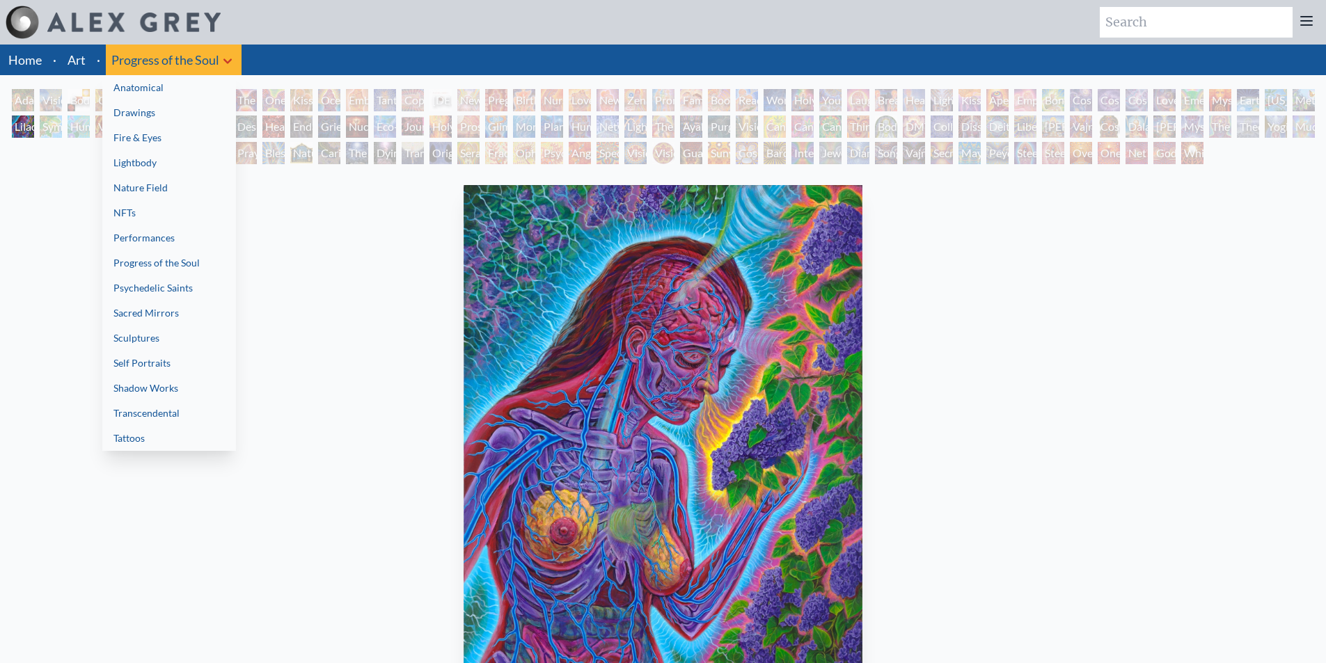
click at [189, 390] on link "Shadow Works" at bounding box center [169, 388] width 134 height 25
click at [196, 388] on link "Shadow Works" at bounding box center [169, 388] width 134 height 25
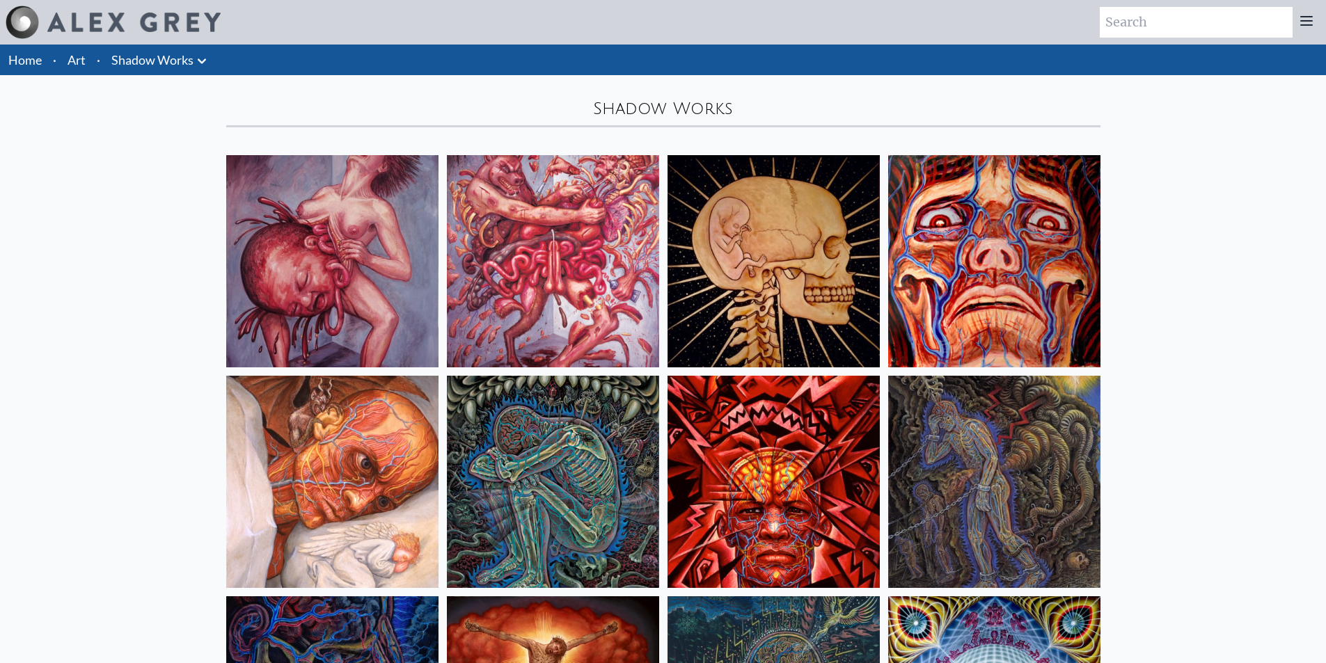
scroll to position [418, 0]
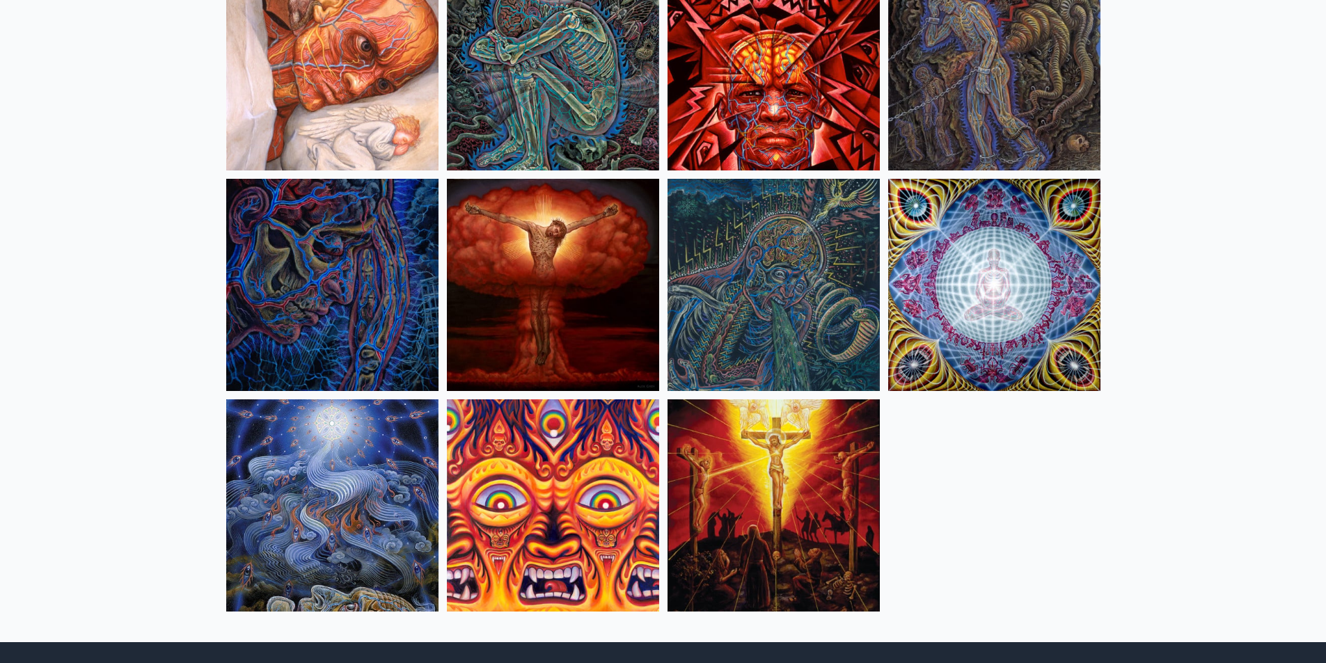
click at [335, 514] on img at bounding box center [332, 505] width 212 height 212
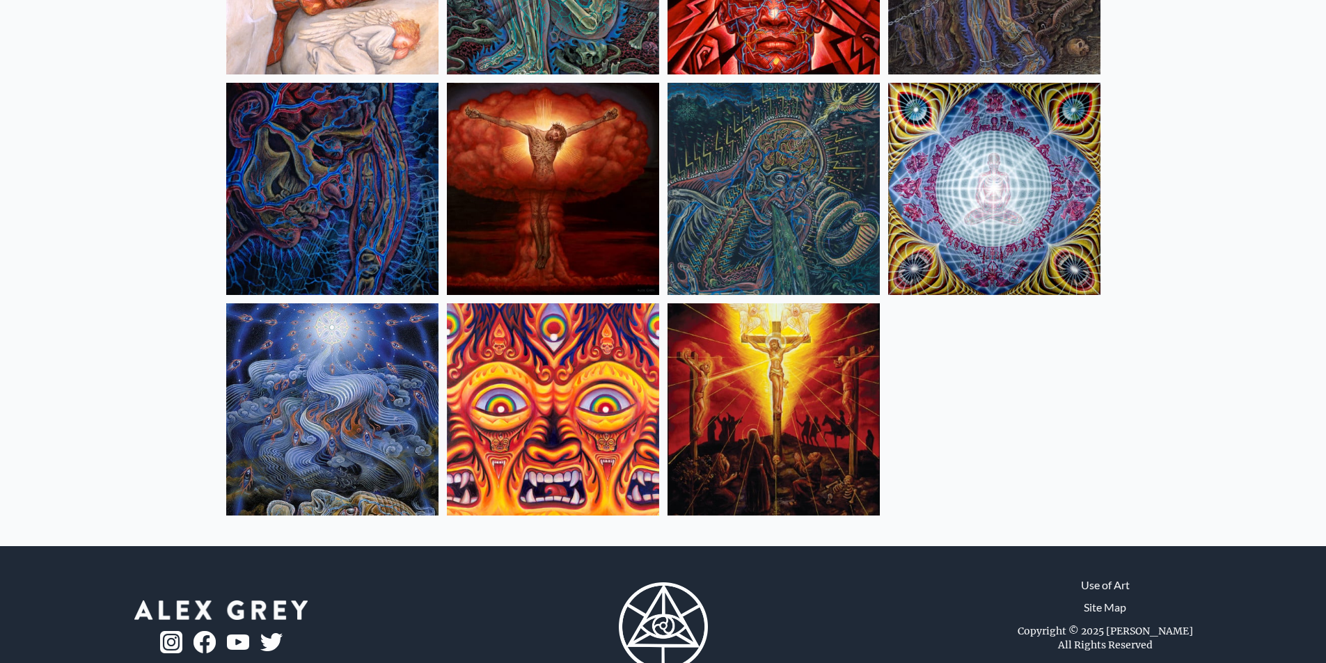
scroll to position [557, 0]
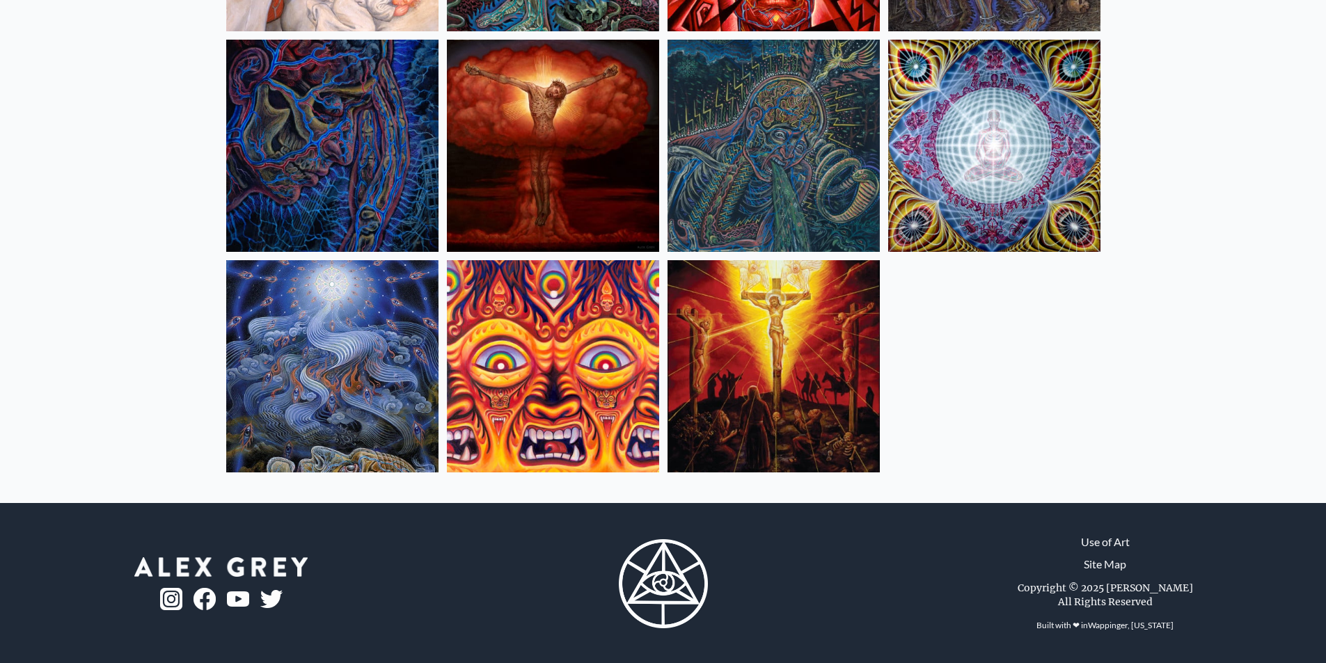
click at [262, 301] on img at bounding box center [332, 366] width 212 height 212
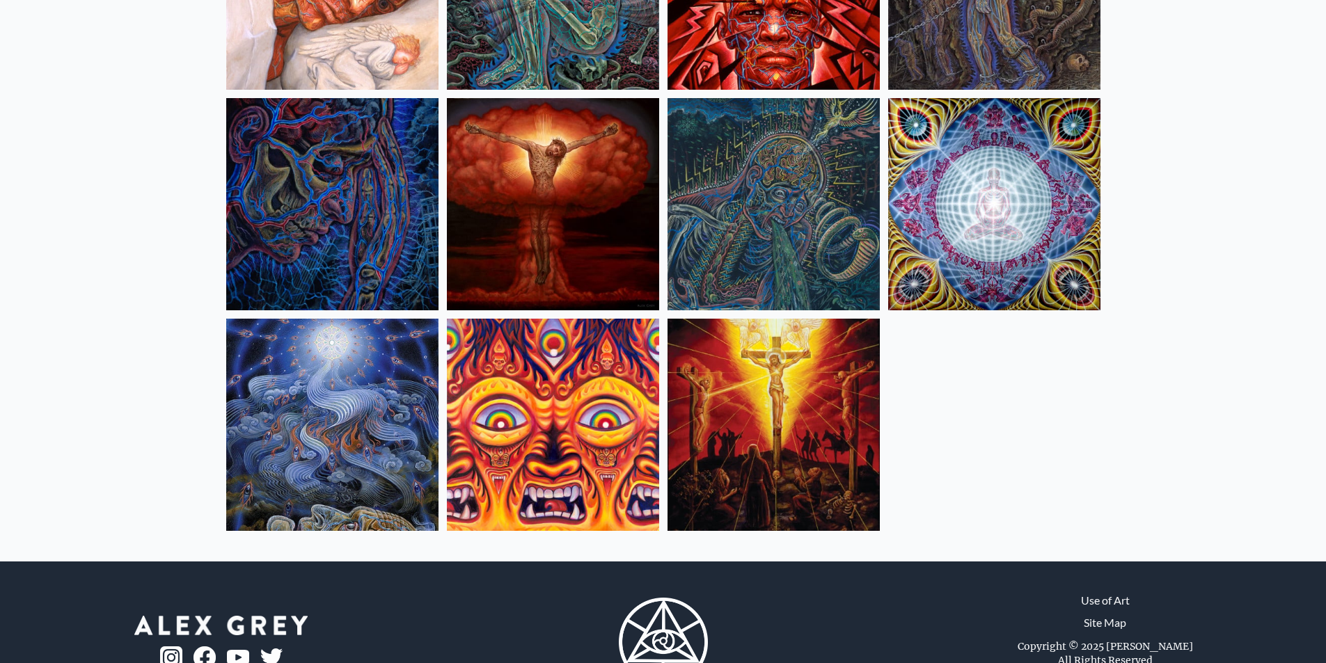
scroll to position [348, 0]
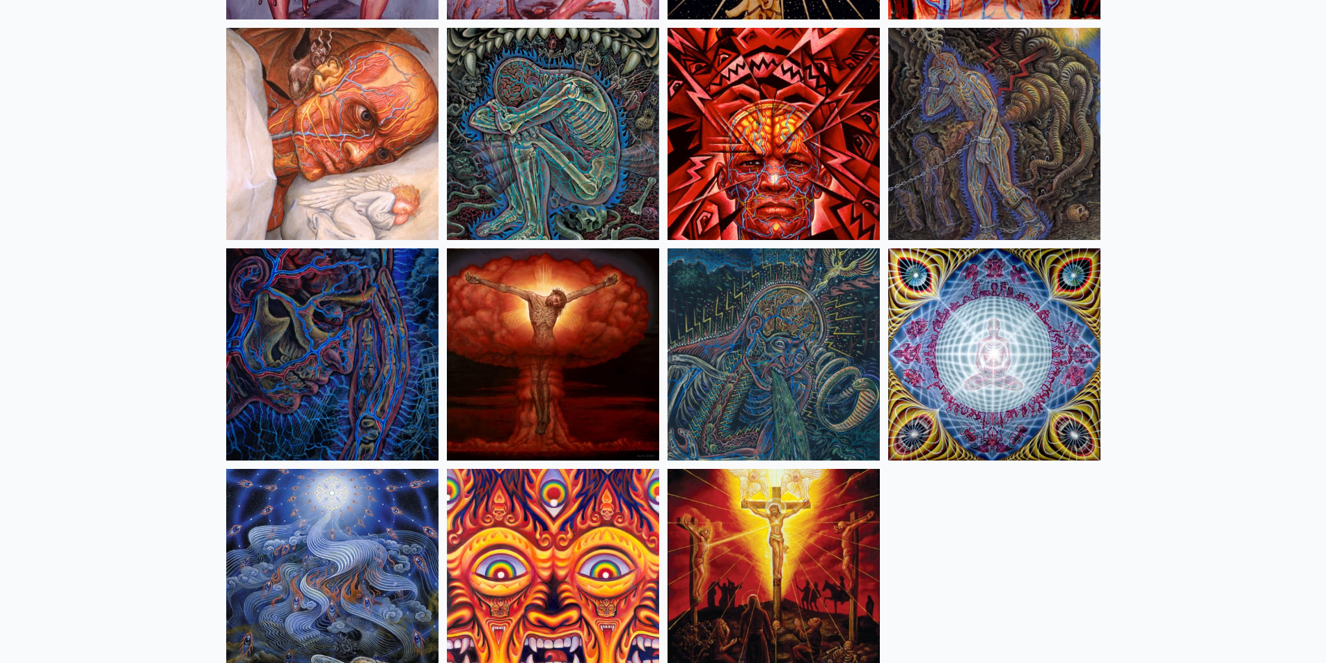
click at [795, 492] on img at bounding box center [773, 575] width 212 height 212
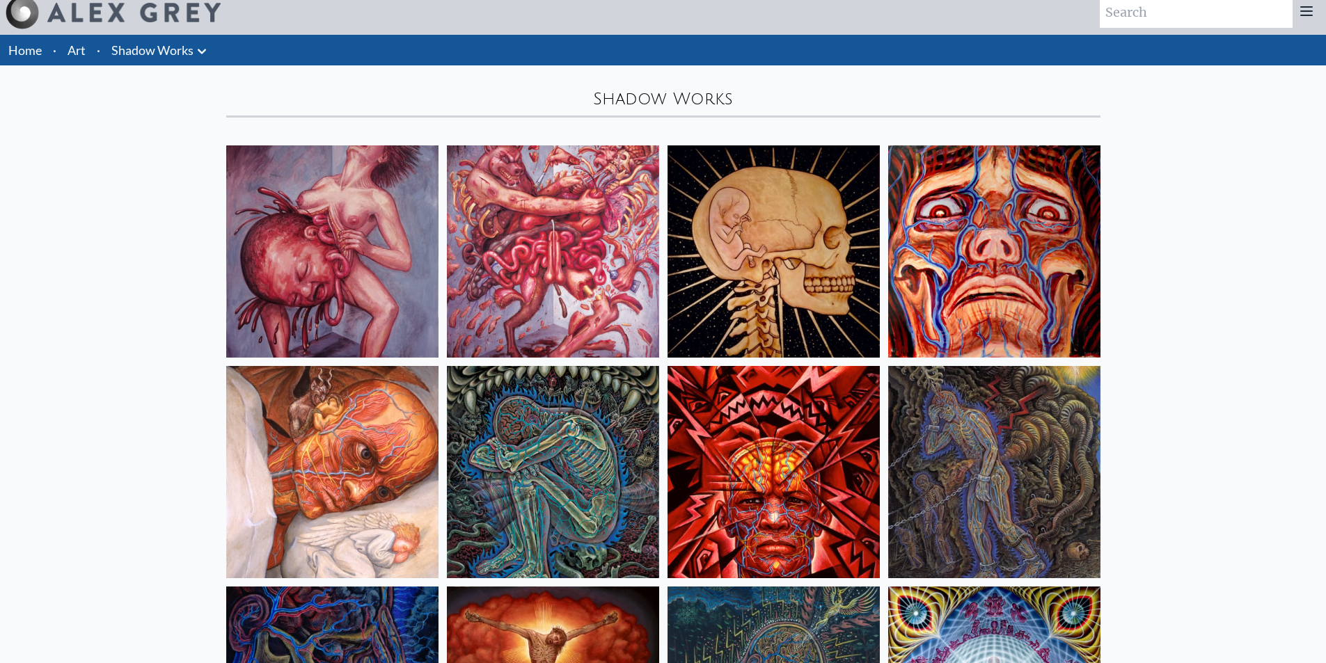
scroll to position [0, 0]
